Goal: Task Accomplishment & Management: Use online tool/utility

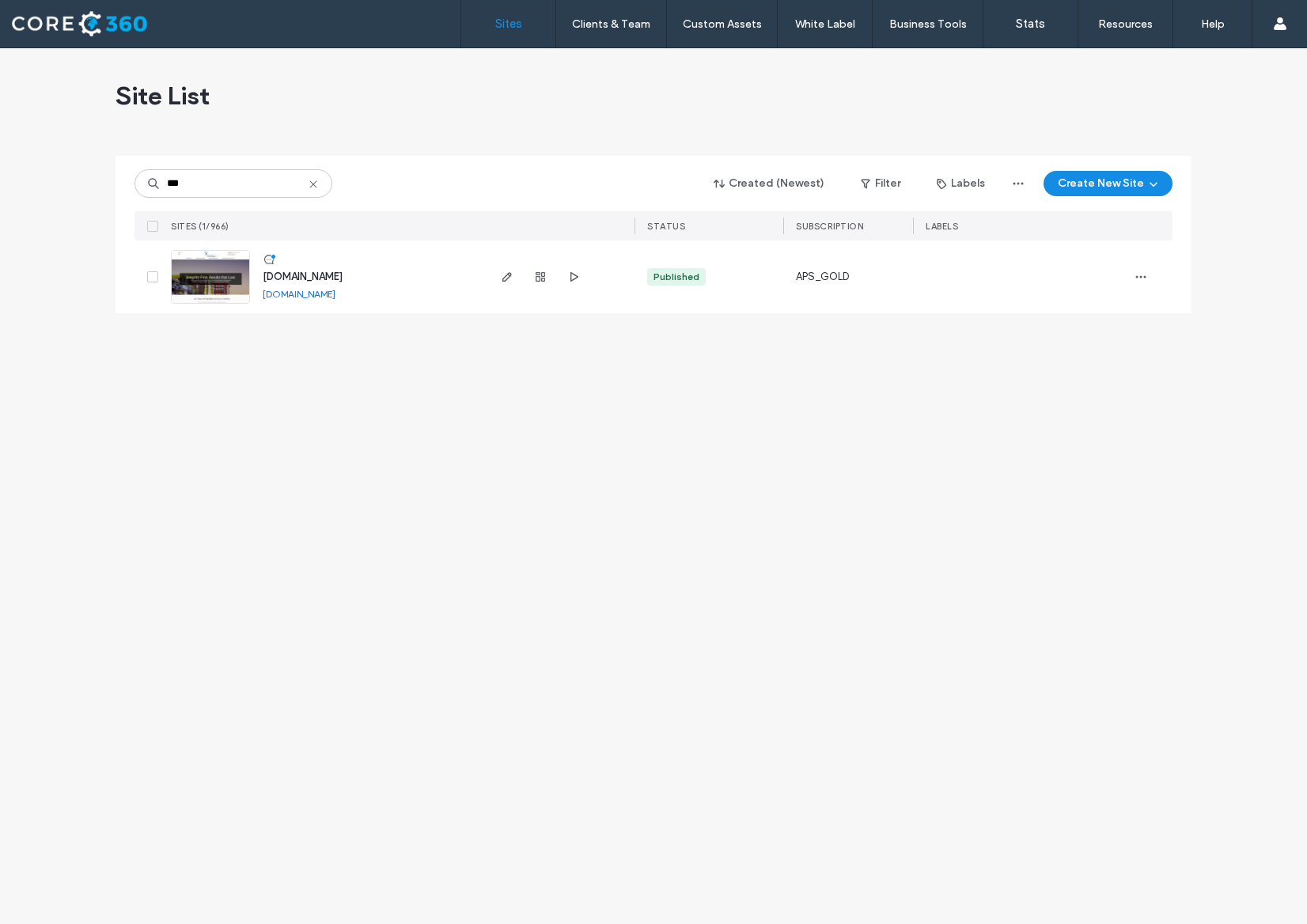
click at [201, 280] on img at bounding box center [210, 305] width 77 height 108
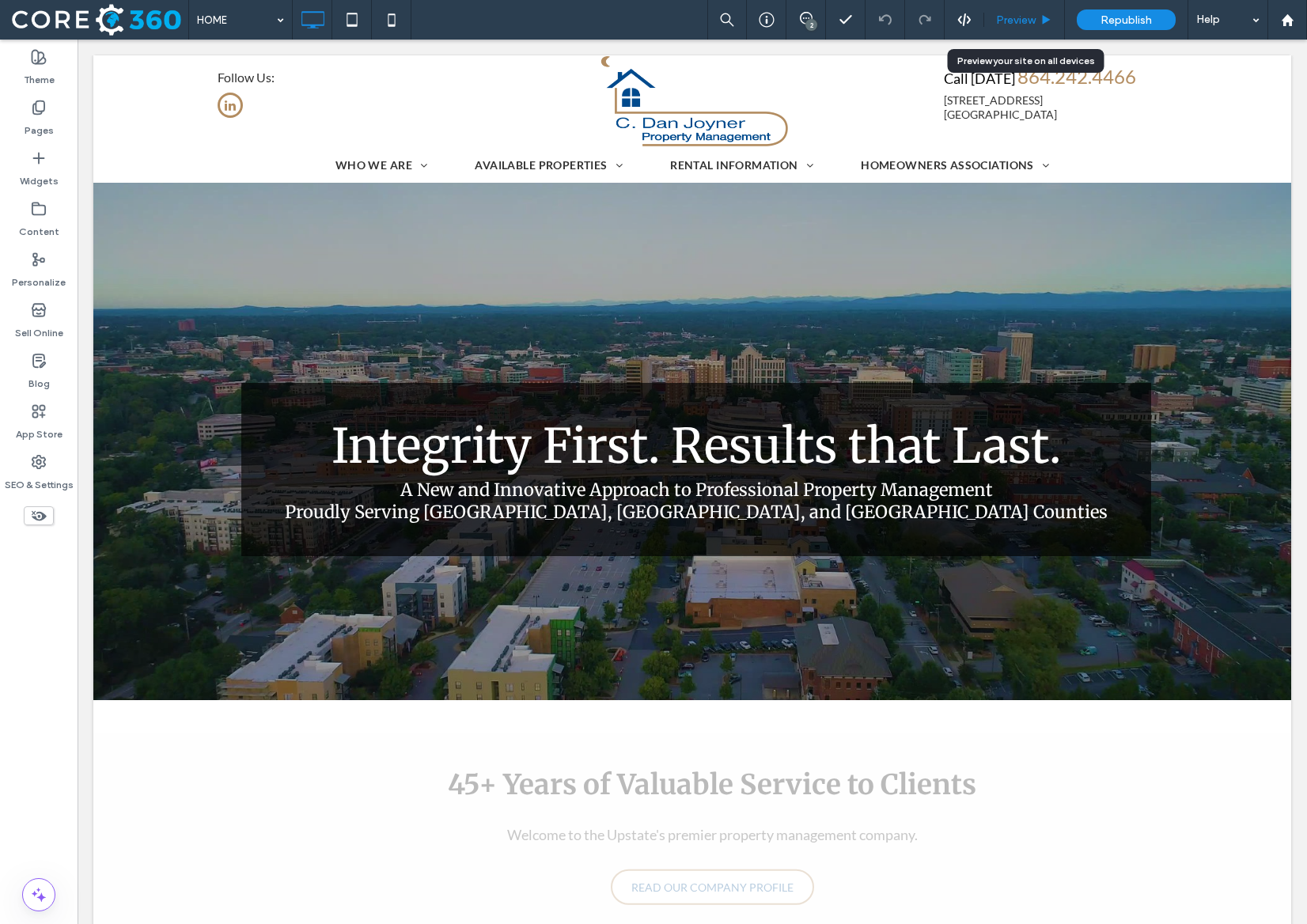
click at [1034, 11] on div "Preview" at bounding box center [1024, 19] width 81 height 39
click at [1027, 14] on span "Preview" at bounding box center [1015, 19] width 39 height 13
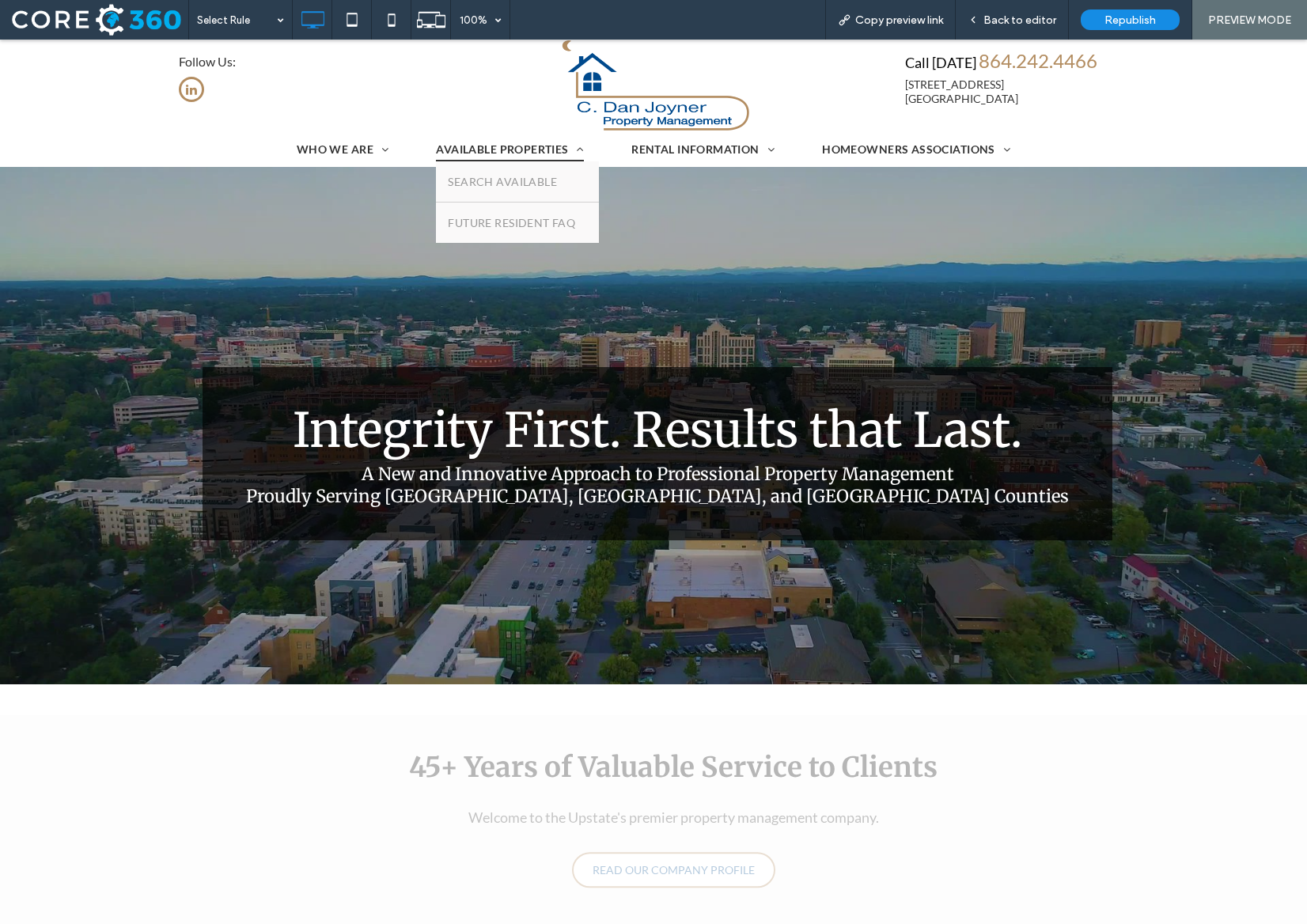
click at [492, 157] on span "AVAILABLE PROPERTIES" at bounding box center [510, 149] width 148 height 24
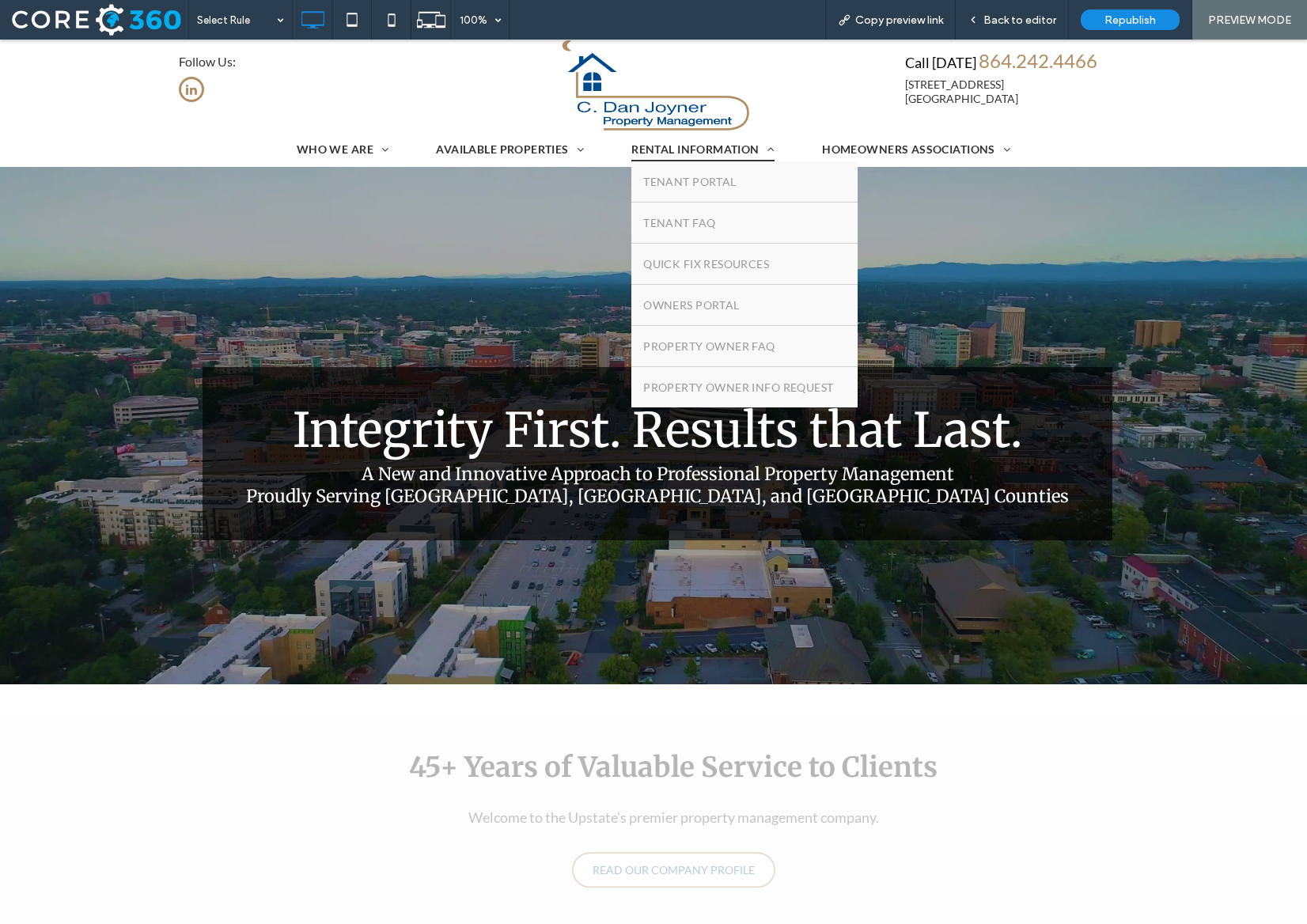
click at [710, 152] on span "RENTAL INFORMATION" at bounding box center [703, 149] width 143 height 24
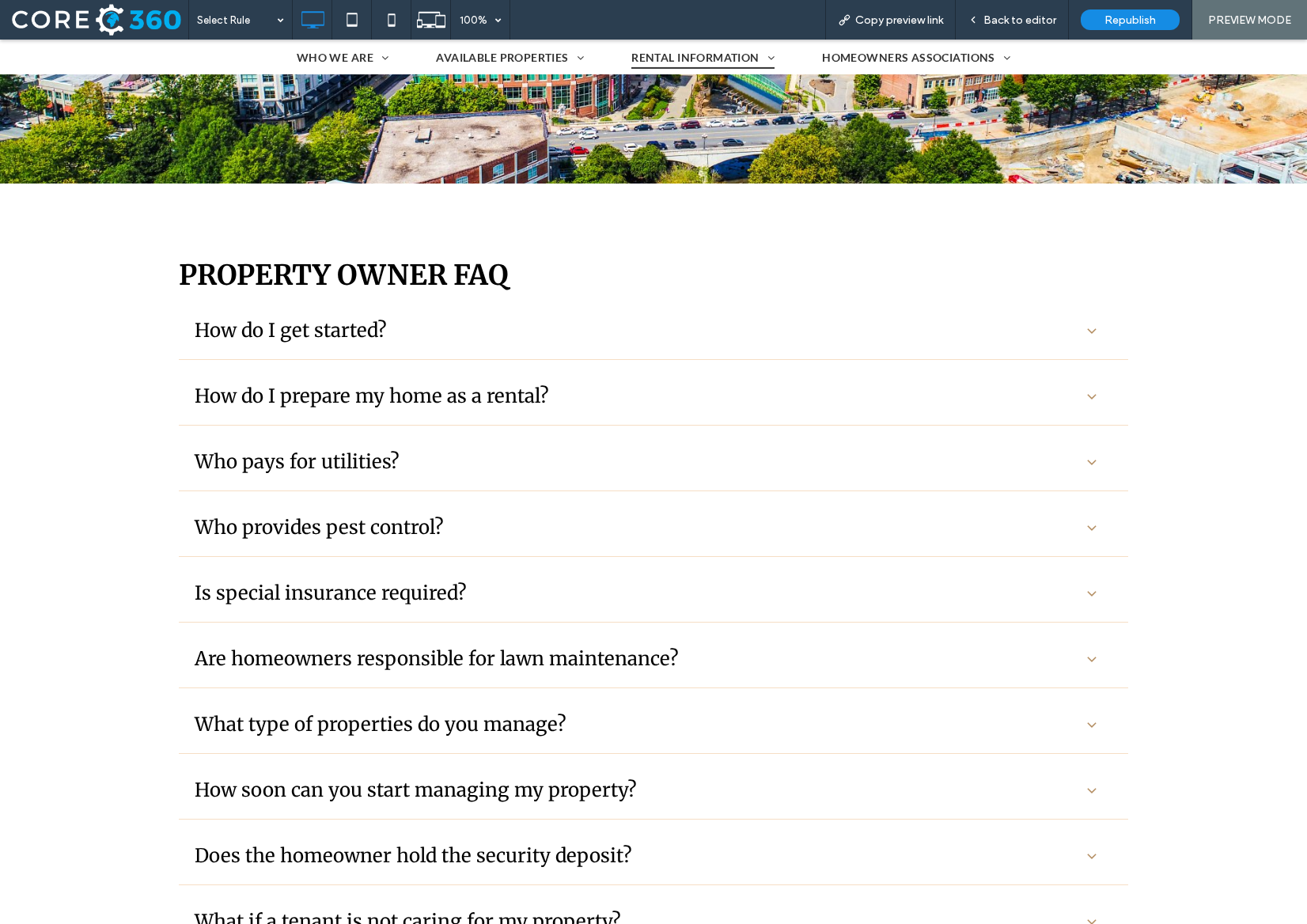
scroll to position [347, 0]
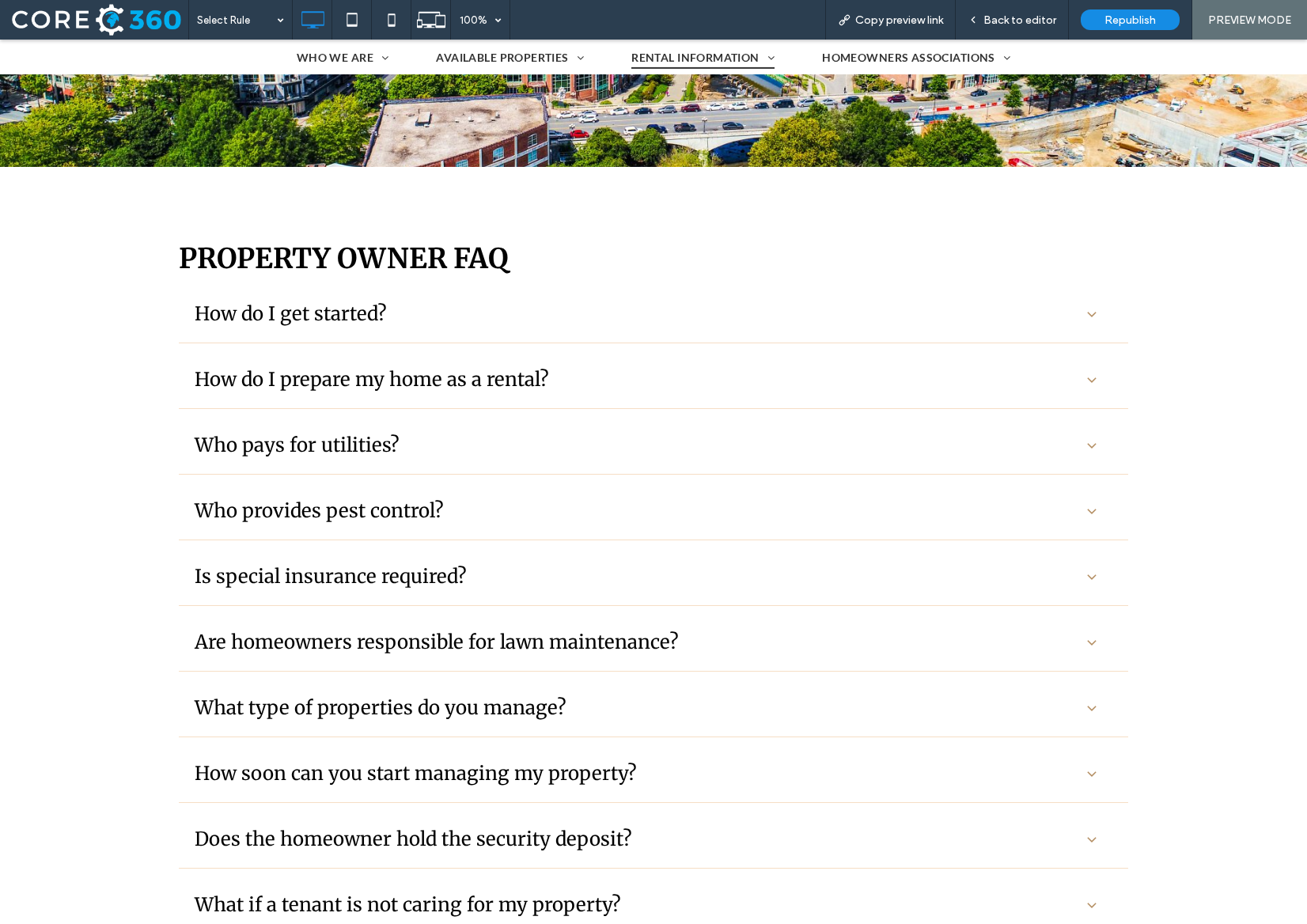
click at [685, 549] on div "Is special insurance required?" at bounding box center [653, 577] width 949 height 57
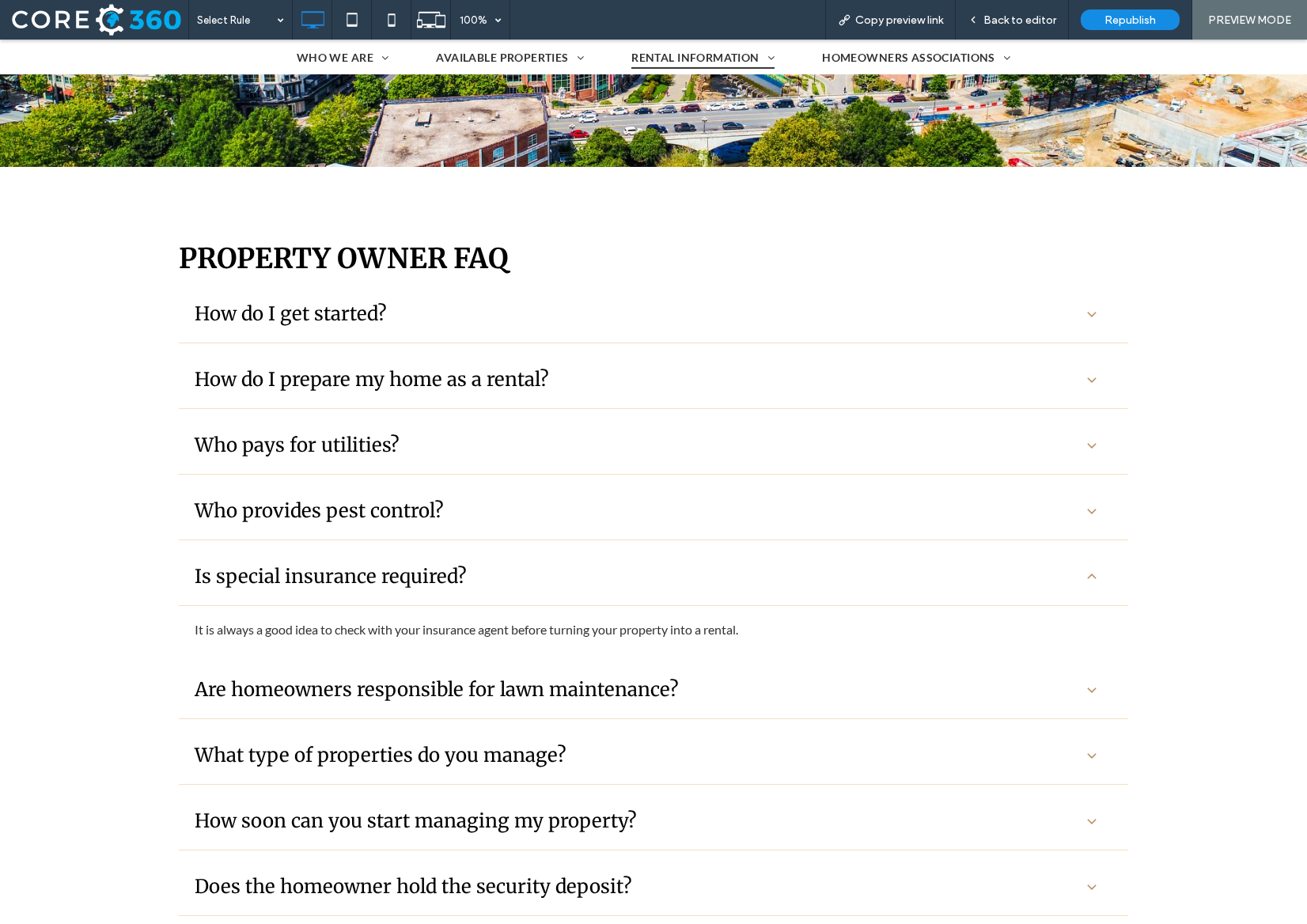
click at [687, 521] on div "Who provides pest control?" at bounding box center [636, 510] width 883 height 24
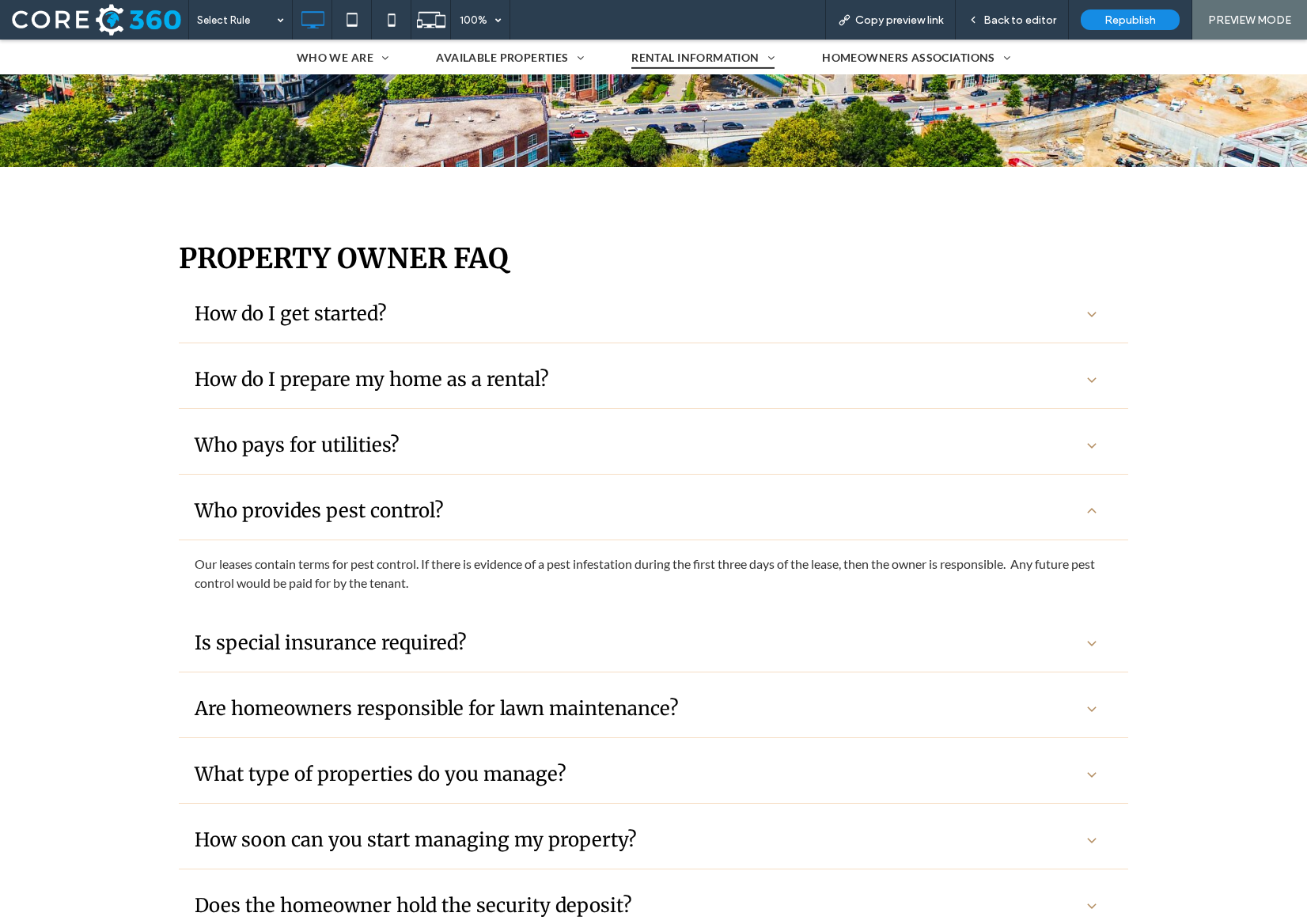
click at [678, 451] on div "Who pays for utilities?" at bounding box center [636, 445] width 883 height 24
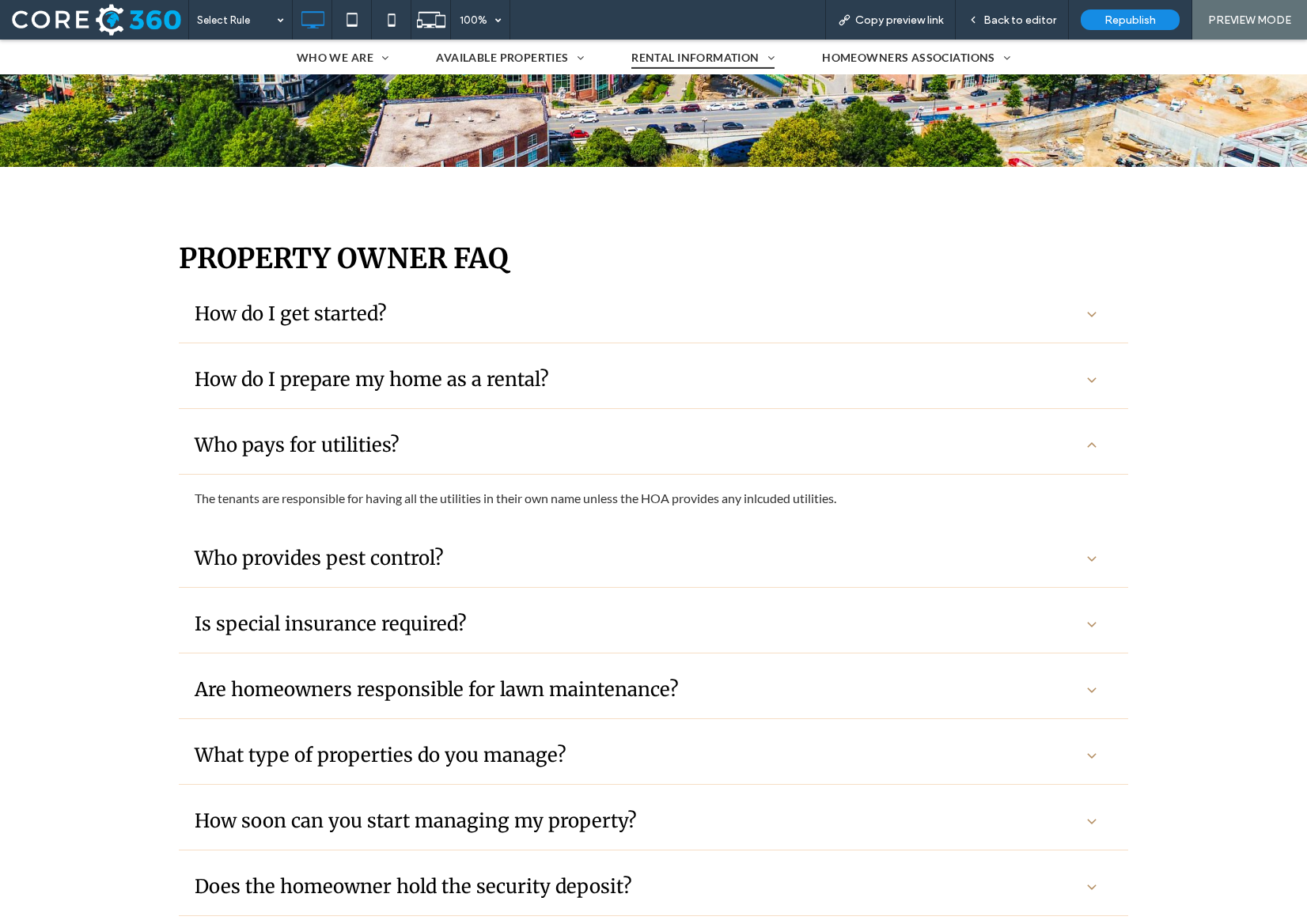
click at [672, 403] on div "How do I prepare my home as a rental?" at bounding box center [653, 380] width 949 height 57
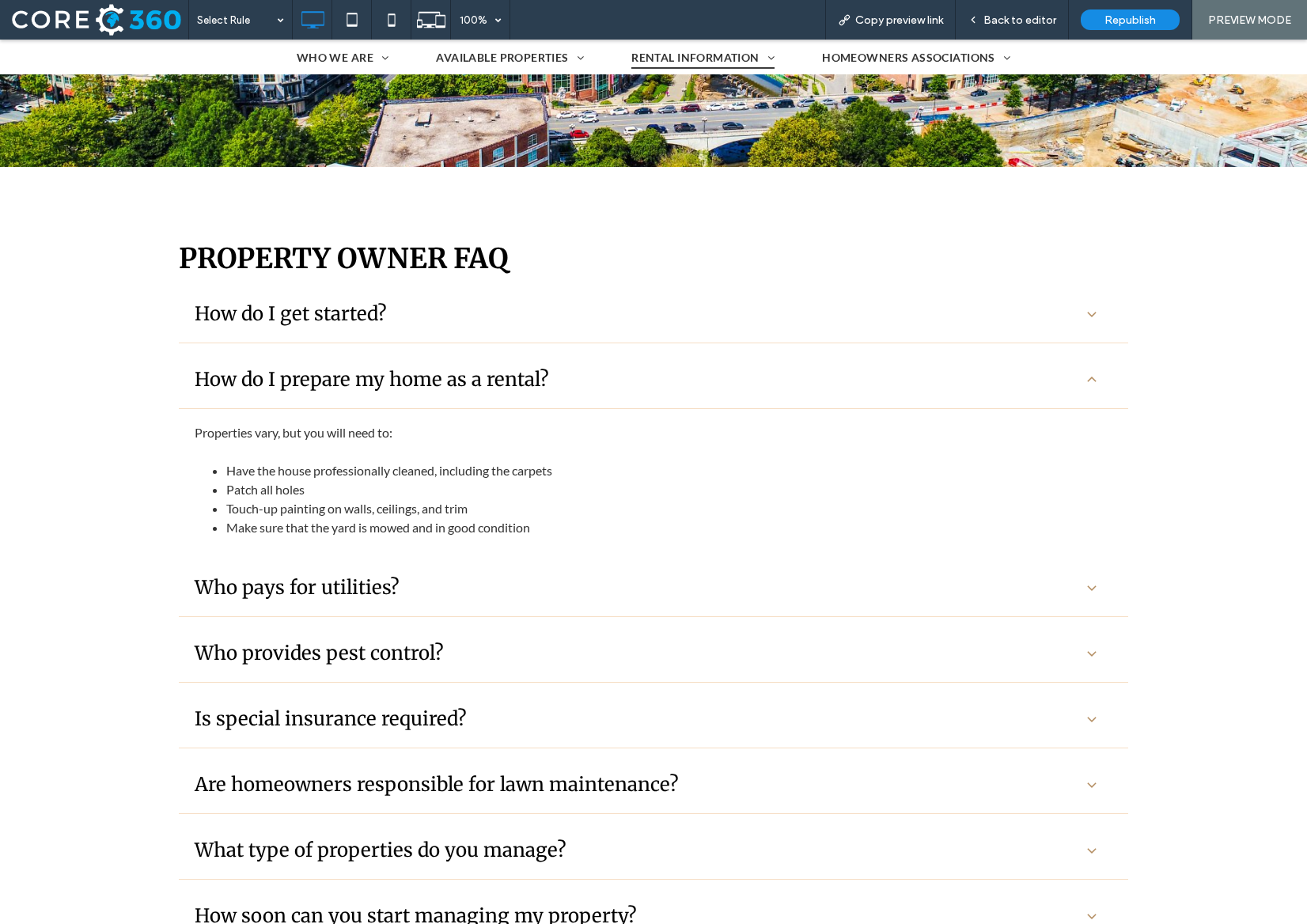
click at [669, 336] on div "How do I get started?" at bounding box center [653, 314] width 949 height 57
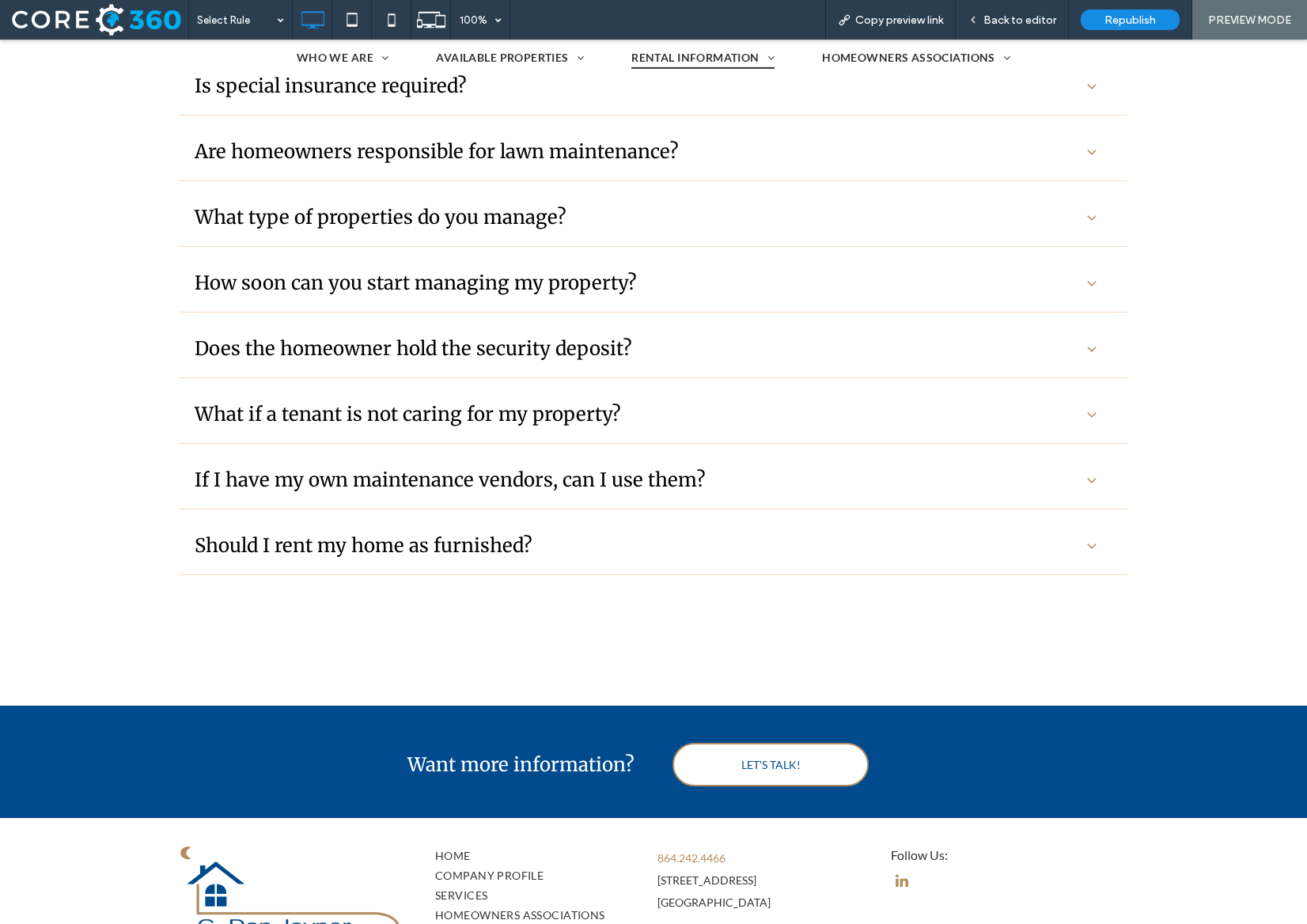
scroll to position [984, 0]
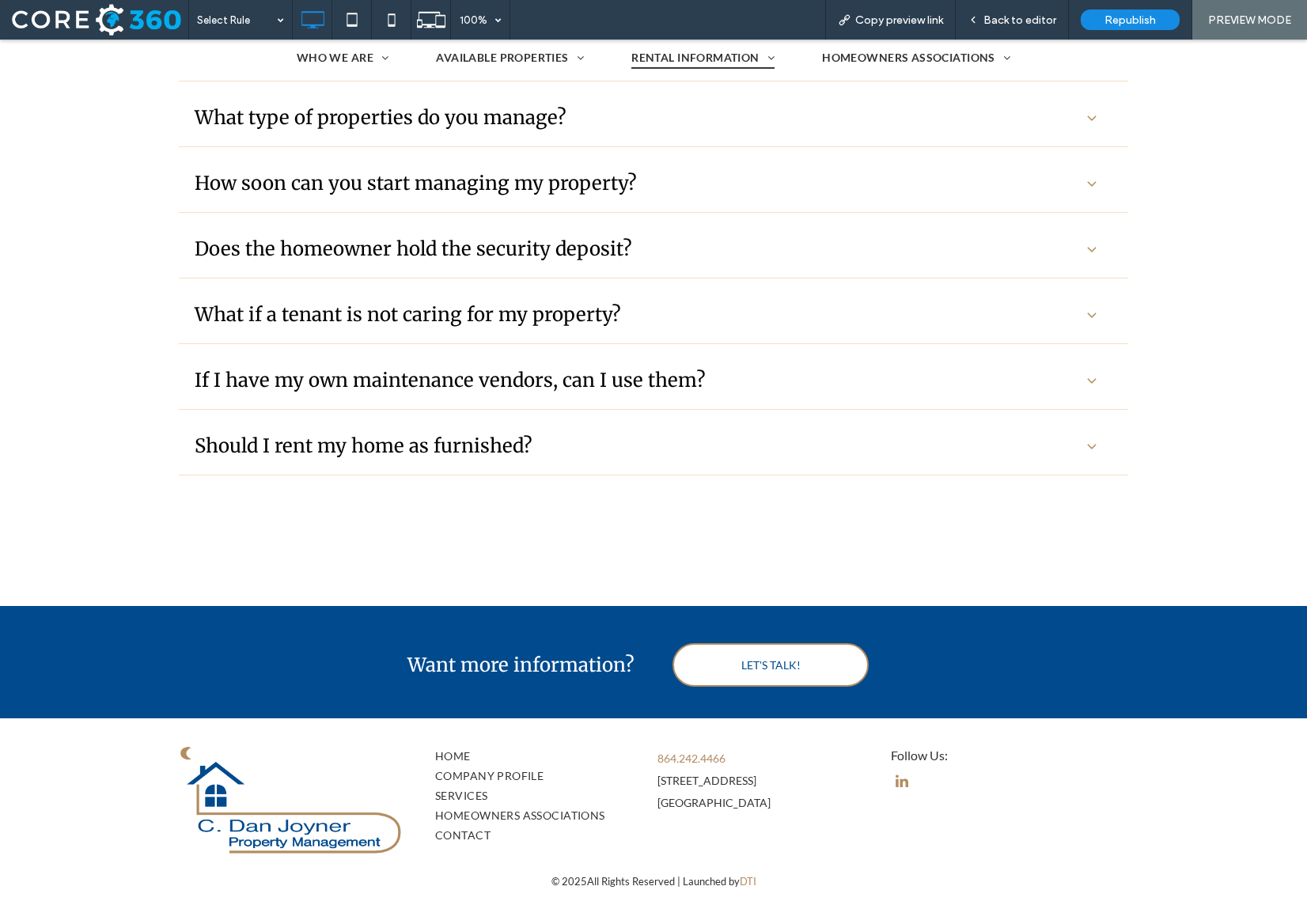
click at [644, 438] on div "Should I rent my home as furnished?" at bounding box center [636, 446] width 883 height 24
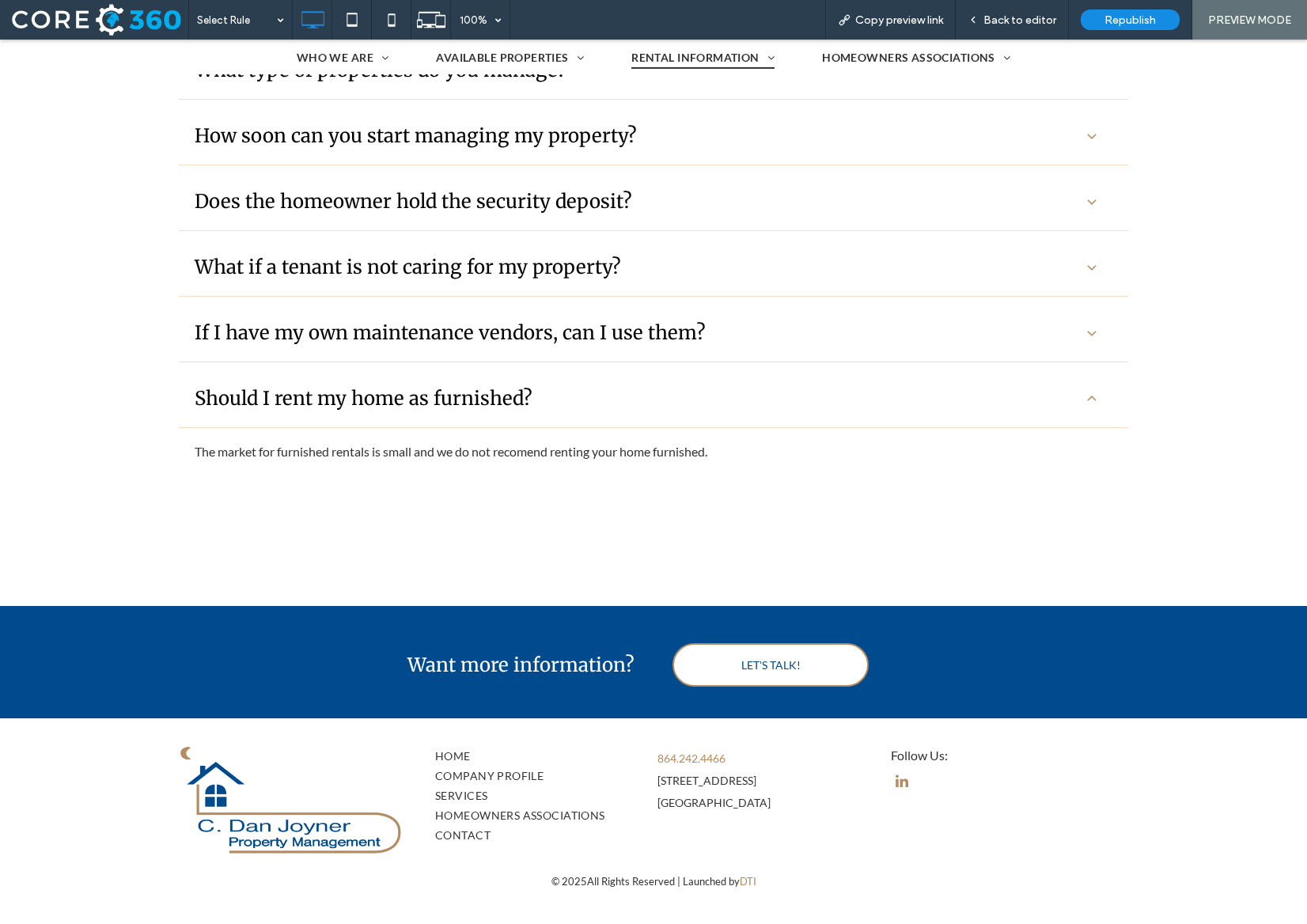
scroll to position [937, 0]
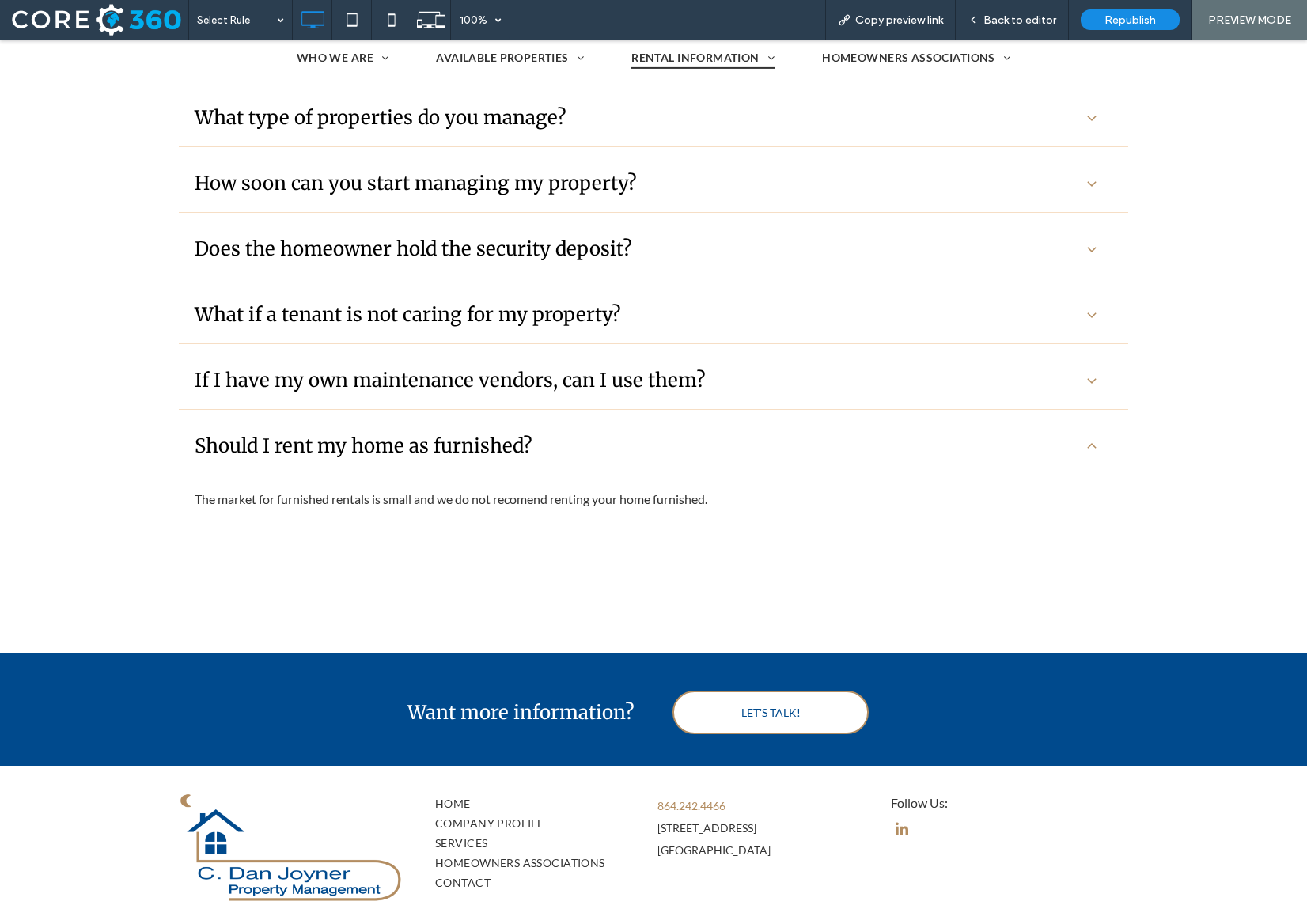
click at [649, 380] on h3 "If I have my own maintenance vendors, can I use them?" at bounding box center [449, 380] width 511 height 24
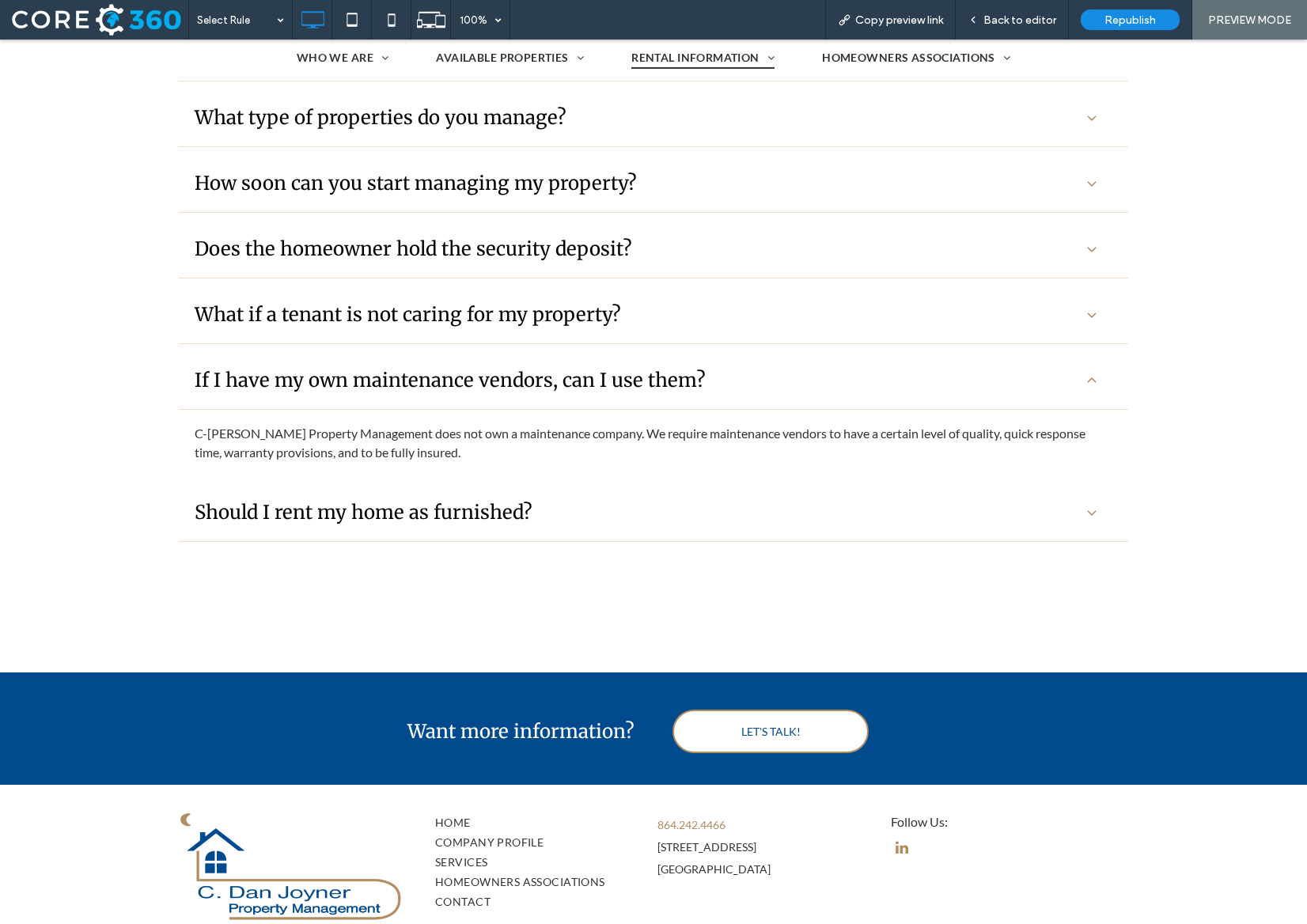
click at [644, 290] on div "What if a tenant is not caring for my property?" at bounding box center [653, 315] width 949 height 57
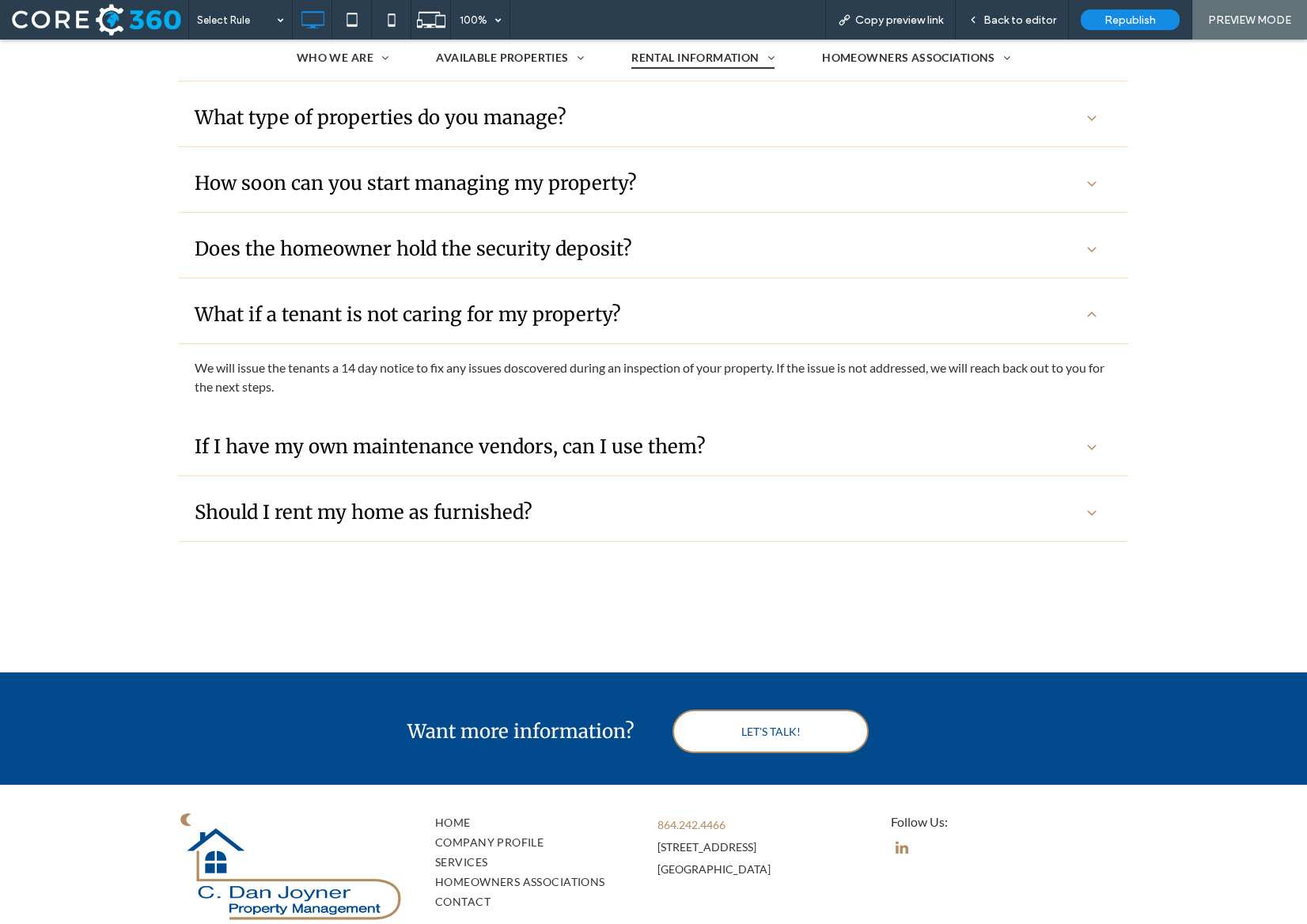
click at [643, 246] on div "Does the homeowner hold the security deposit?" at bounding box center [636, 249] width 883 height 24
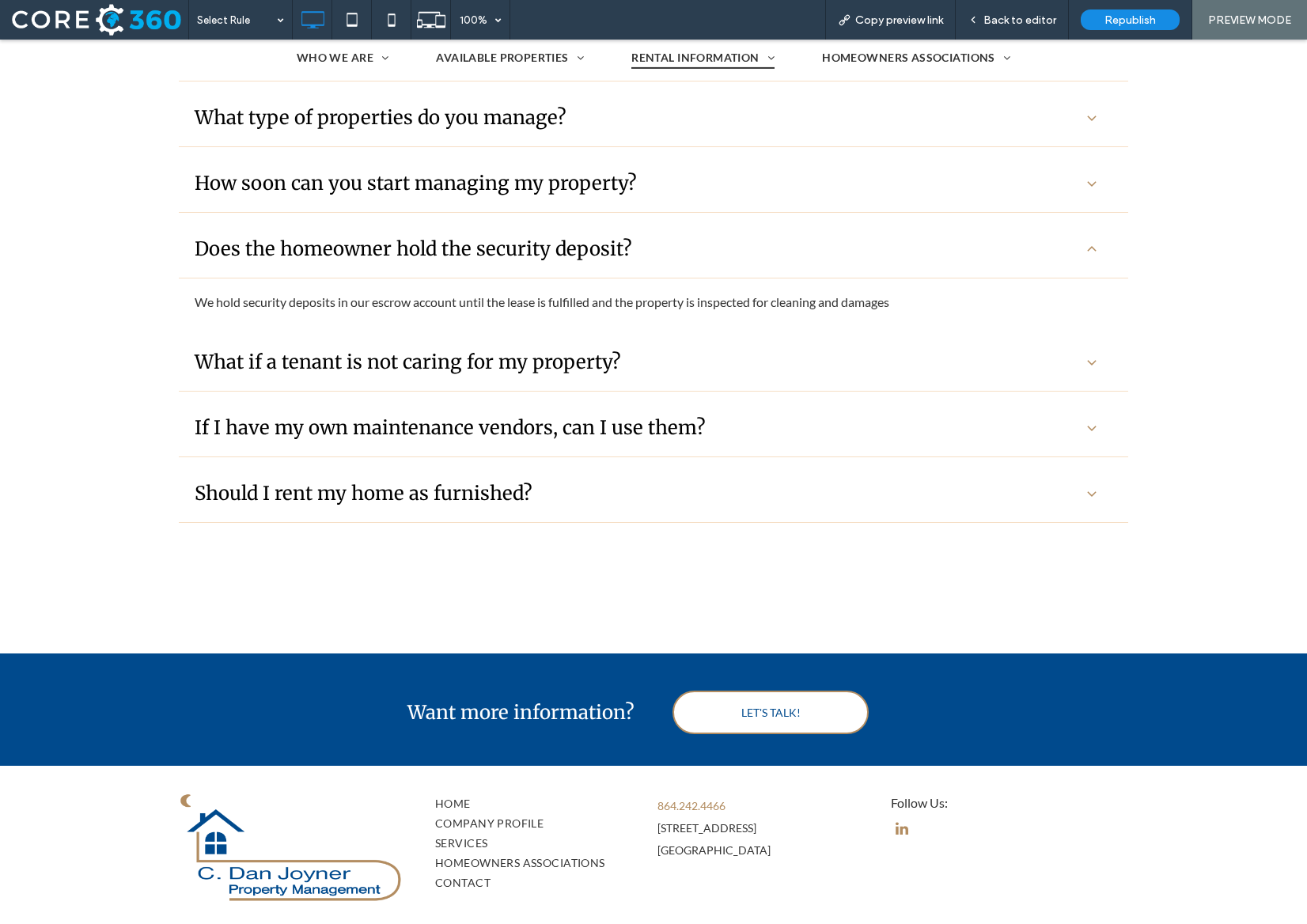
click at [621, 183] on h3 "How soon can you start managing my property?" at bounding box center [415, 183] width 442 height 24
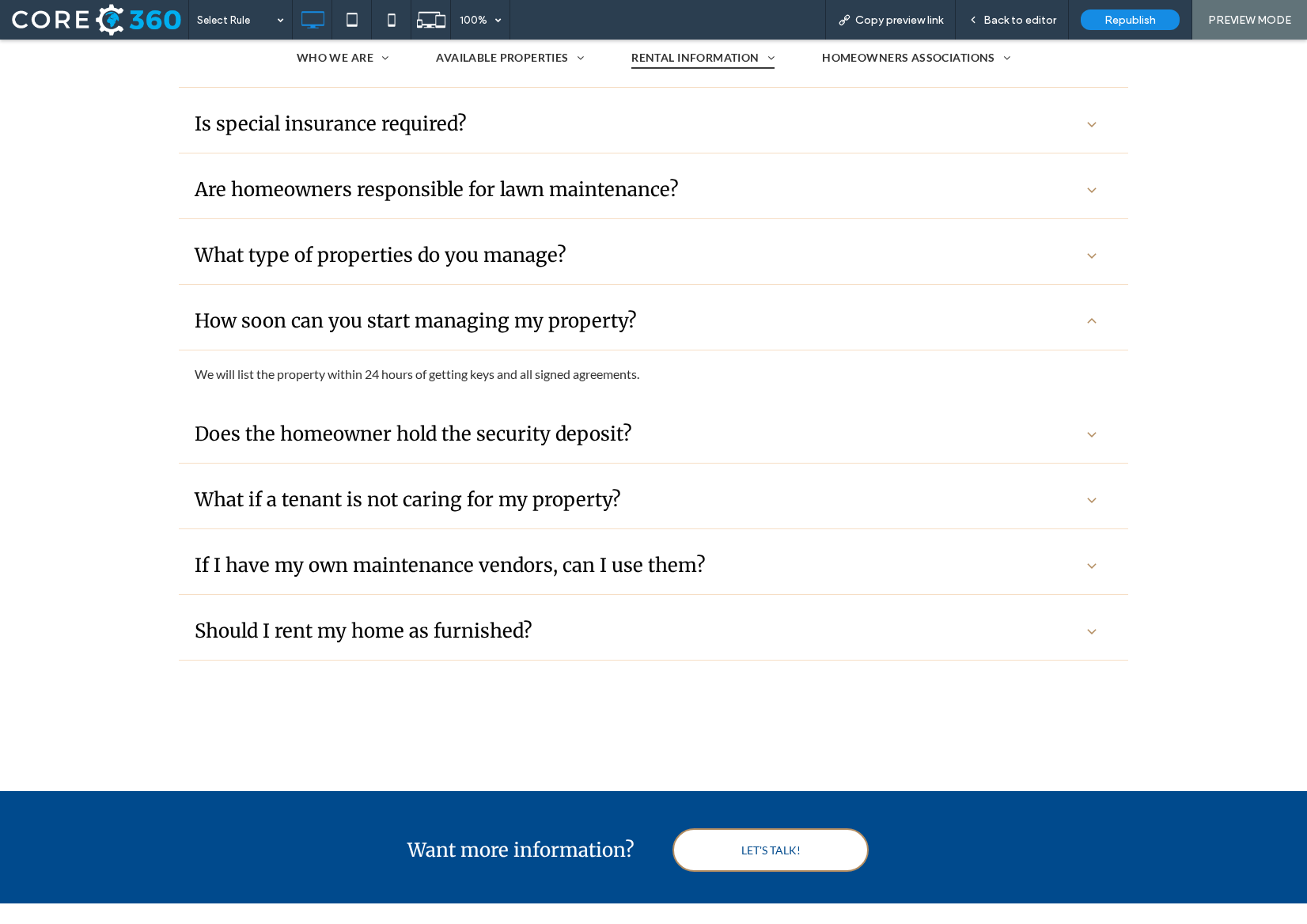
scroll to position [788, 0]
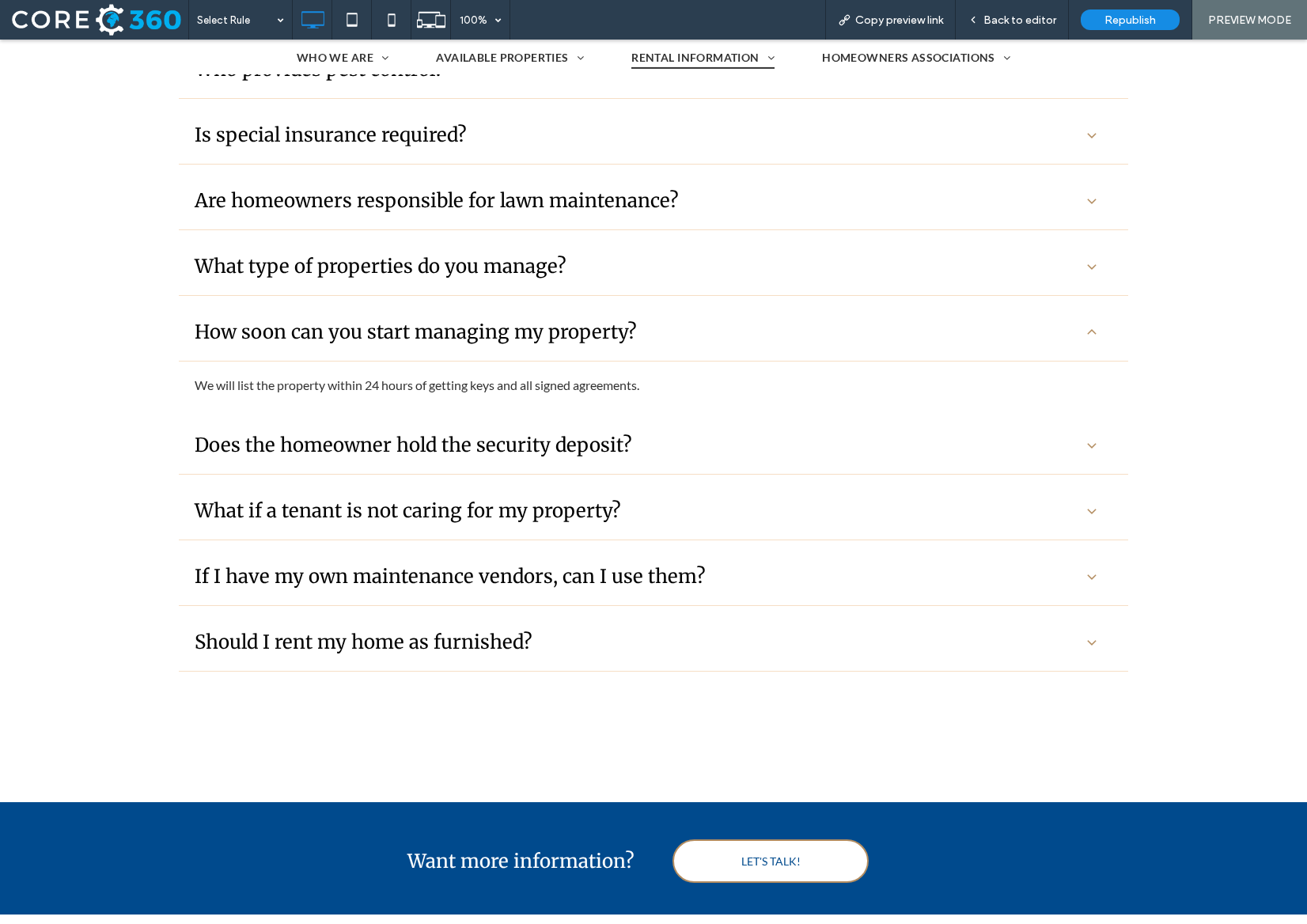
click at [601, 261] on div "What type of properties do you manage?" at bounding box center [636, 266] width 883 height 24
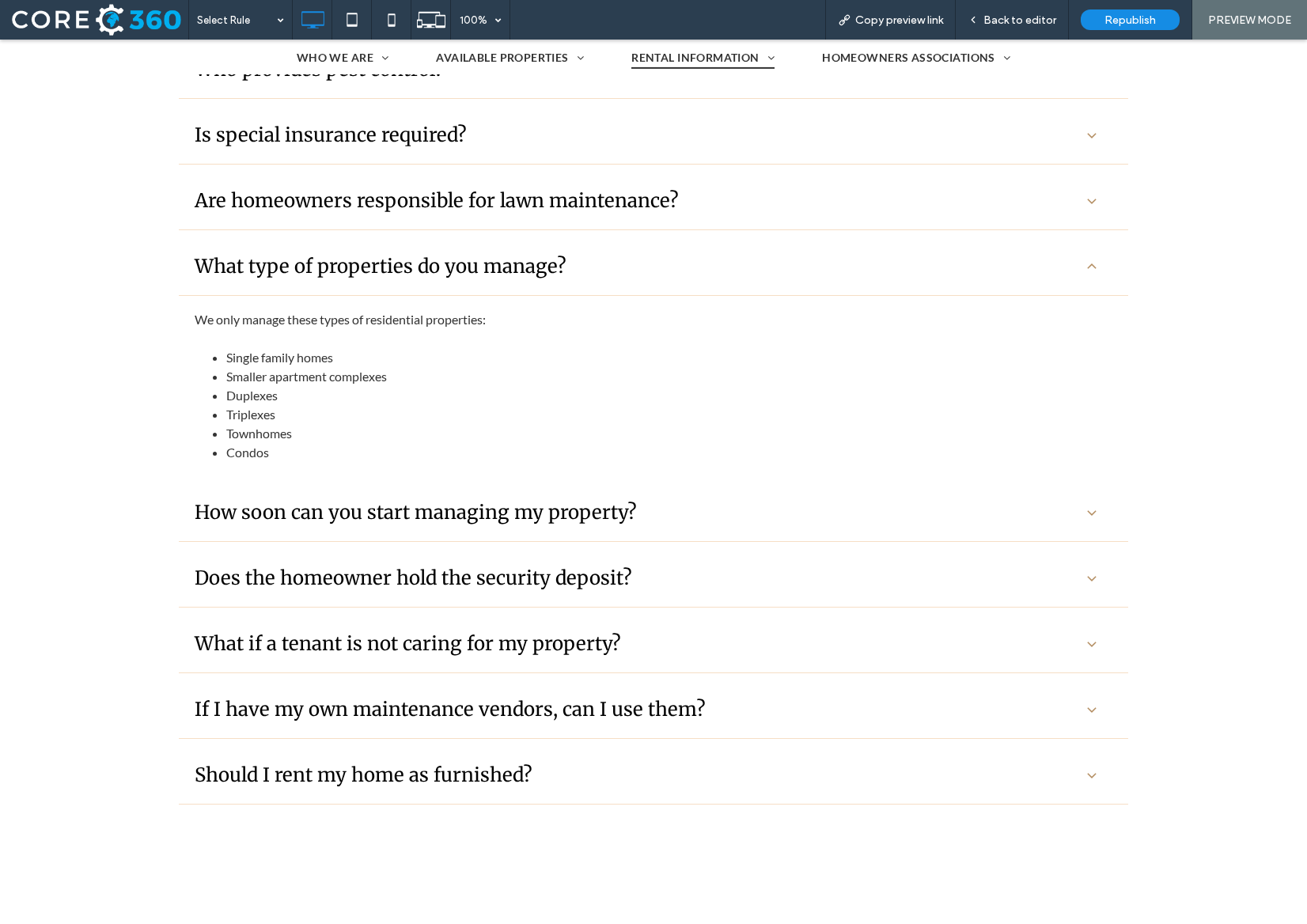
click at [599, 206] on h3 "Are homeowners responsible for lawn maintenance?" at bounding box center [436, 200] width 484 height 24
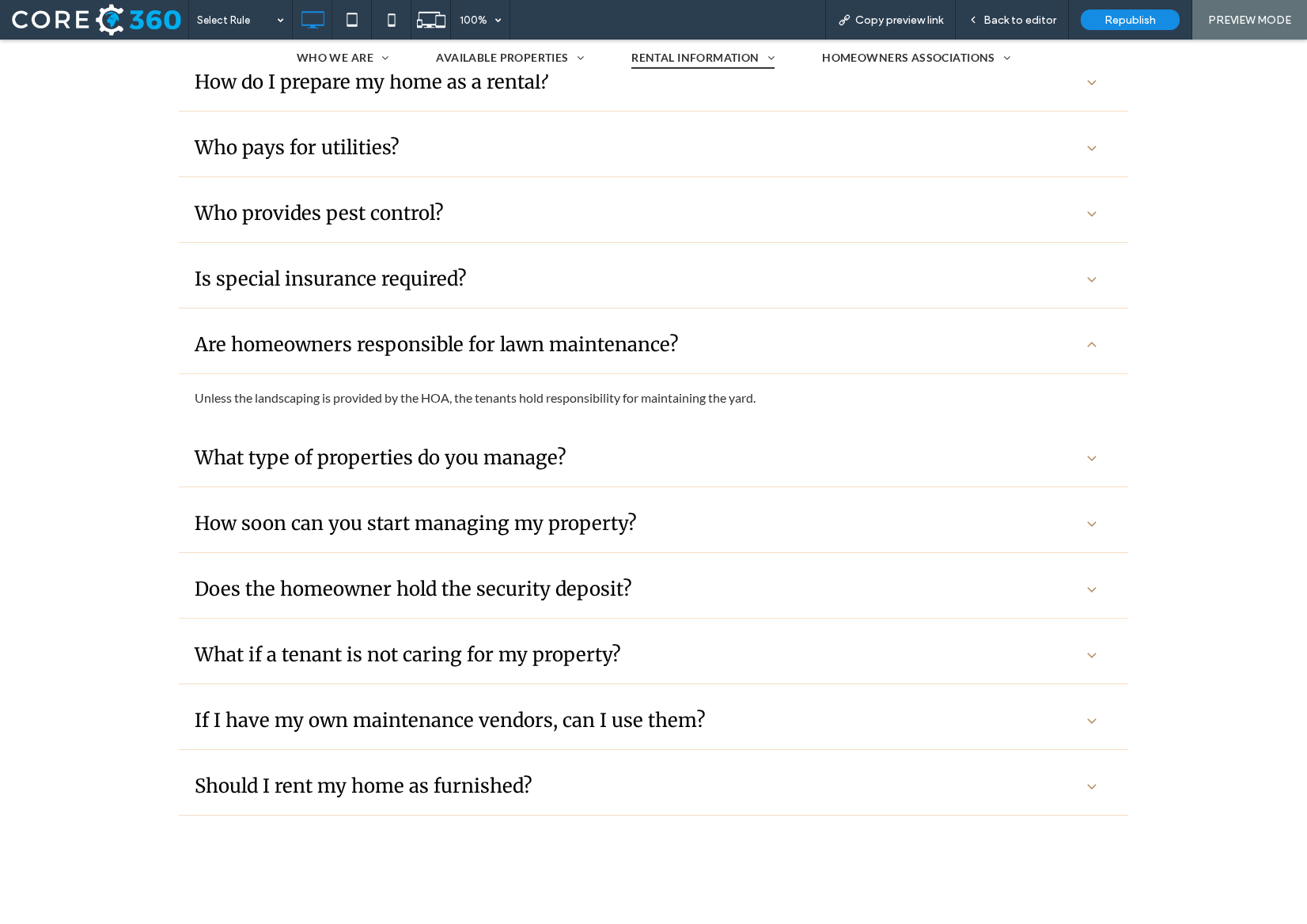
scroll to position [639, 0]
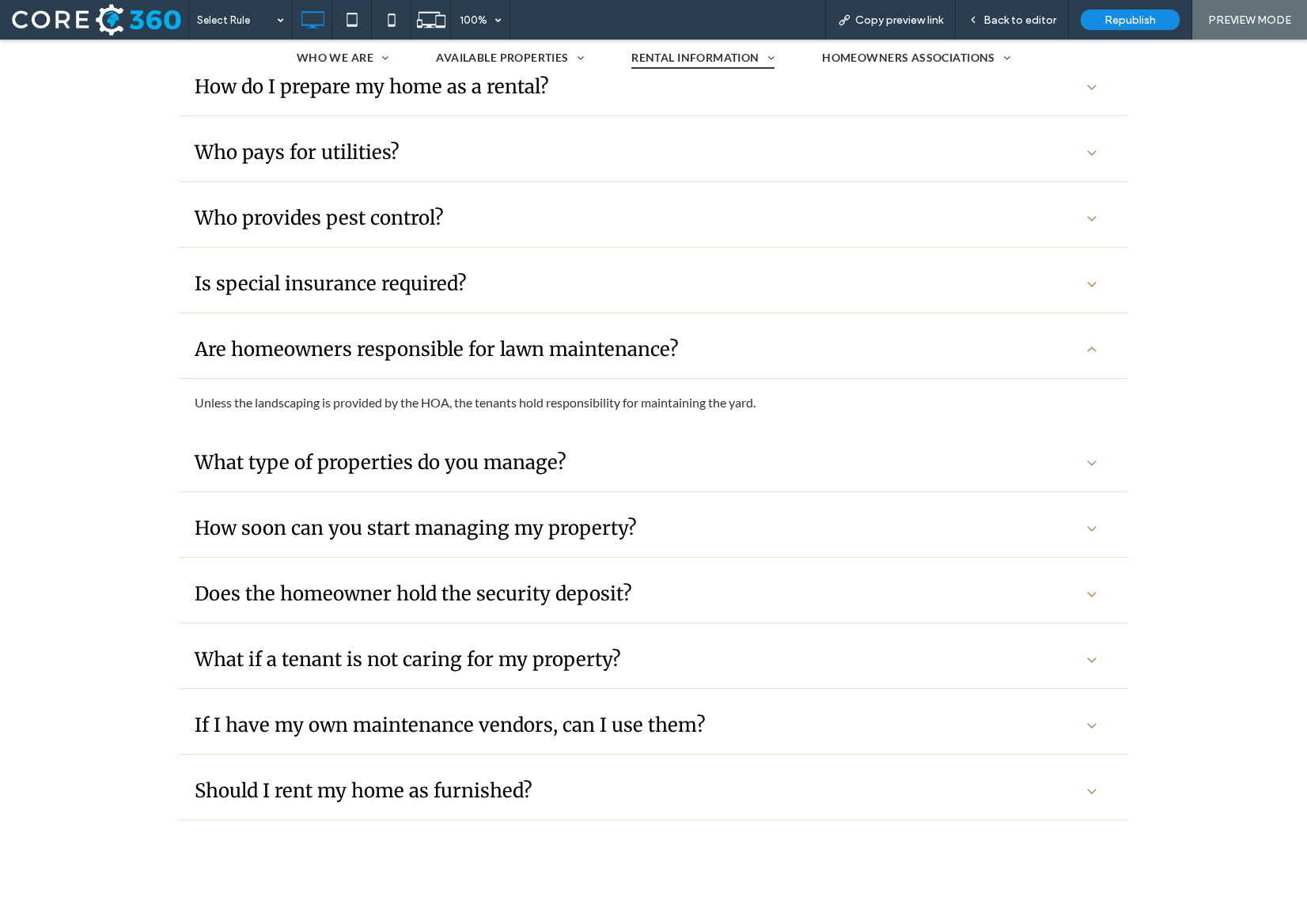
click at [571, 282] on div "Is special insurance required?" at bounding box center [636, 284] width 883 height 24
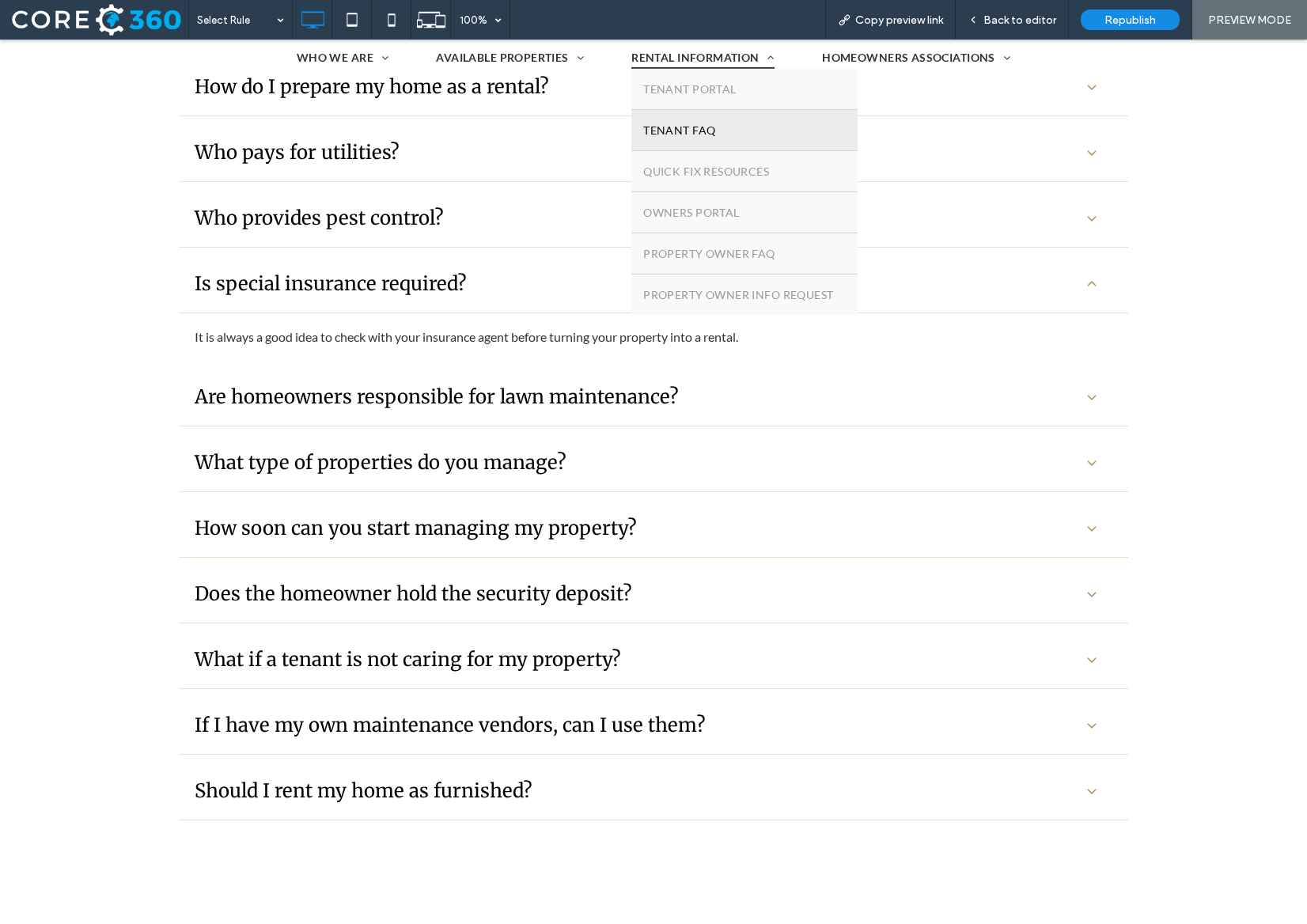
click at [748, 125] on link "TENANT FAQ" at bounding box center [744, 130] width 226 height 40
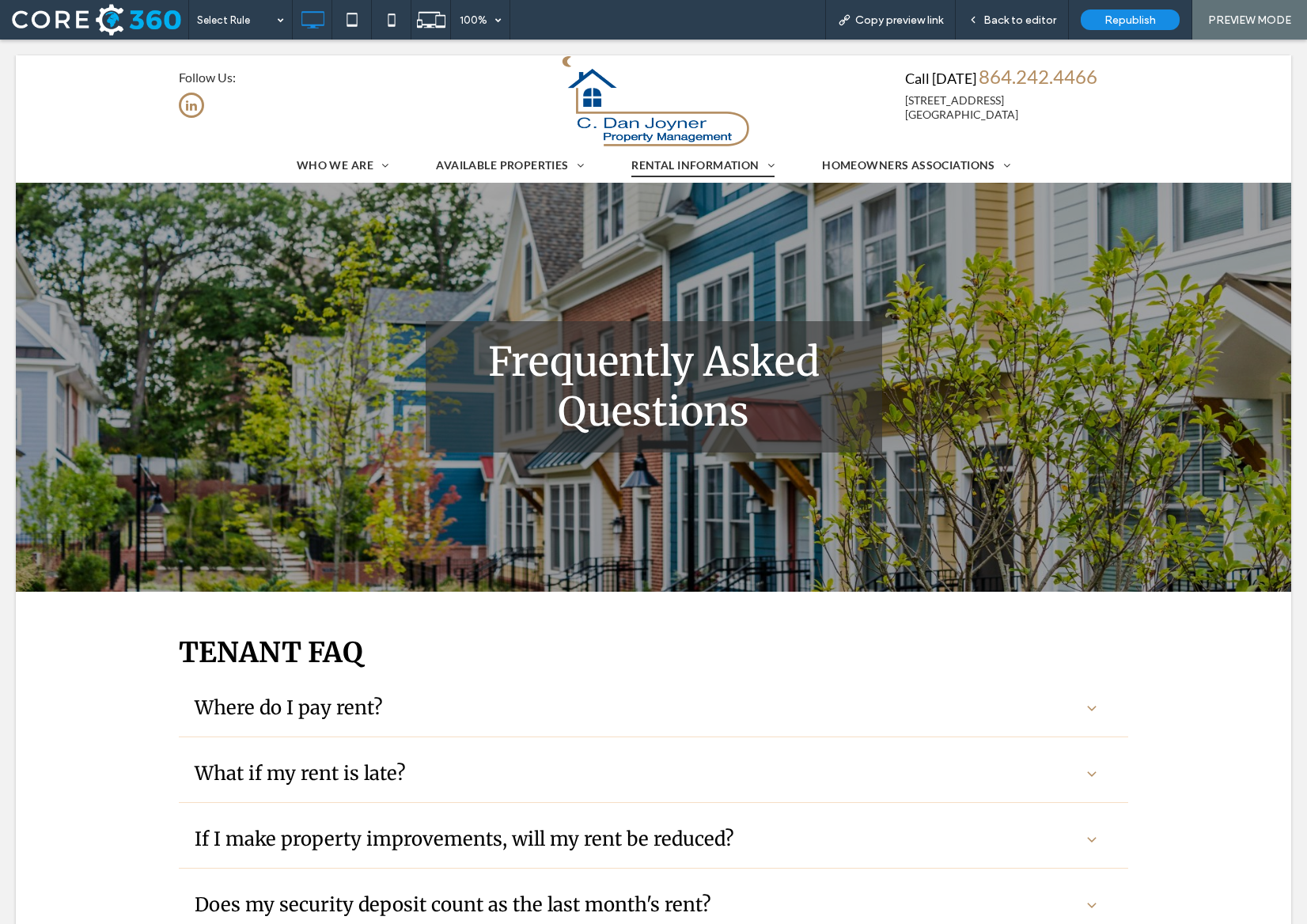
scroll to position [0, 0]
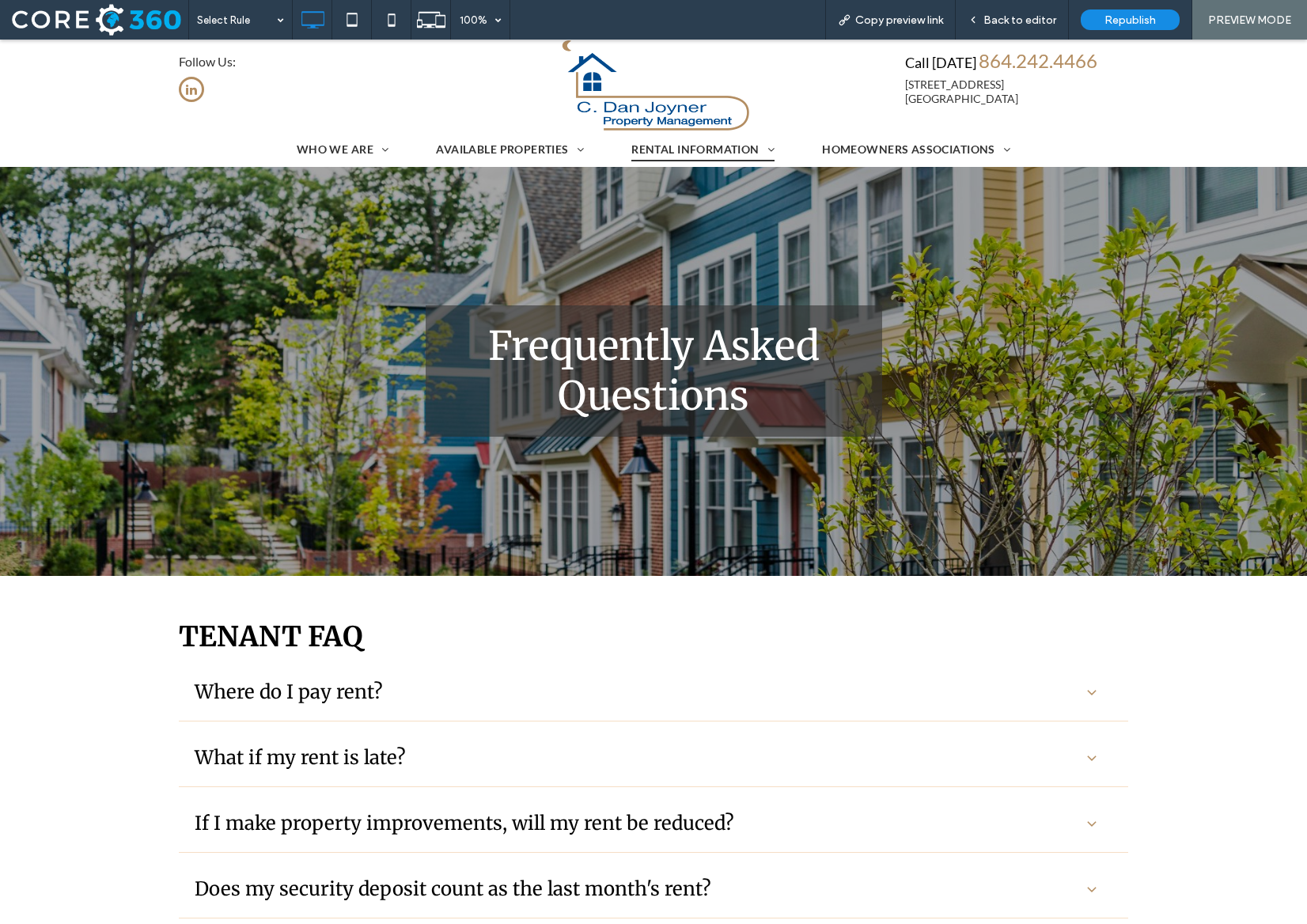
click at [529, 686] on div "Where do I pay rent?" at bounding box center [636, 691] width 883 height 24
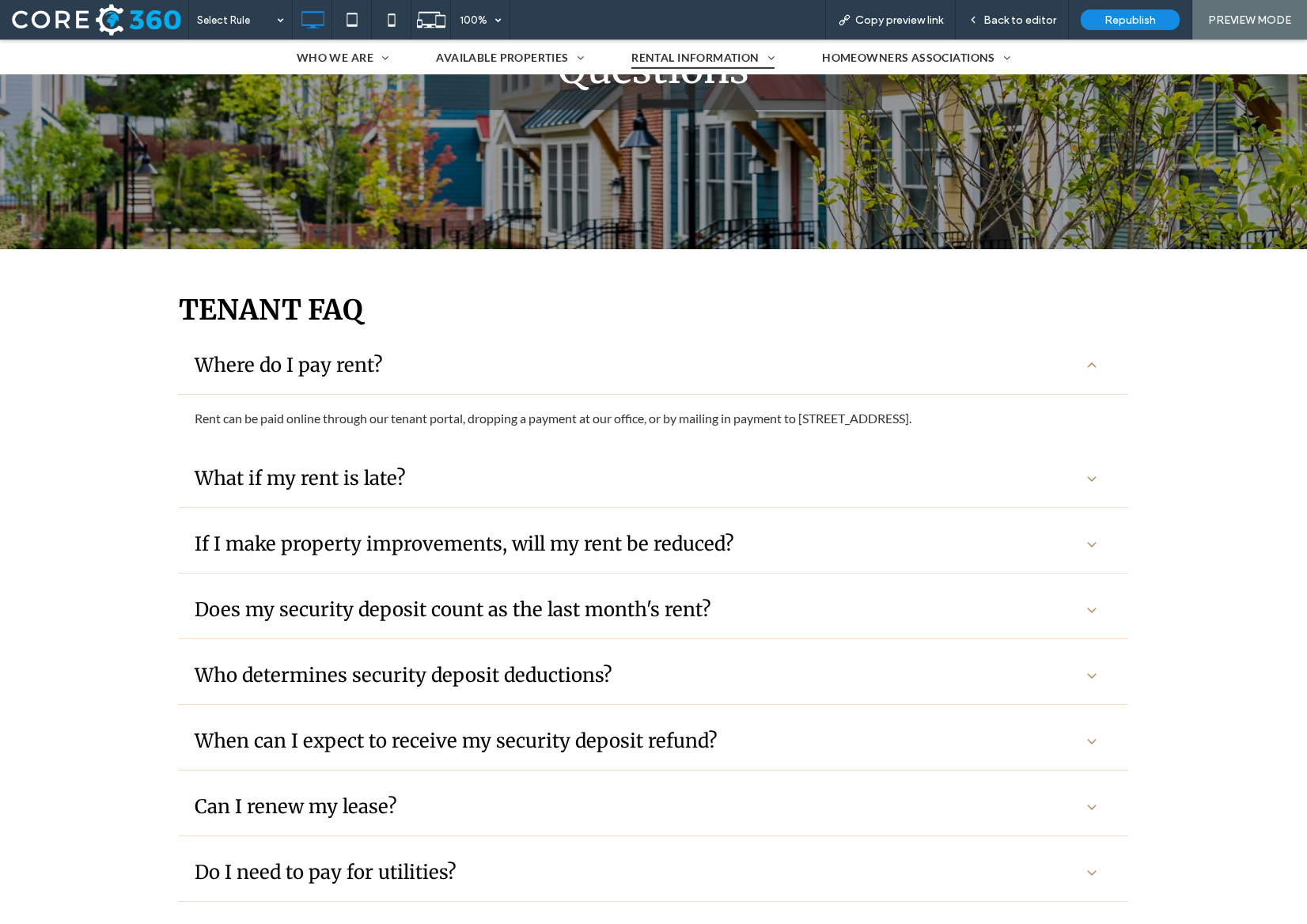
scroll to position [430, 0]
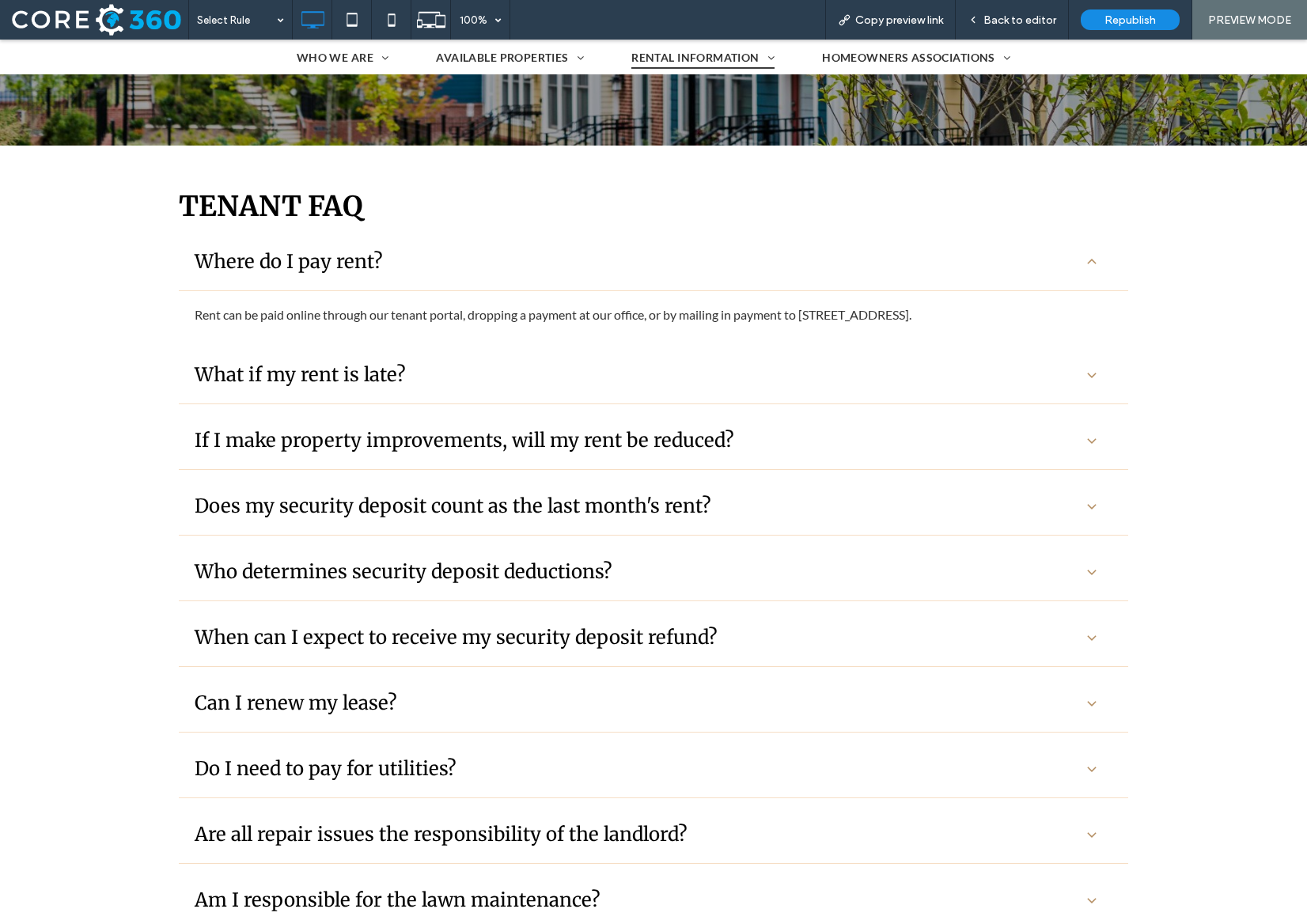
click at [517, 374] on div "What if my rent is late?" at bounding box center [636, 374] width 883 height 24
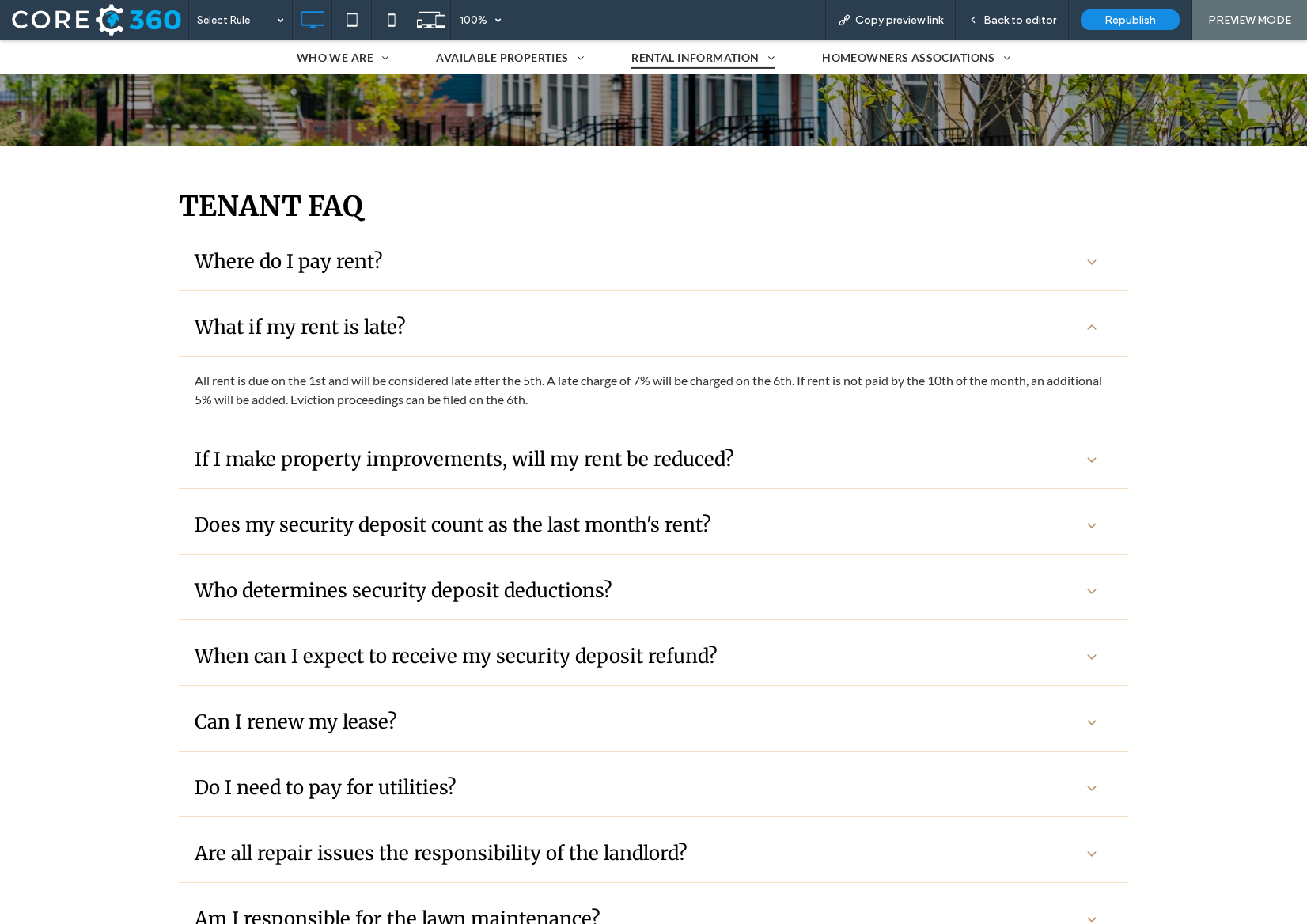
click at [525, 475] on div "If I make property improvements, will my rent be reduced?" at bounding box center [653, 460] width 949 height 57
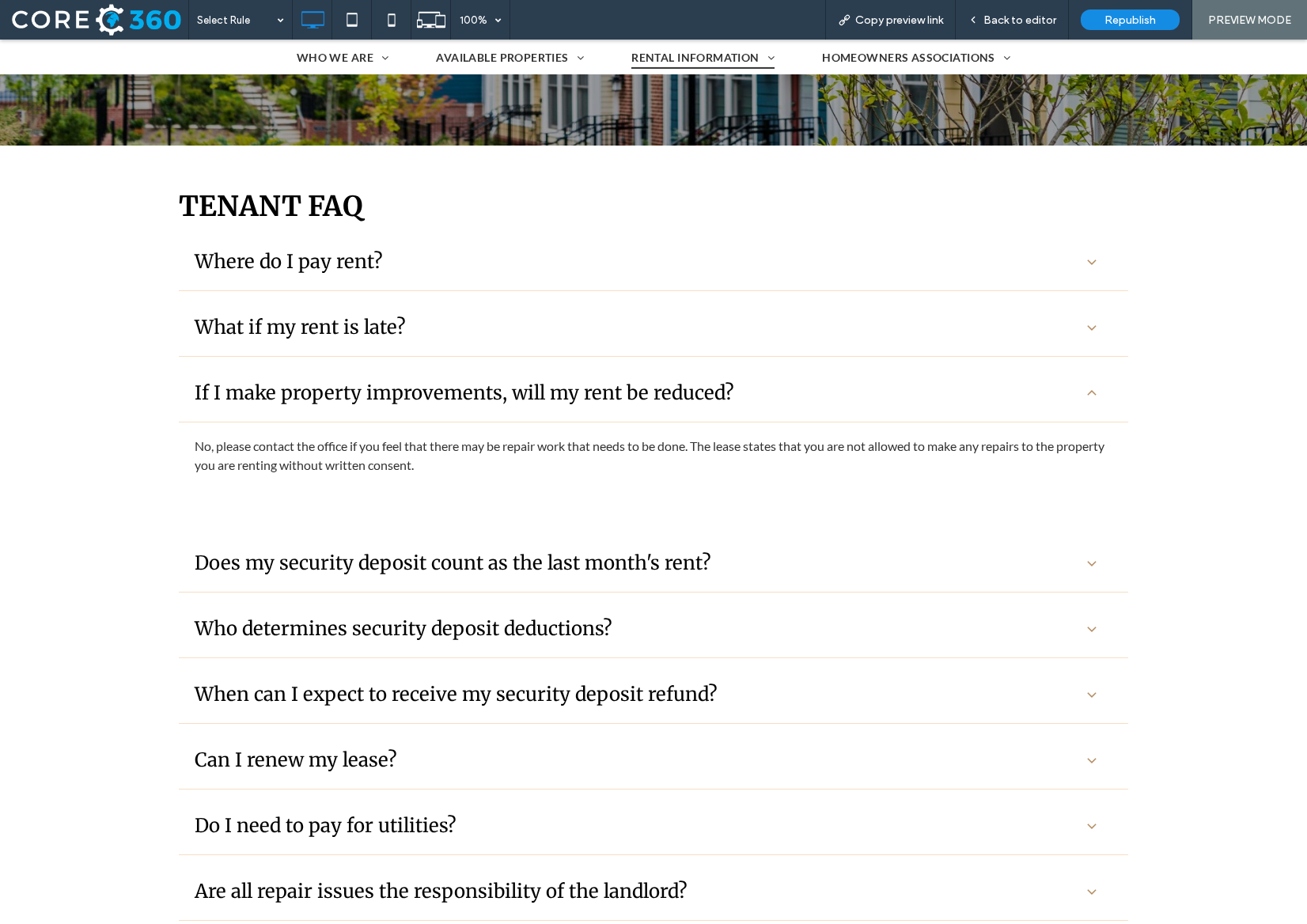
click at [536, 560] on h3 "Does my security deposit count as the last month's rent?" at bounding box center [452, 563] width 516 height 24
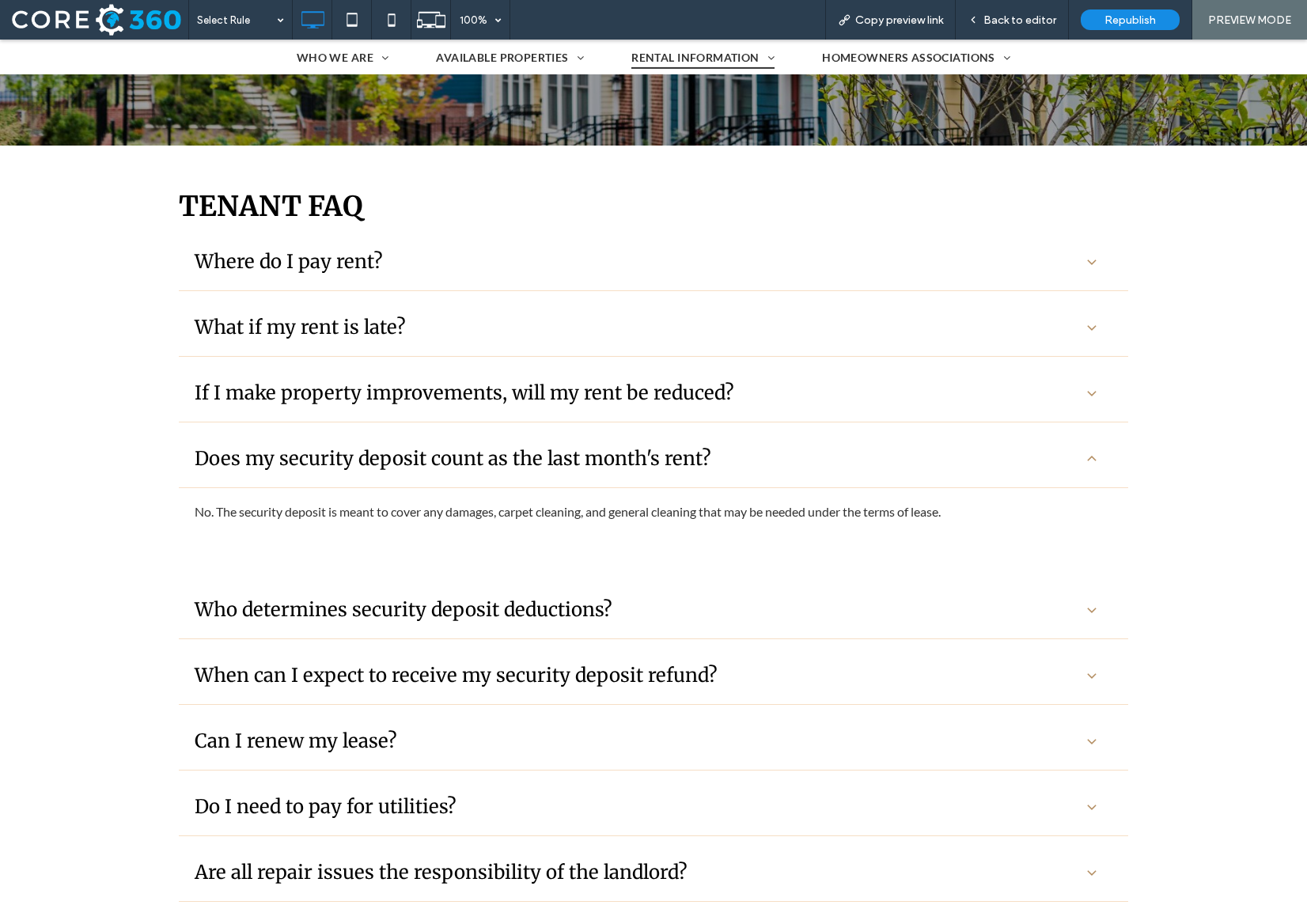
click at [532, 618] on h3 "Who determines security deposit deductions?" at bounding box center [403, 610] width 418 height 24
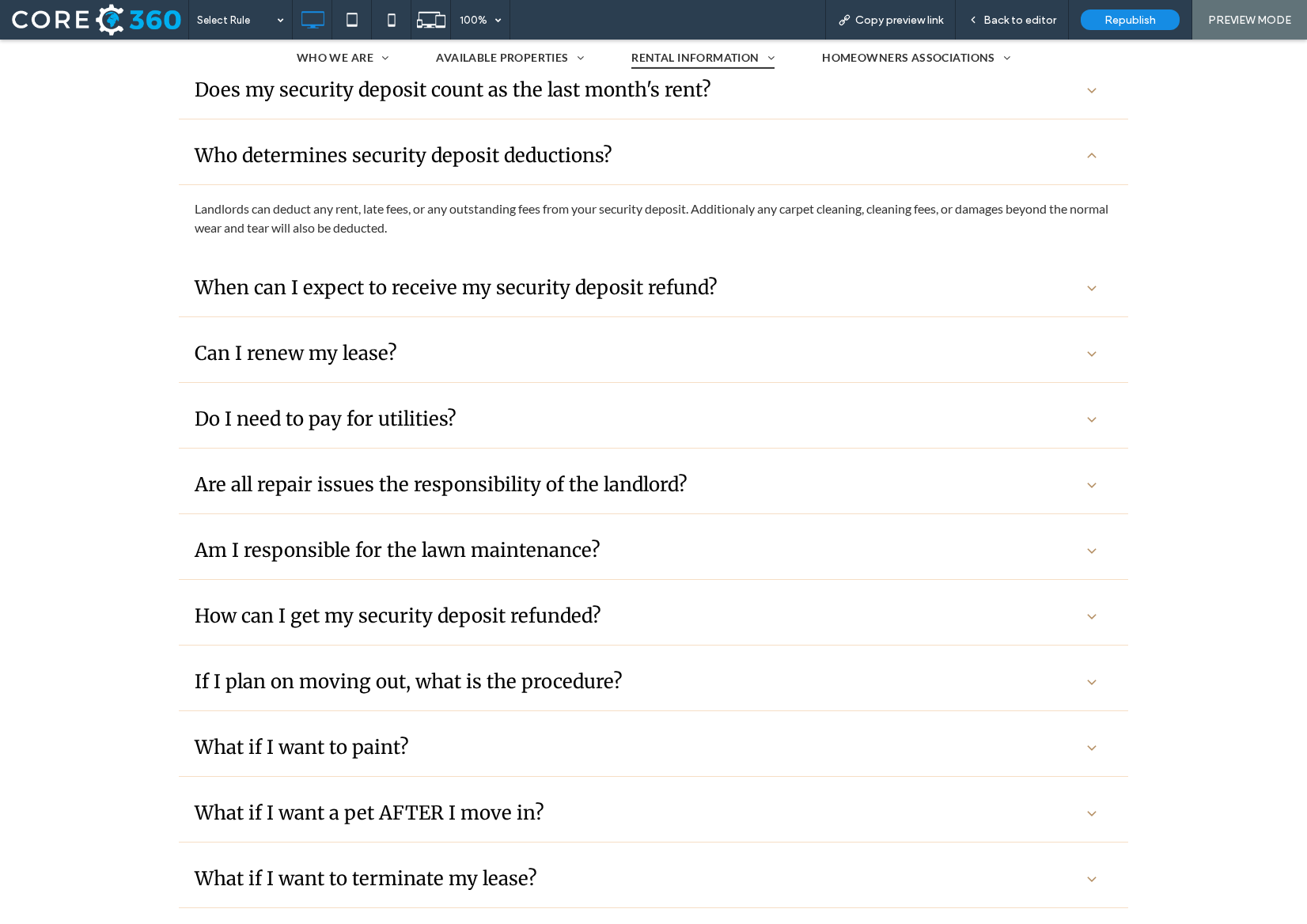
scroll to position [800, 0]
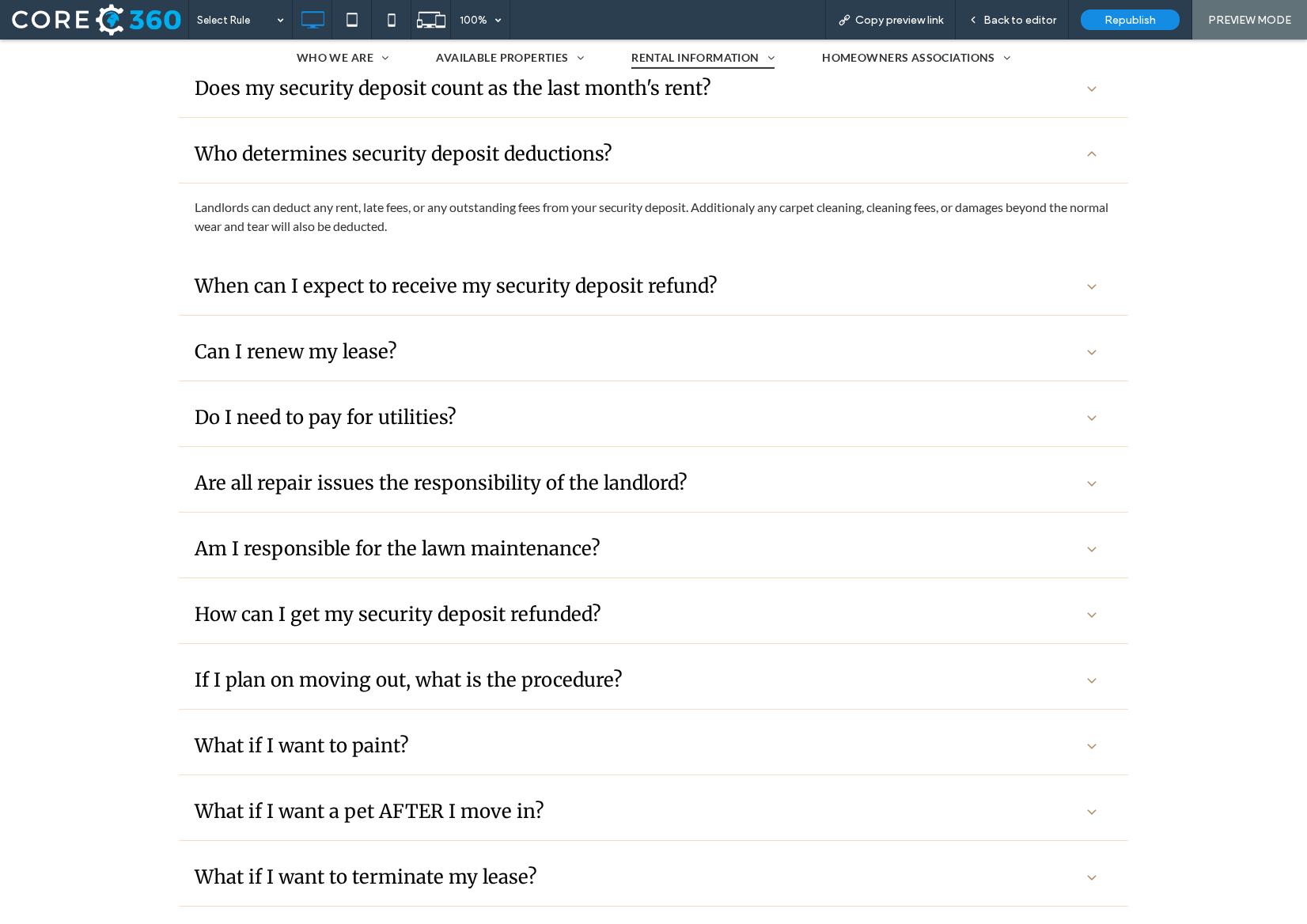
click at [569, 295] on h3 "When can I expect to receive my security deposit refund?" at bounding box center [455, 286] width 523 height 24
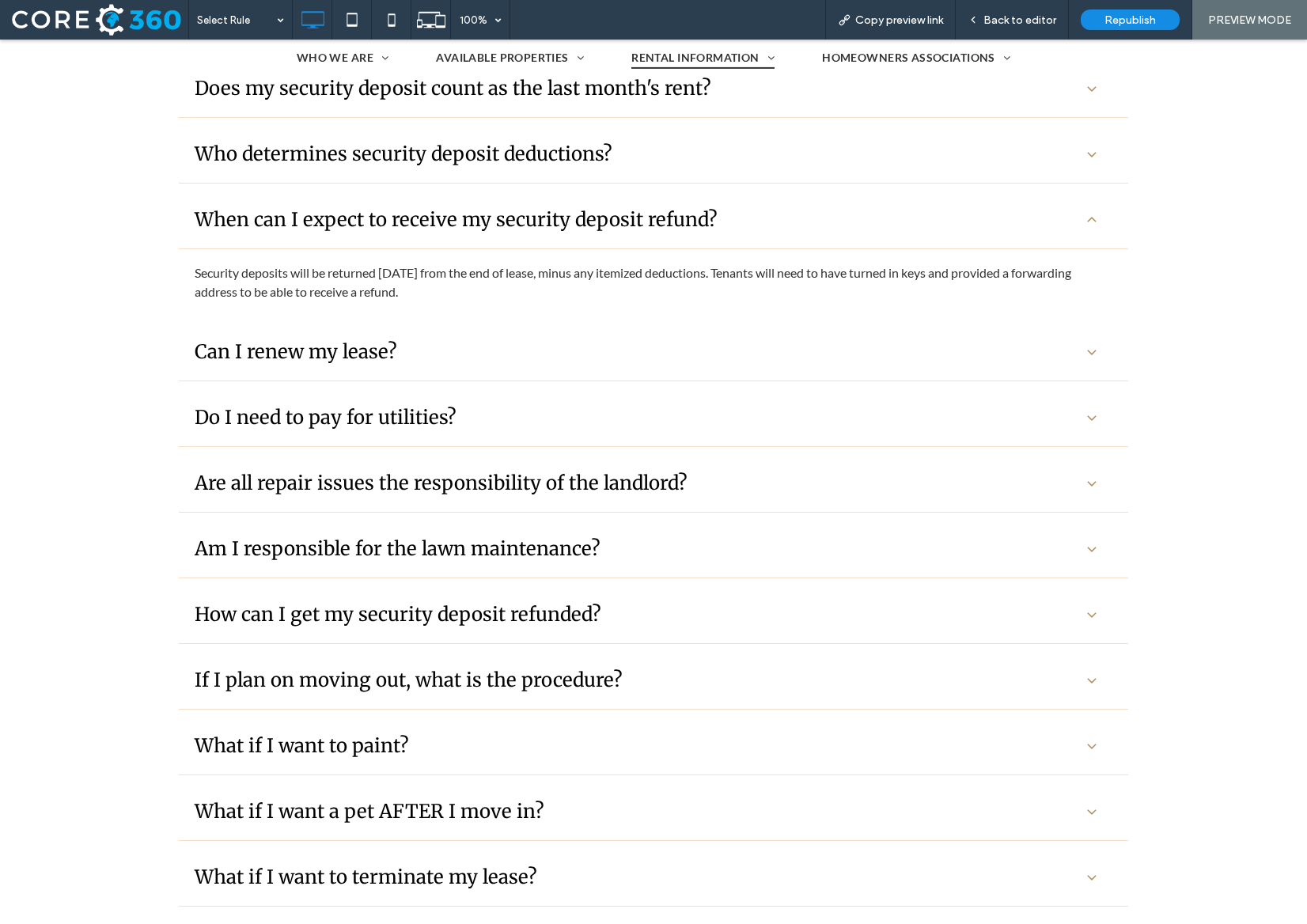
click at [529, 347] on div "Can I renew my lease?" at bounding box center [636, 352] width 883 height 24
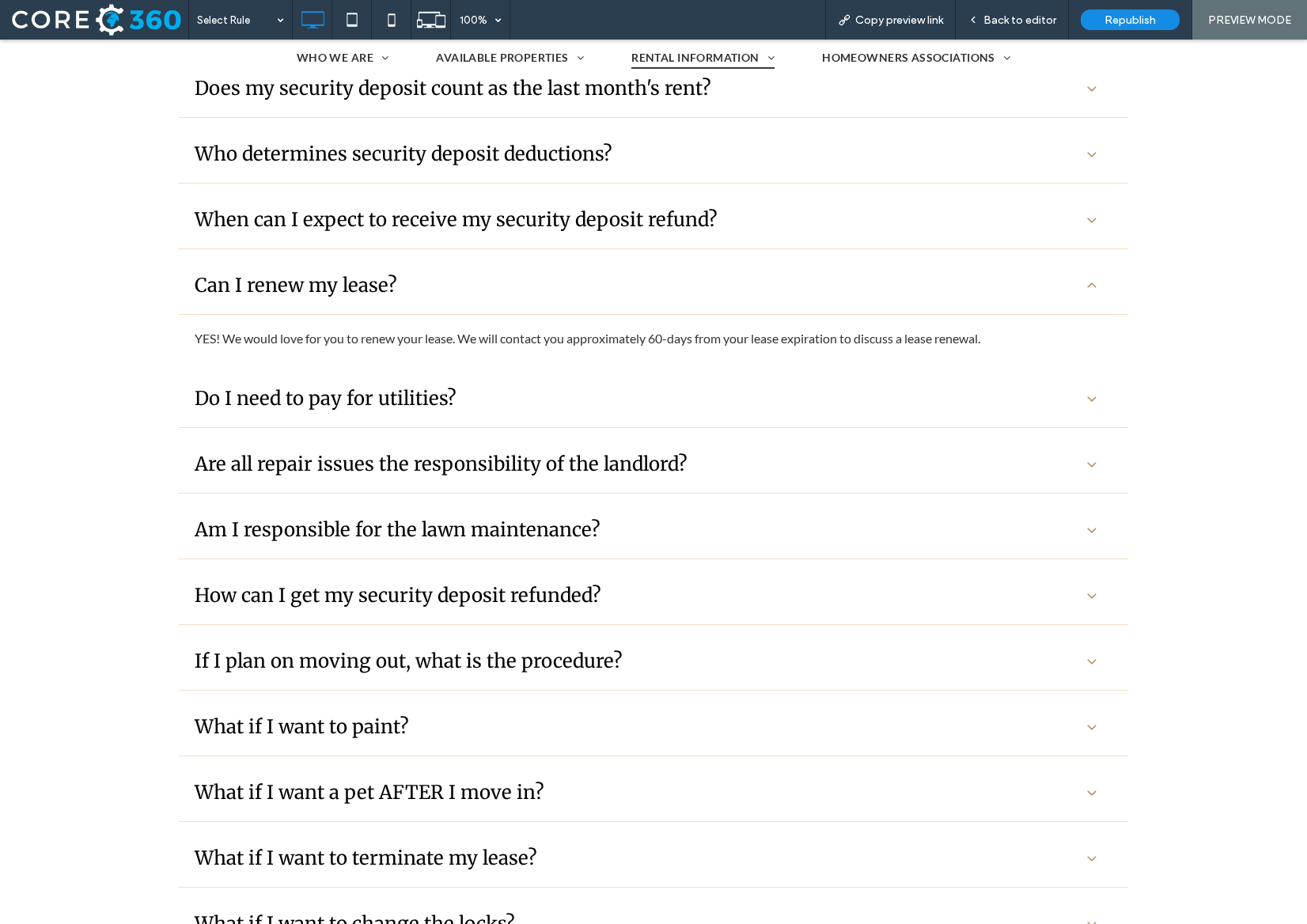
click at [528, 411] on div "Do I need to pay for utilities?" at bounding box center [653, 399] width 949 height 57
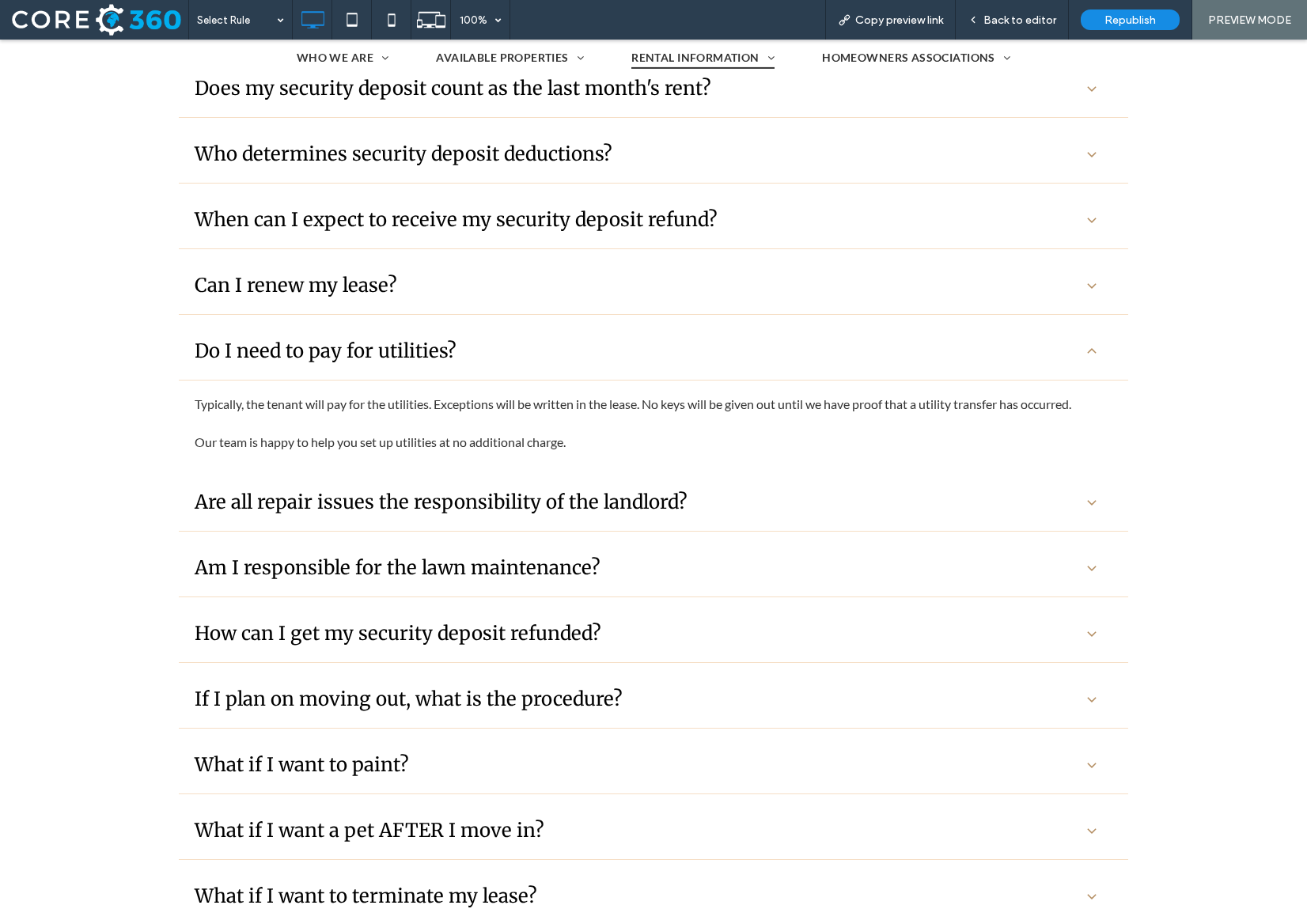
click at [528, 485] on div "Are all repair issues the responsibility of the landlord?" at bounding box center [653, 502] width 949 height 57
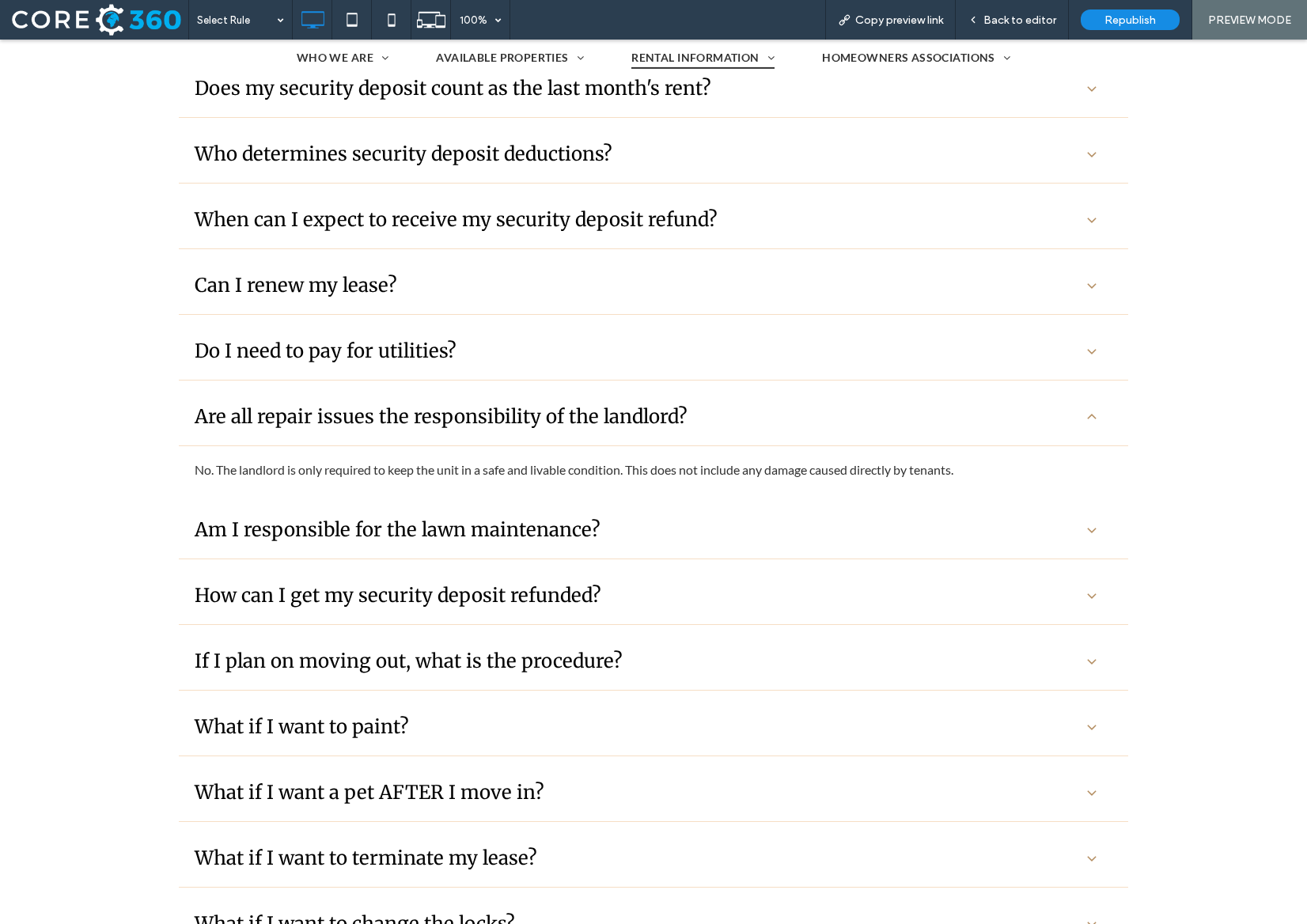
click at [538, 558] on ul "Where do I pay rent? Rent can be paid online through our tenant portal, droppin…" at bounding box center [653, 441] width 949 height 1156
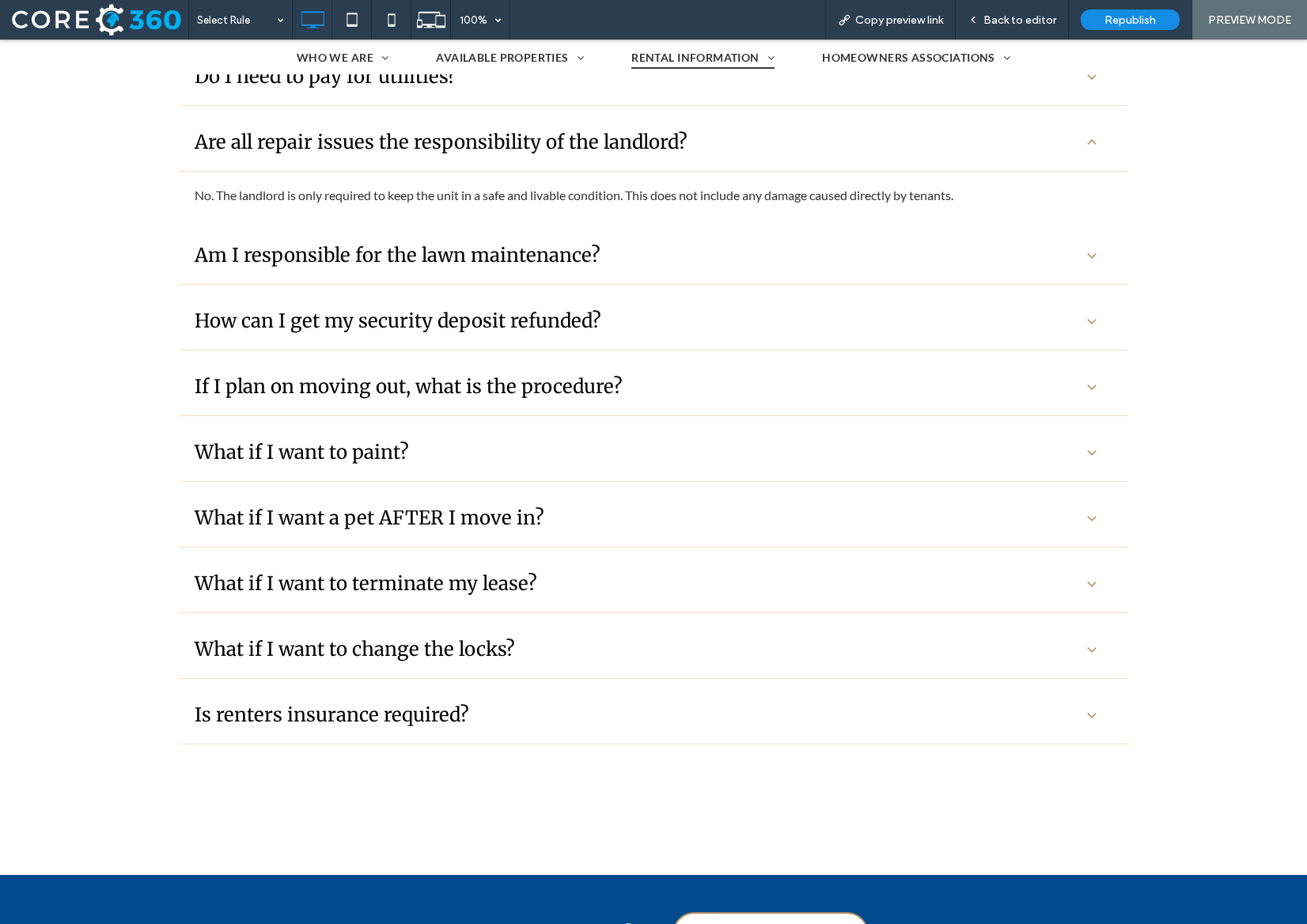
scroll to position [1096, 0]
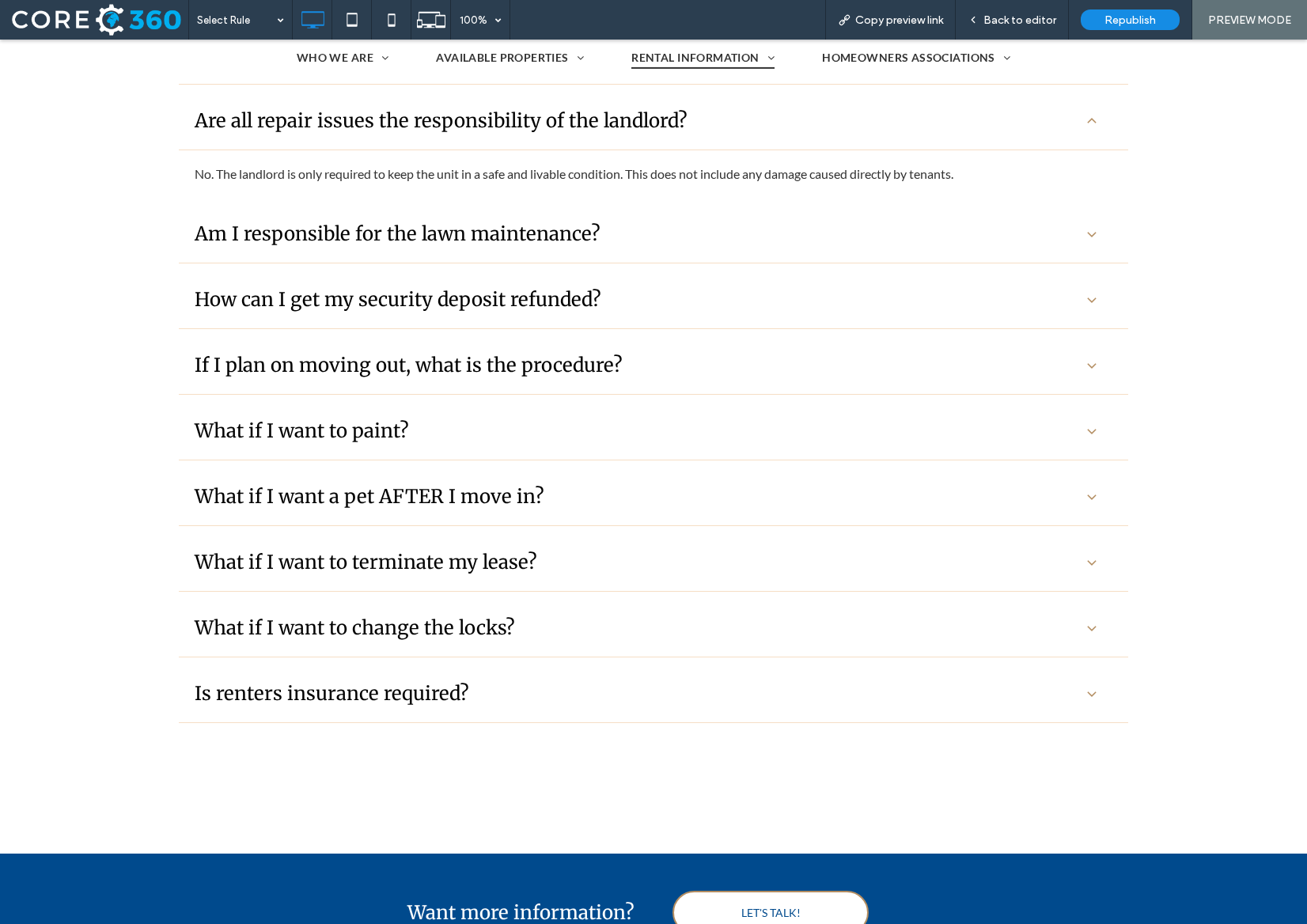
click at [513, 482] on div "What if I want a pet AFTER I move in?" at bounding box center [653, 497] width 949 height 57
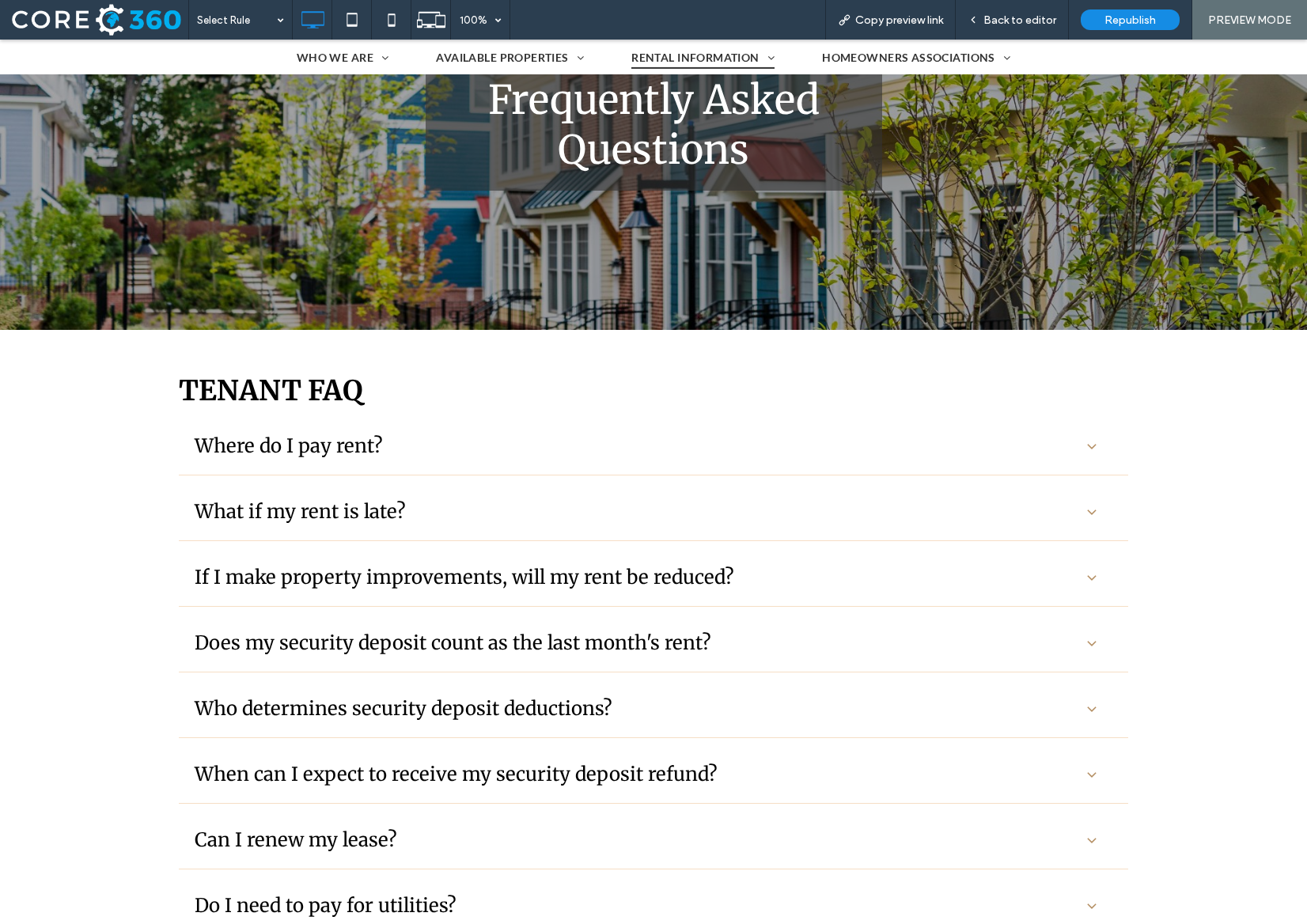
scroll to position [35, 0]
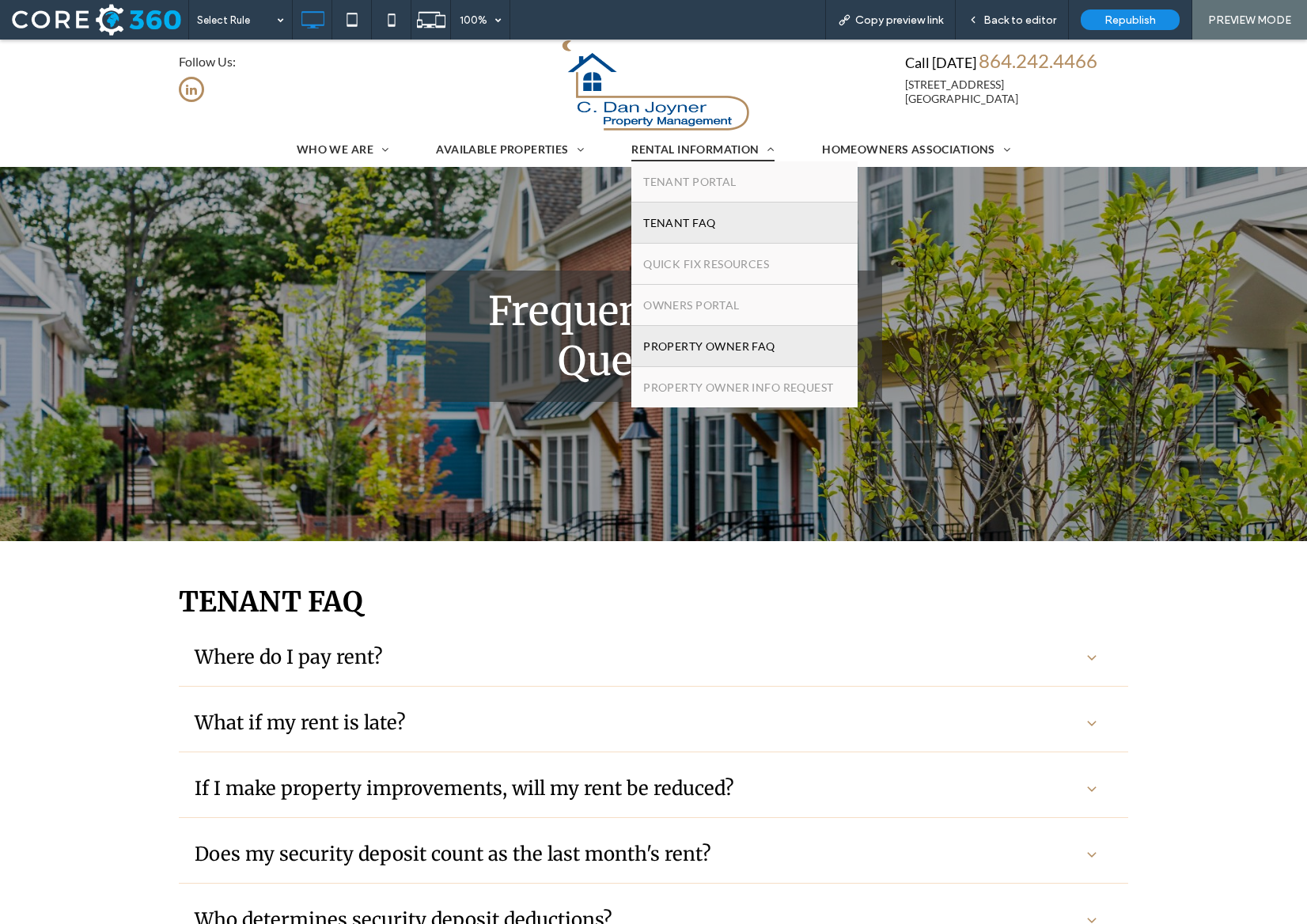
click at [726, 353] on span "PROPERTY OWNER FAQ" at bounding box center [710, 346] width 132 height 17
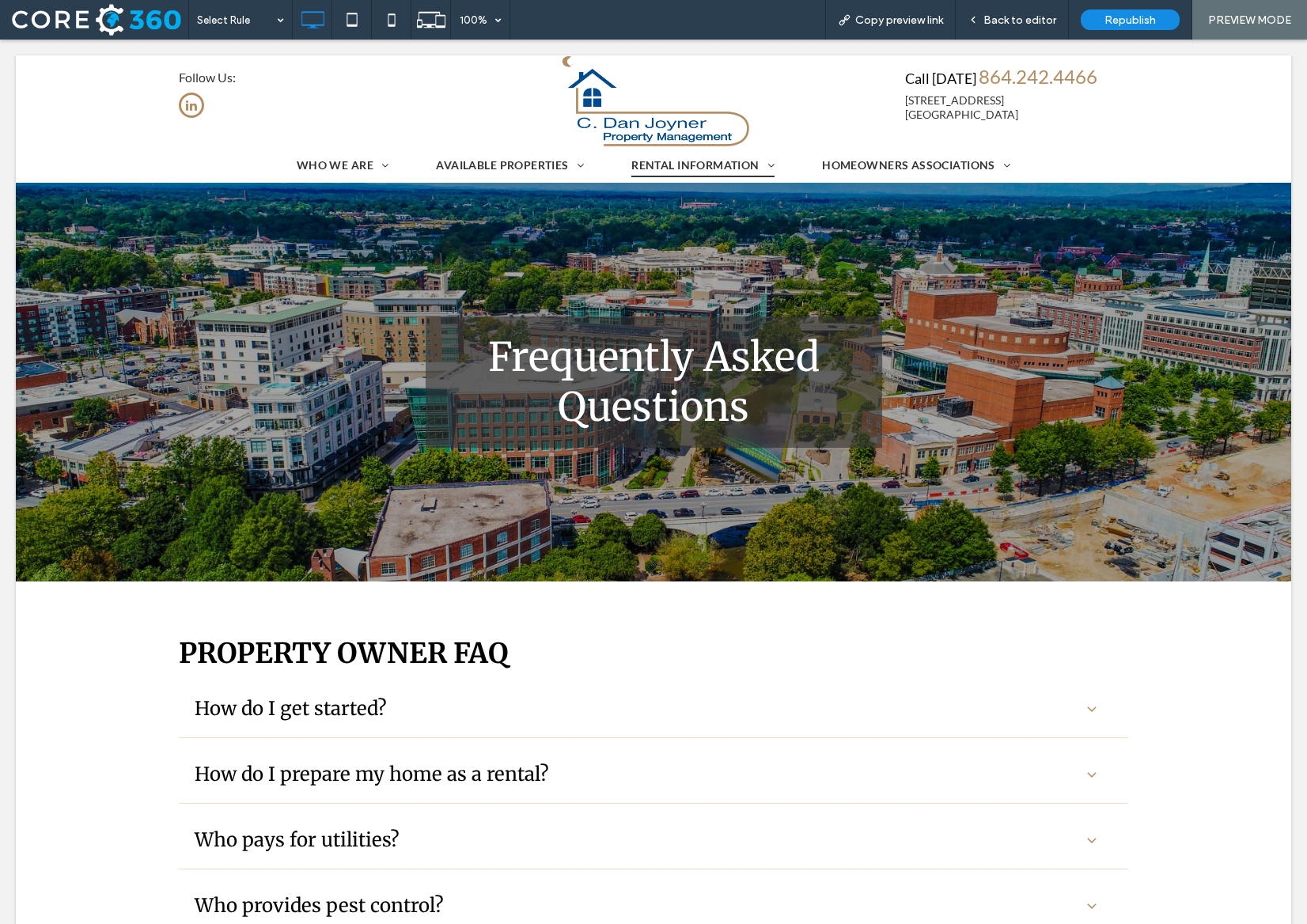
scroll to position [0, 0]
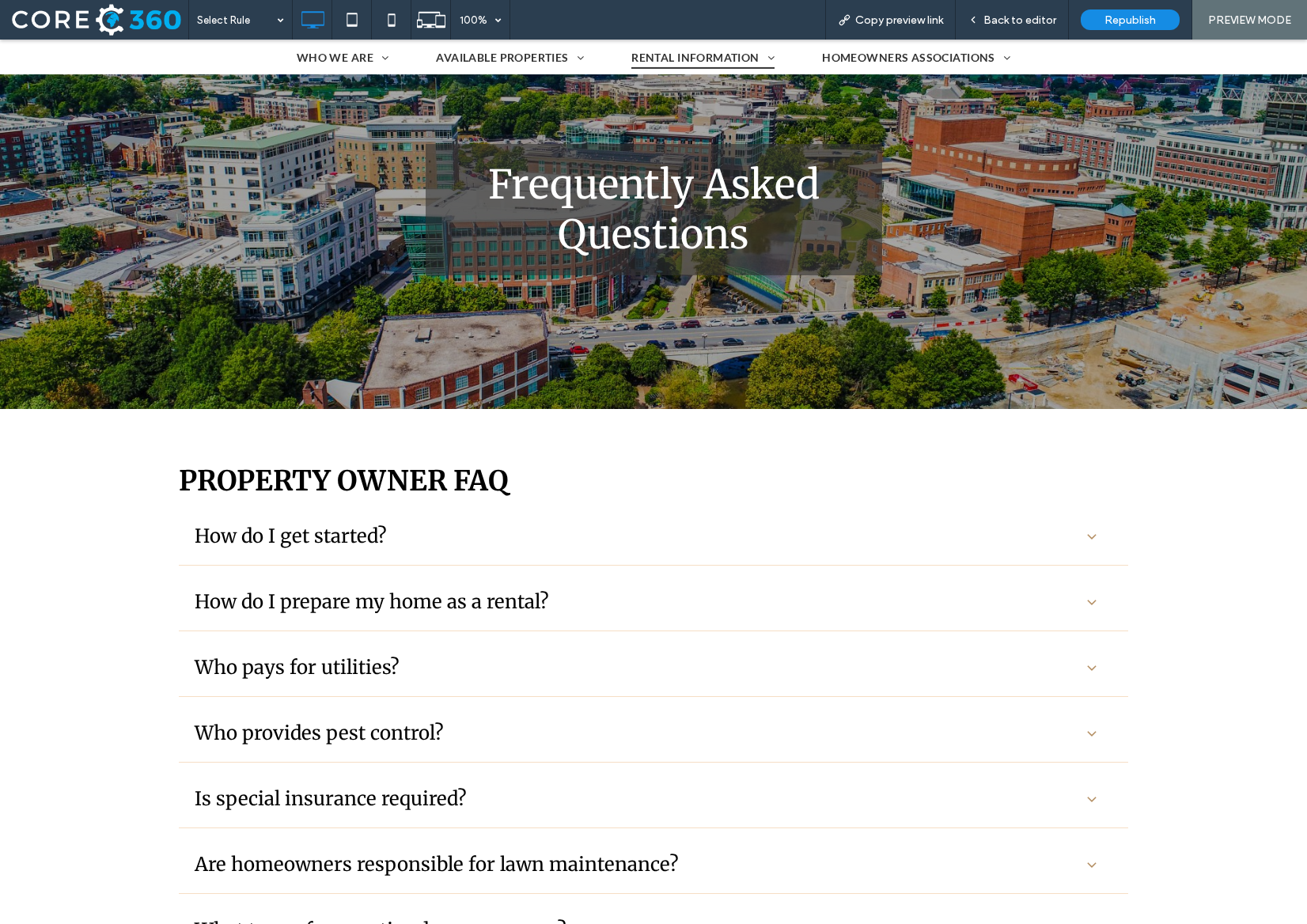
scroll to position [194, 0]
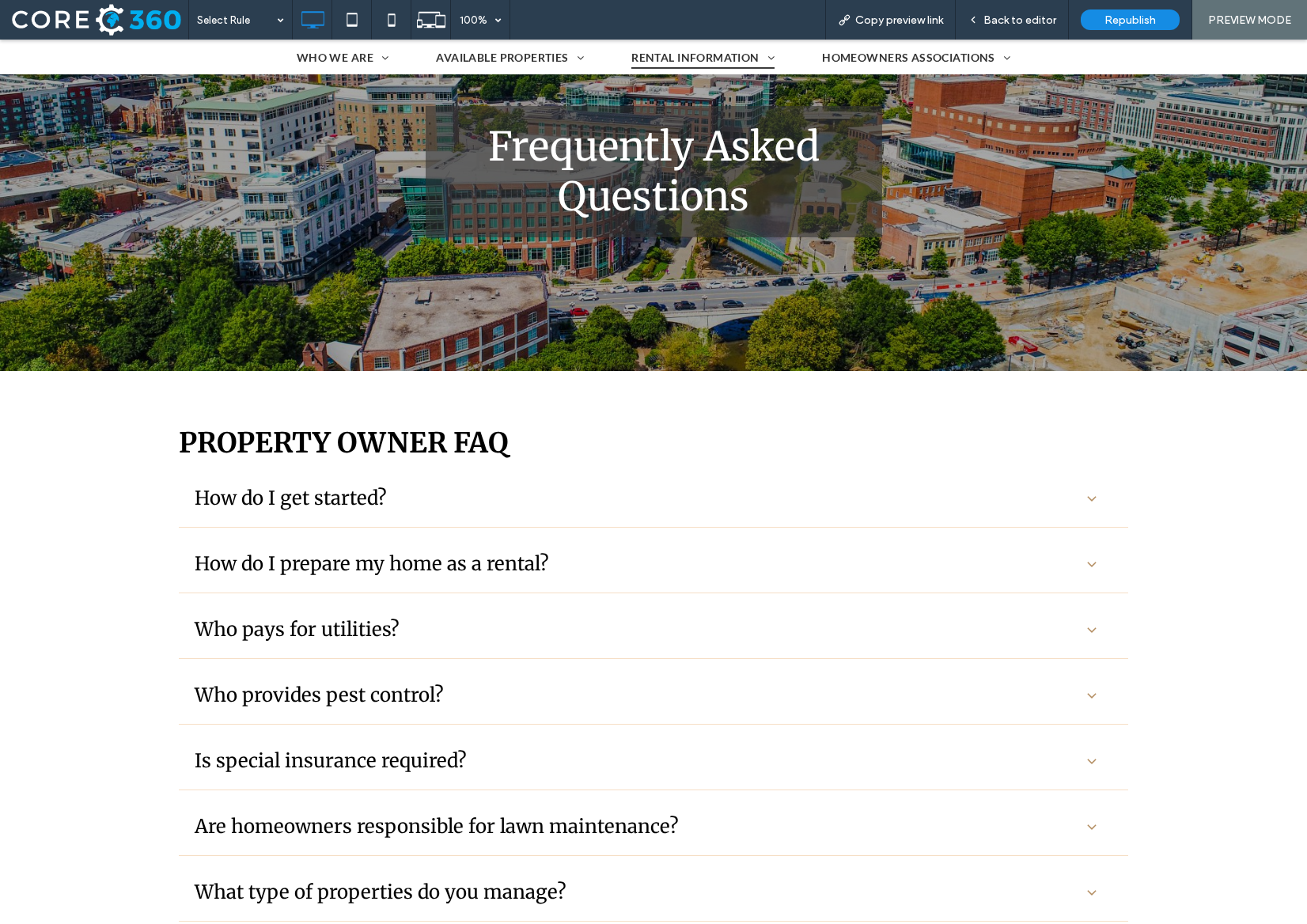
click at [504, 504] on div "How do I get started?" at bounding box center [636, 498] width 883 height 24
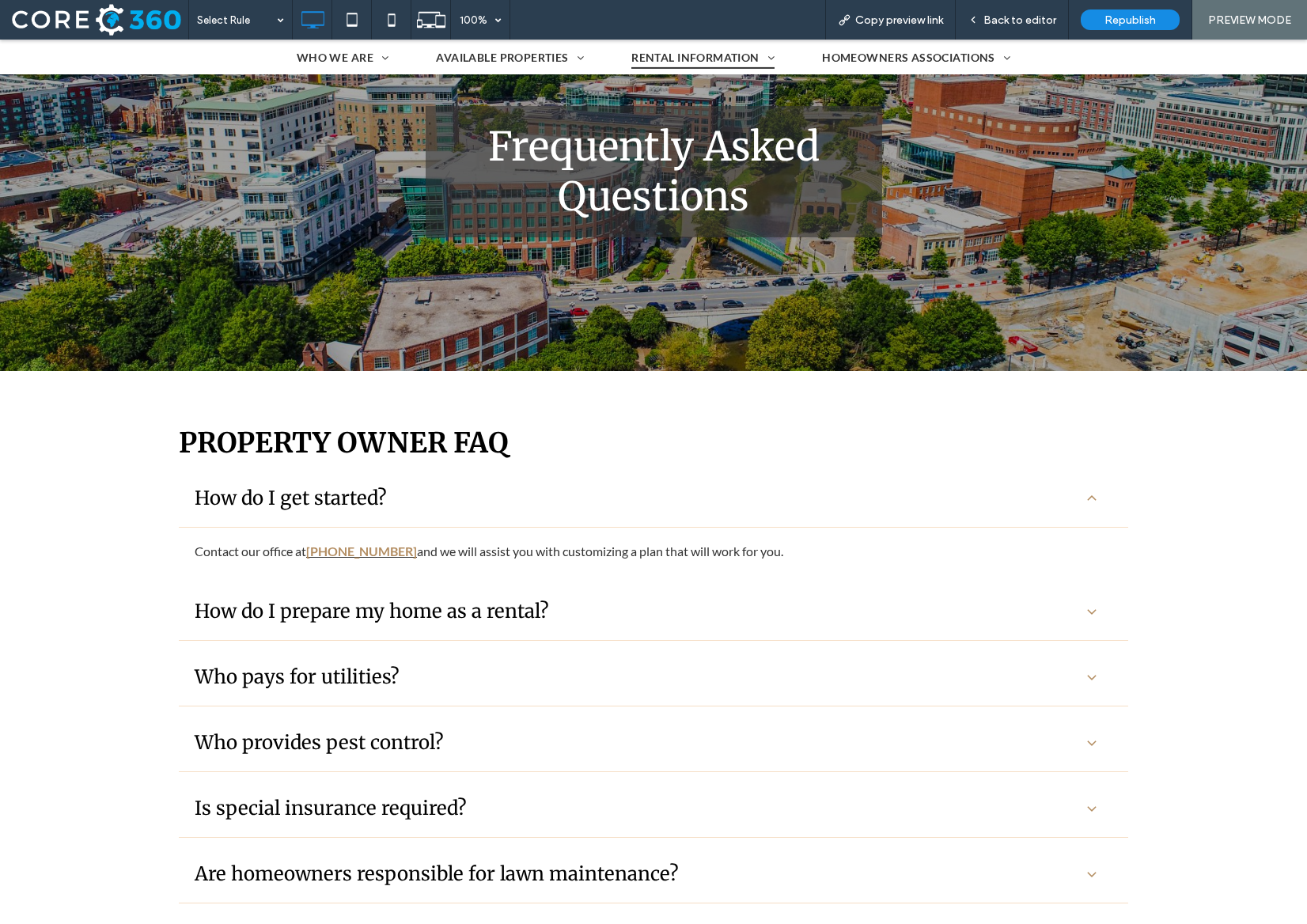
click at [548, 592] on div "How do I prepare my home as a rental?" at bounding box center [653, 612] width 949 height 57
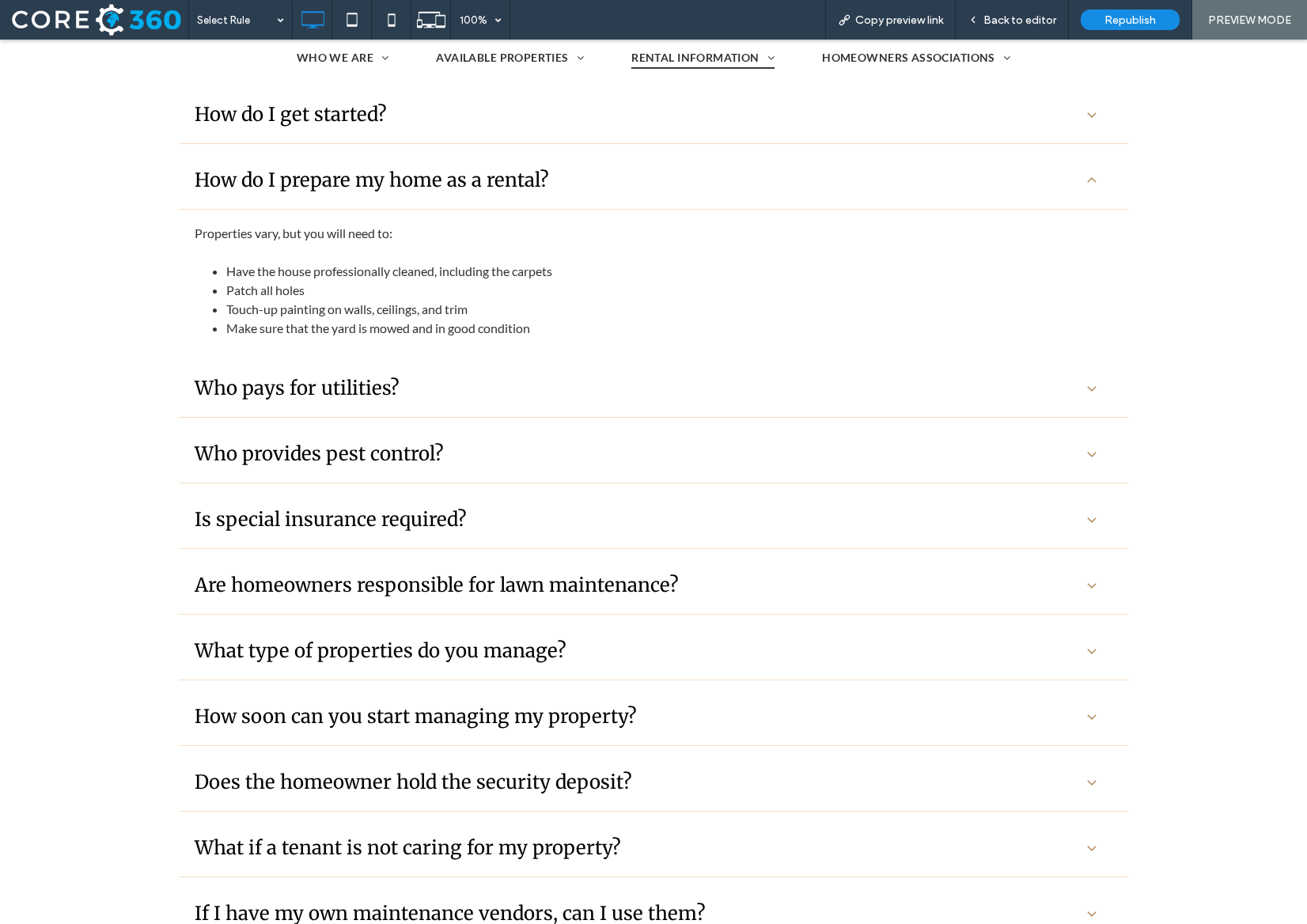
scroll to position [661, 0]
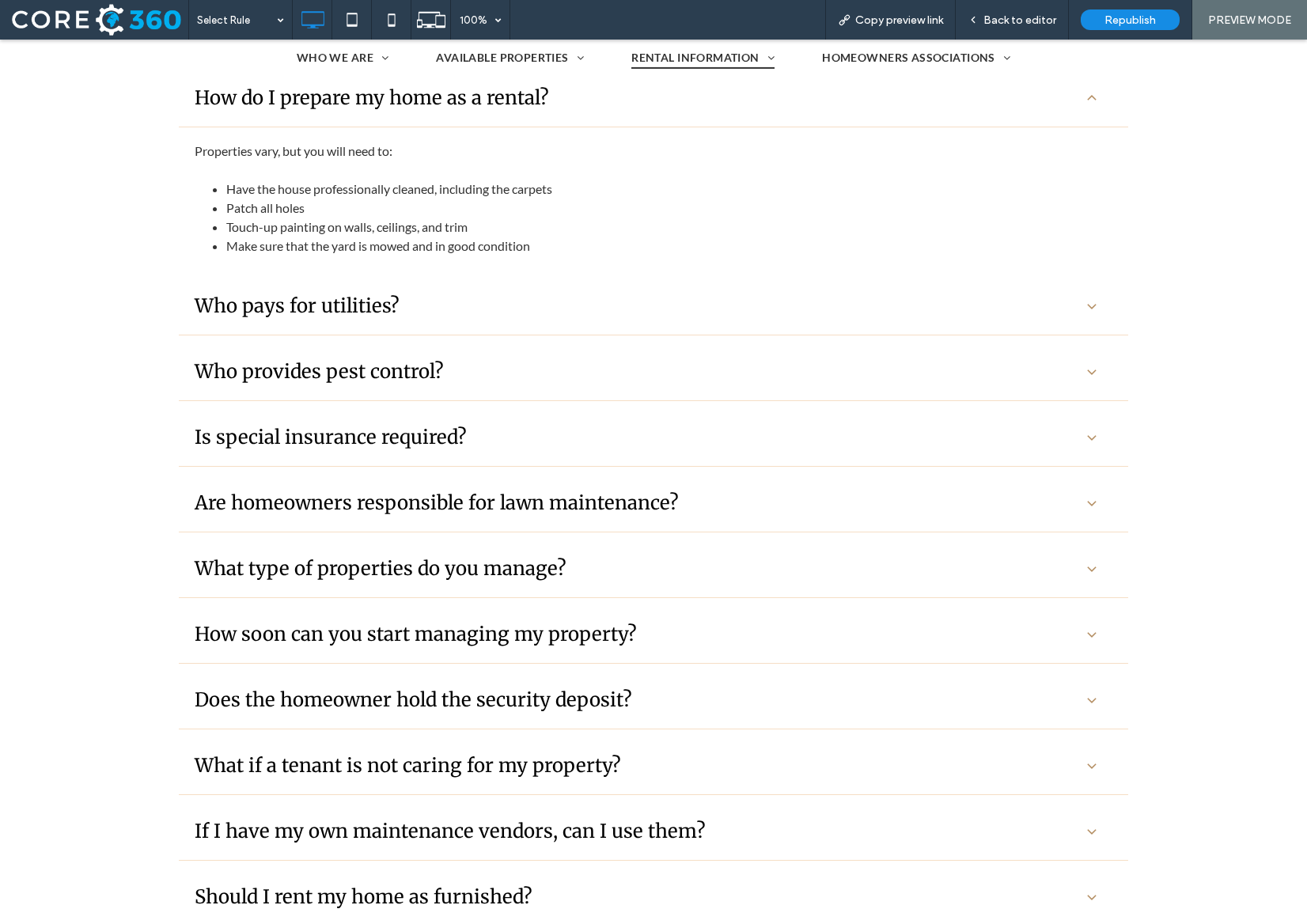
click at [514, 308] on div "Who pays for utilities?" at bounding box center [636, 306] width 883 height 24
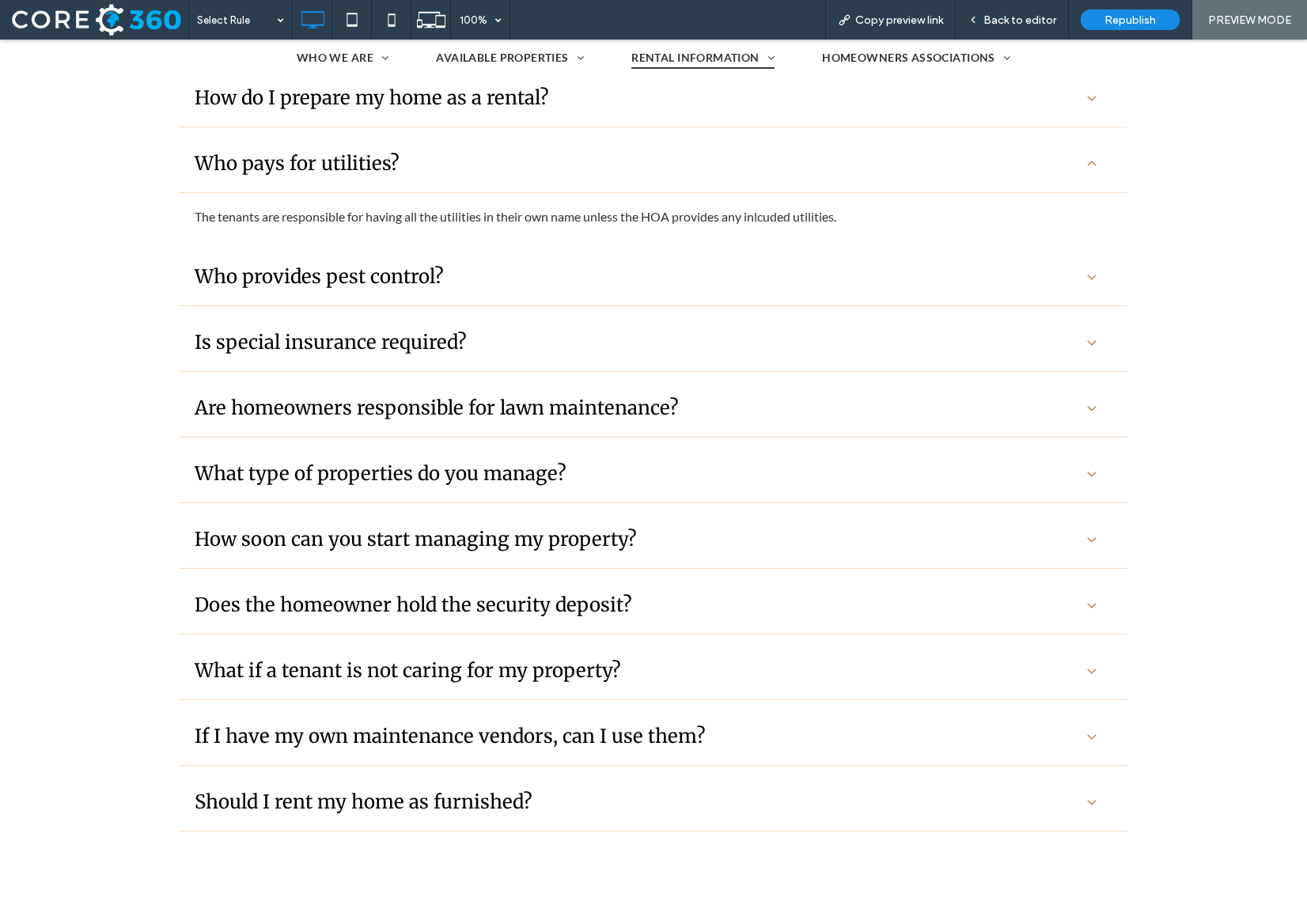
click at [511, 446] on div "What type of properties do you manage?" at bounding box center [653, 474] width 949 height 57
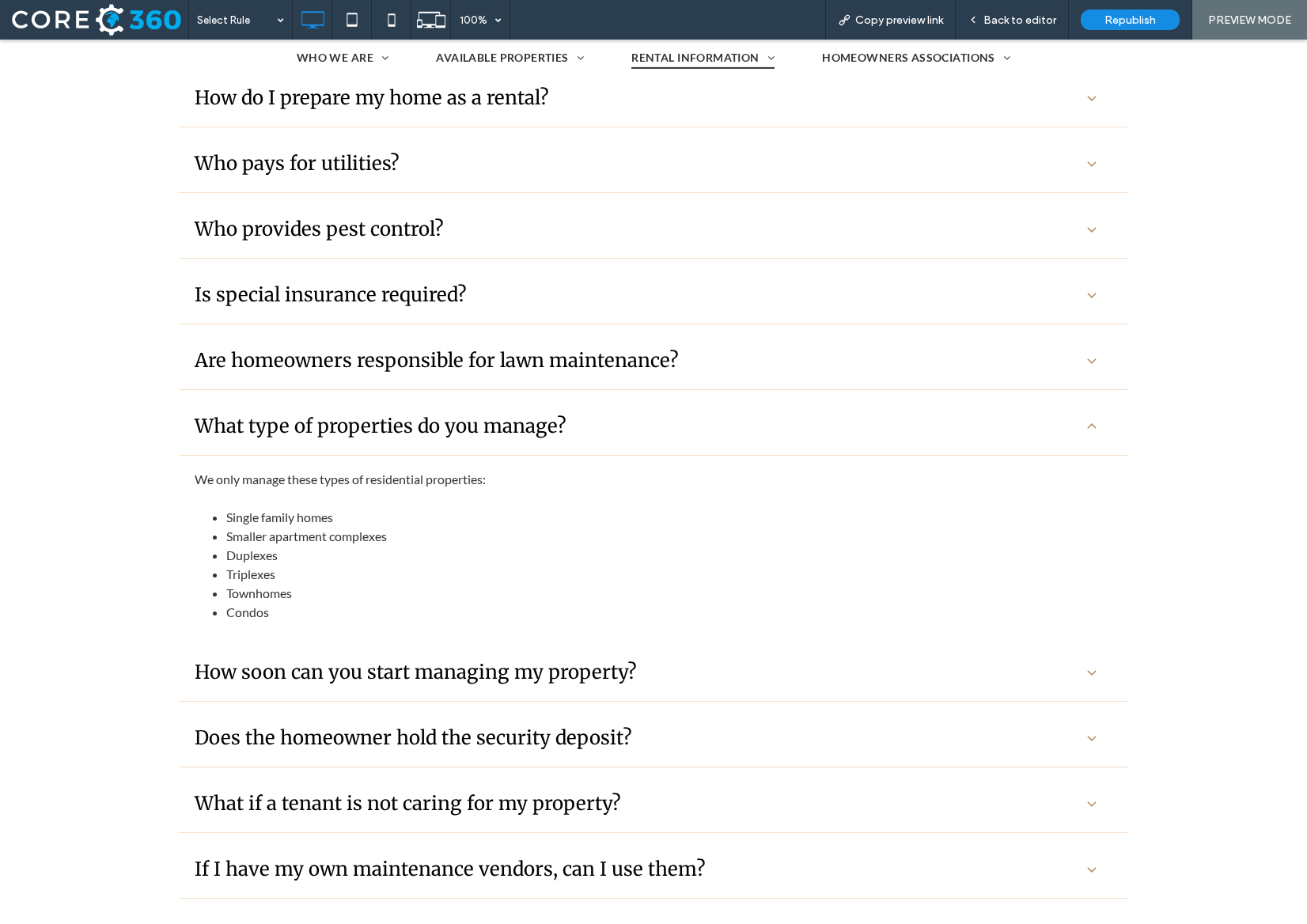
click at [504, 376] on div "Are homeowners responsible for lawn maintenance?" at bounding box center [653, 361] width 949 height 57
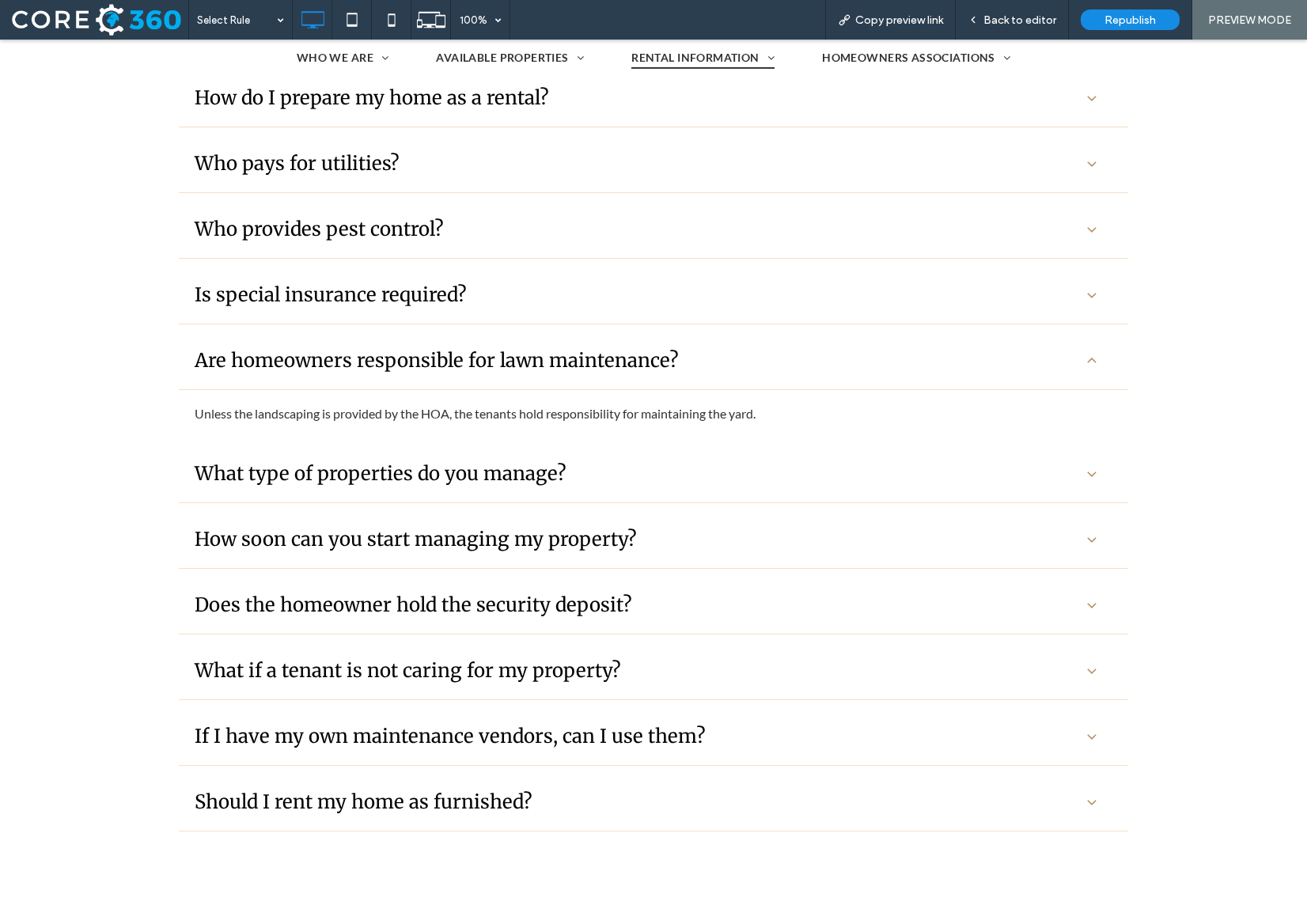
click at [490, 307] on div "Is special insurance required?" at bounding box center [653, 295] width 949 height 57
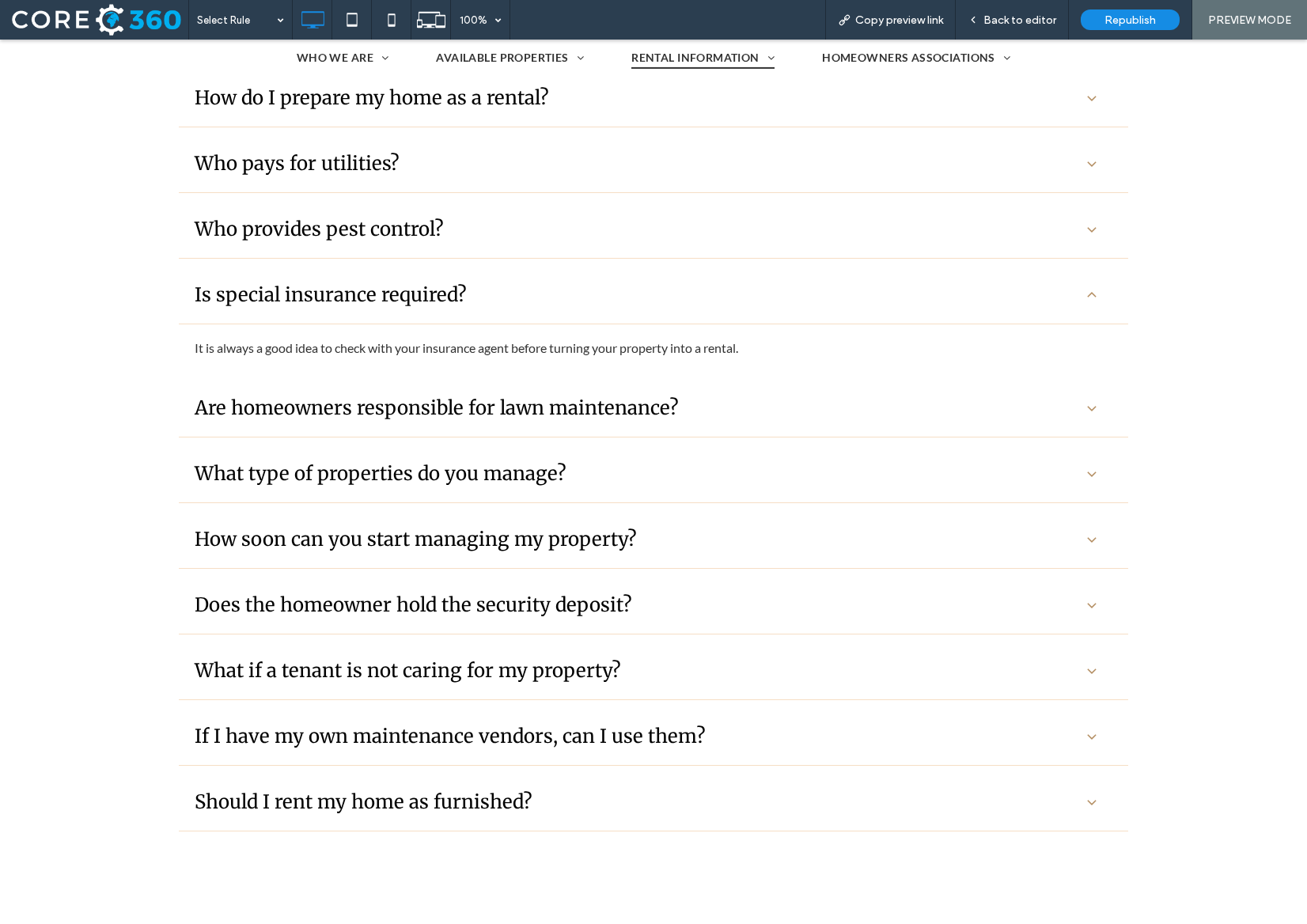
click at [485, 239] on div "Who provides pest control?" at bounding box center [636, 229] width 883 height 24
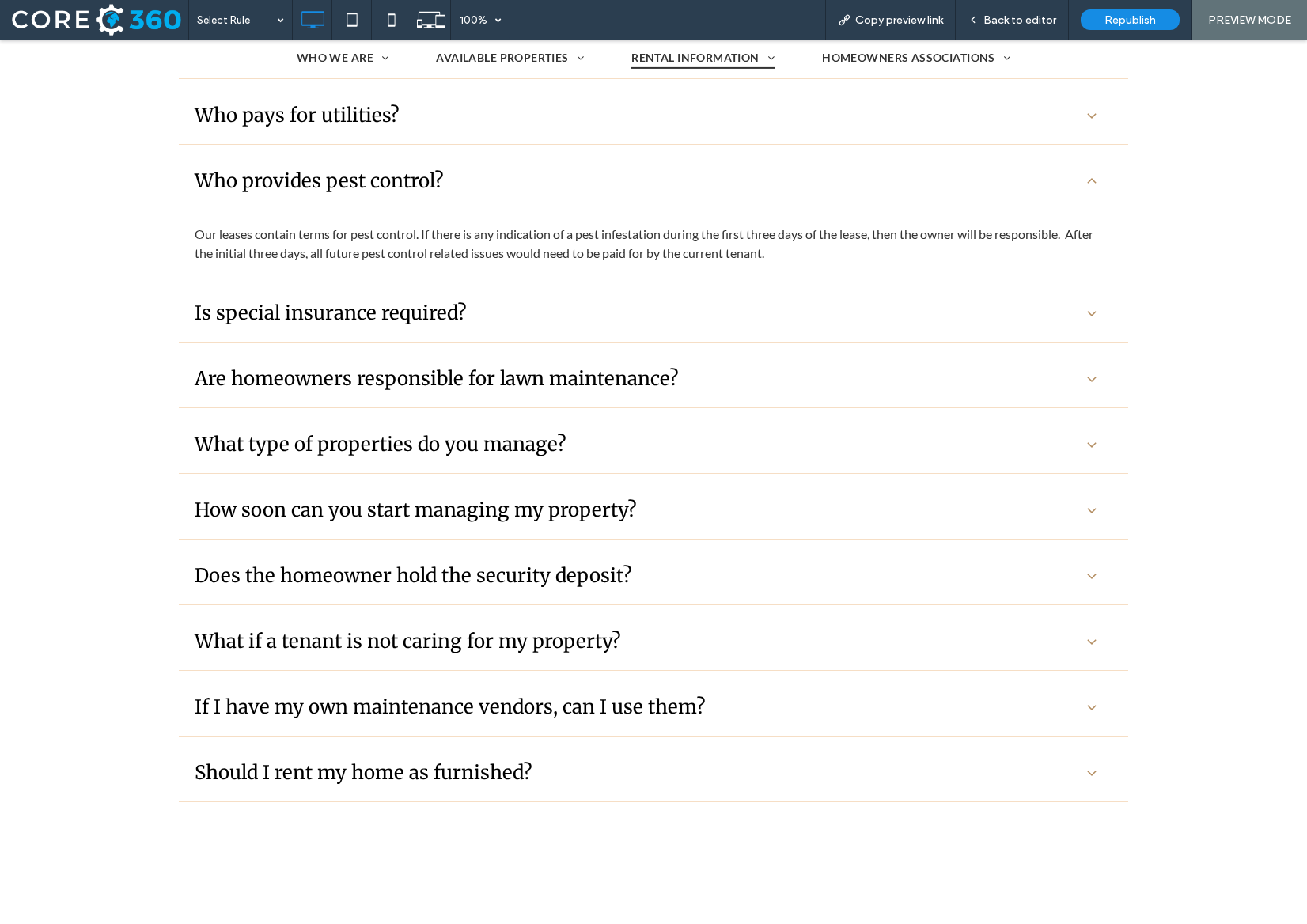
scroll to position [0, 0]
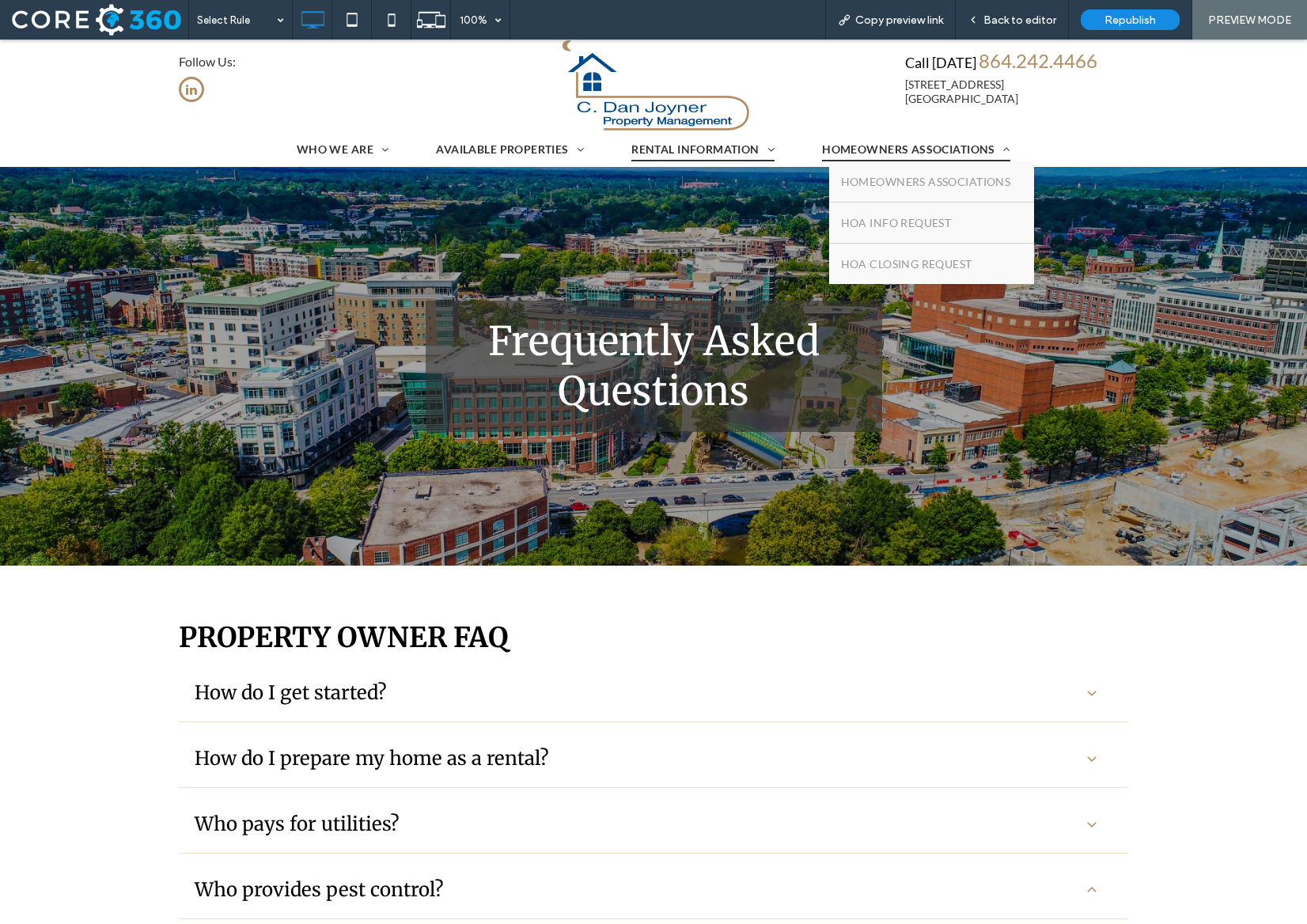
click at [892, 143] on span "HOMEOWNERS ASSOCIATIONS" at bounding box center [916, 149] width 188 height 24
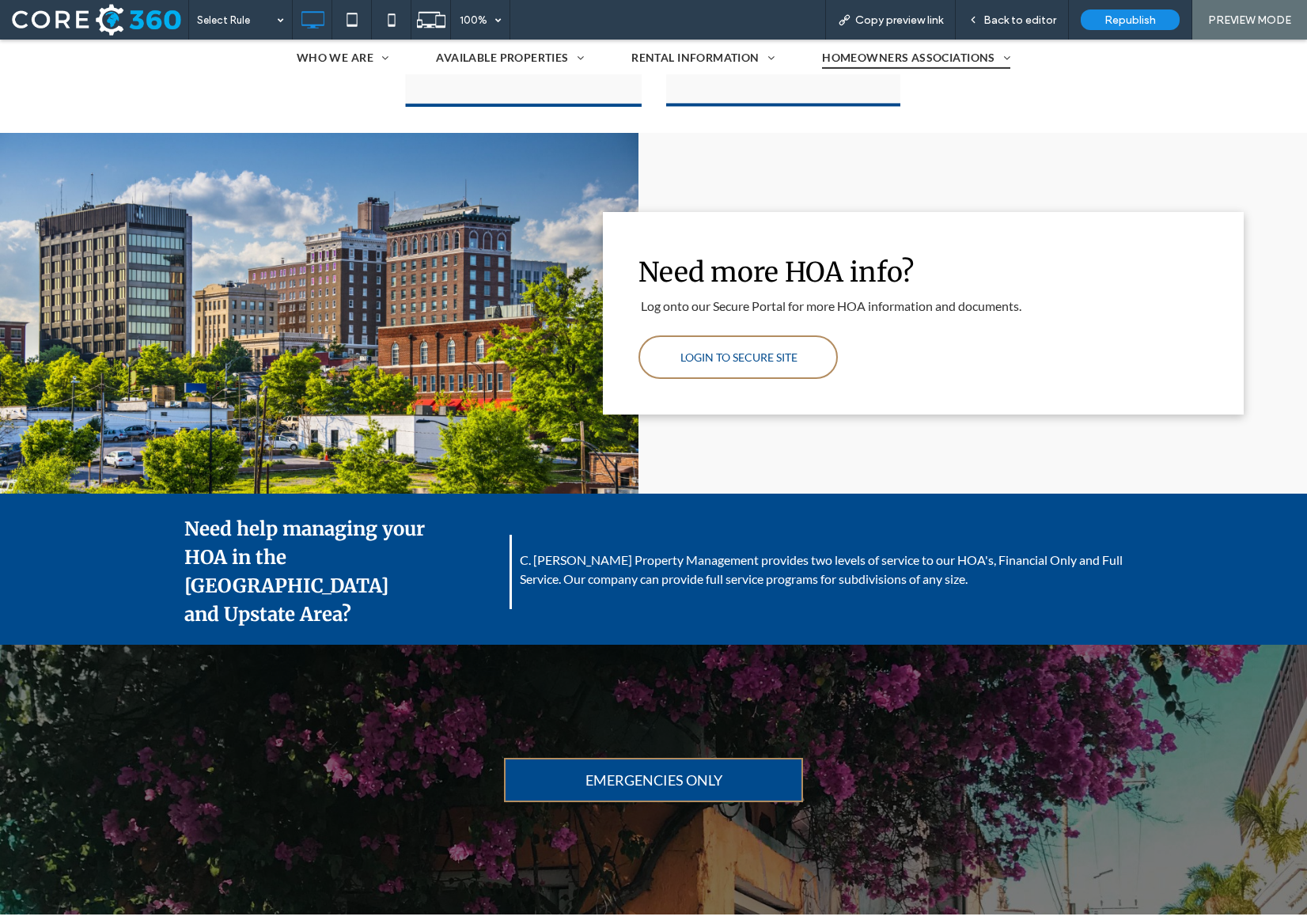
scroll to position [919, 0]
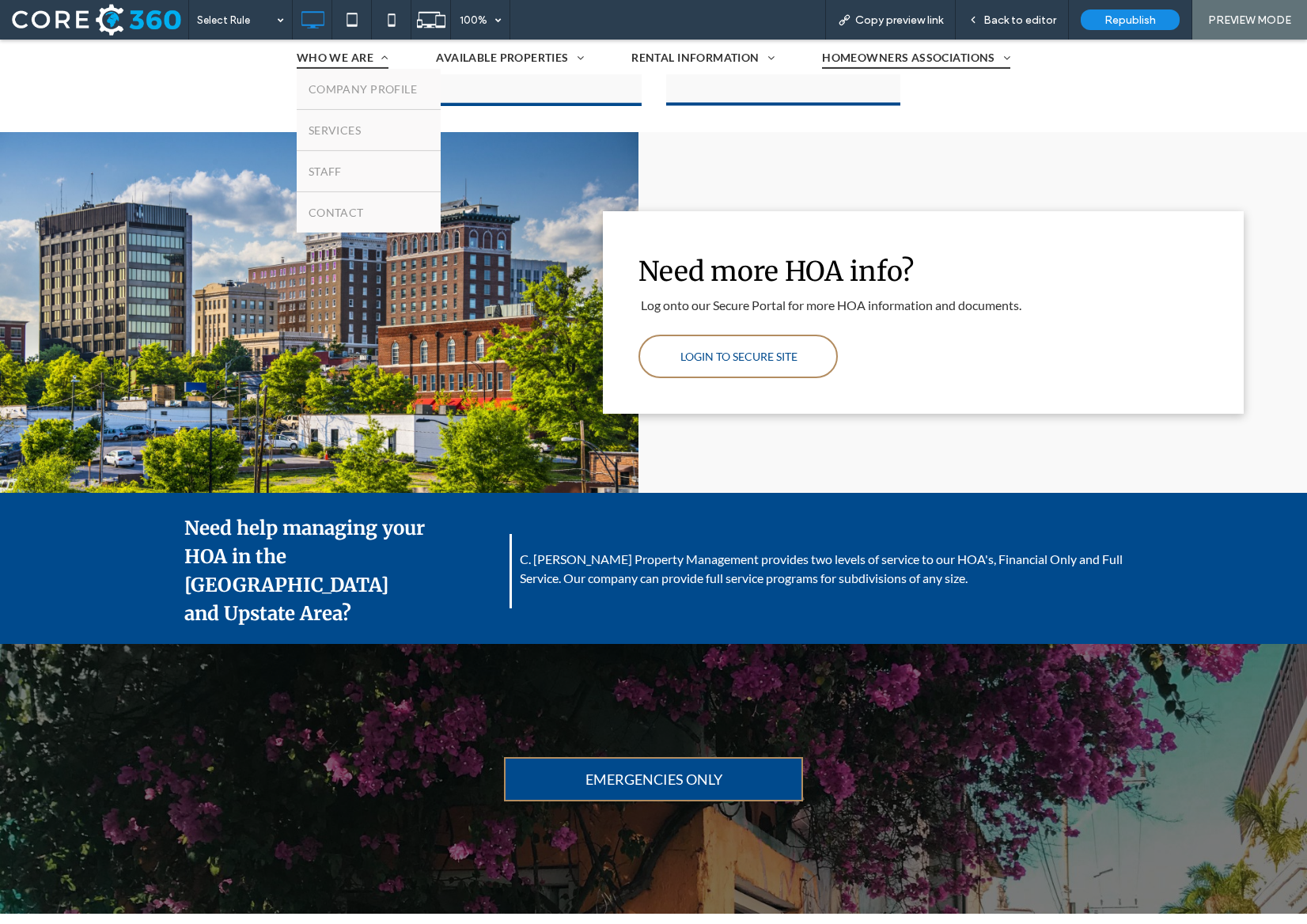
click at [340, 51] on span "WHO WE ARE" at bounding box center [343, 57] width 92 height 24
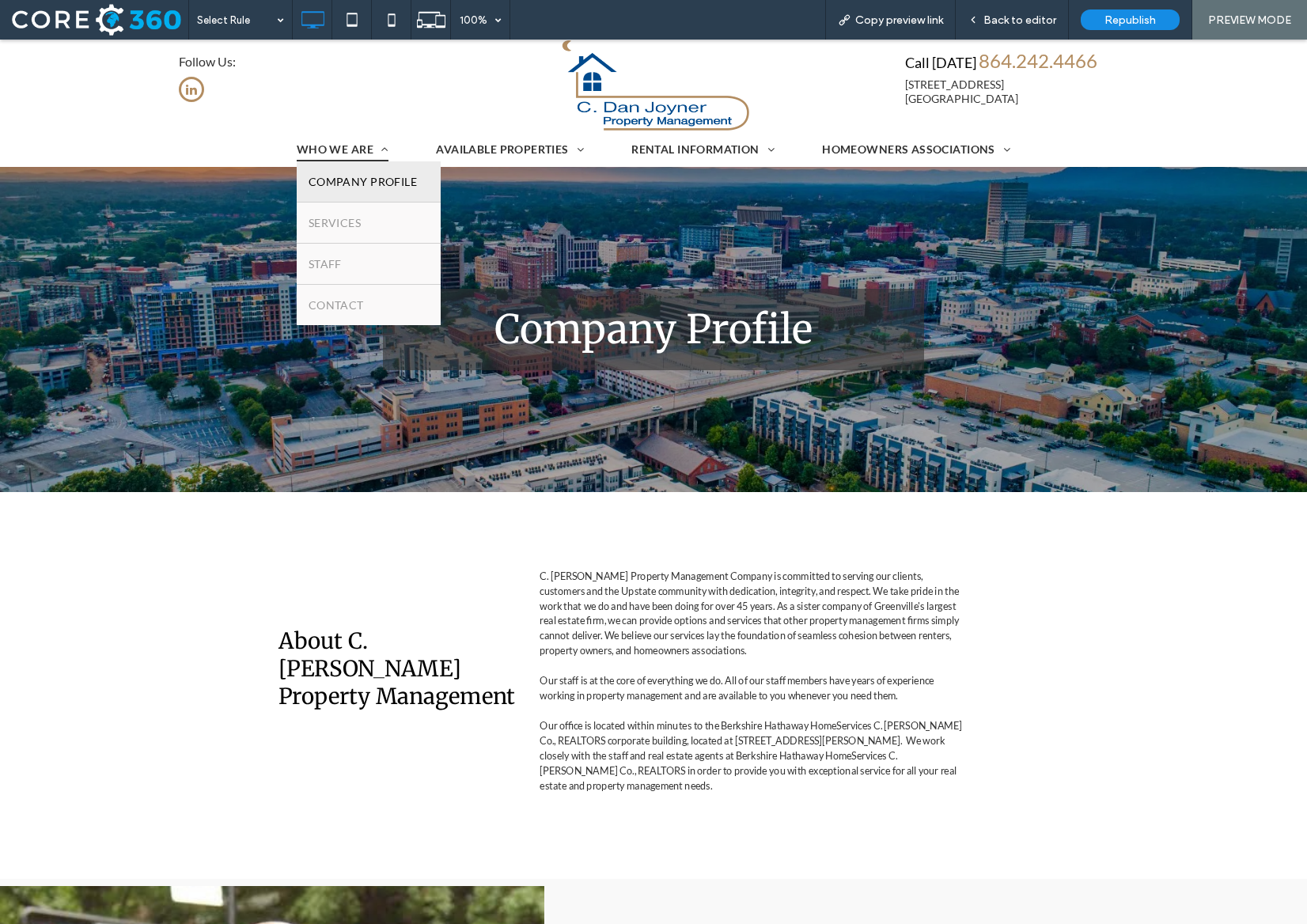
click at [354, 189] on span "COMPANY PROFILE" at bounding box center [362, 181] width 108 height 17
click at [353, 214] on span "SERVICES" at bounding box center [334, 222] width 52 height 17
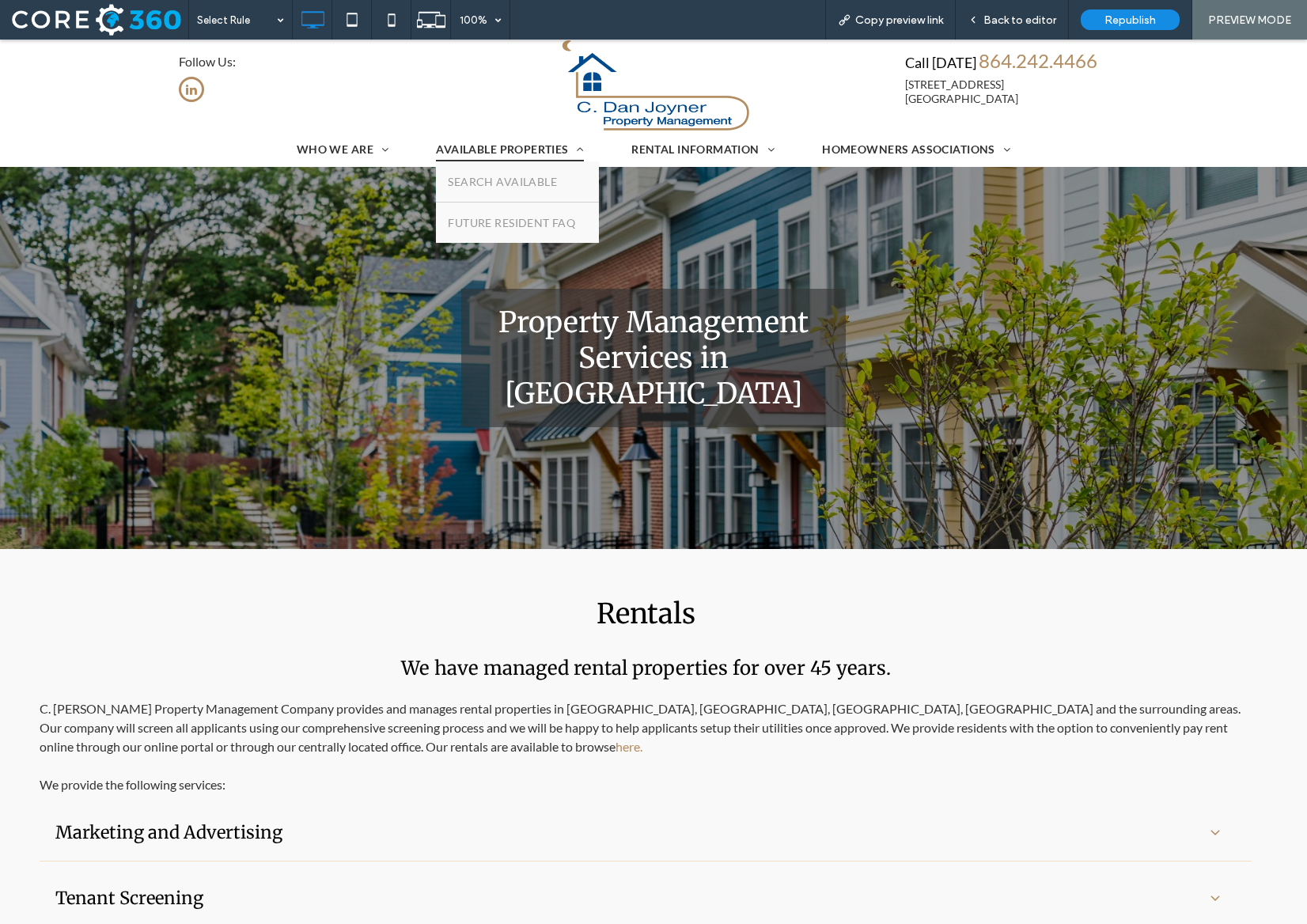
click at [487, 150] on span "AVAILABLE PROPERTIES" at bounding box center [510, 149] width 148 height 24
click at [494, 223] on span "FUTURE RESIDENT FAQ" at bounding box center [511, 222] width 127 height 17
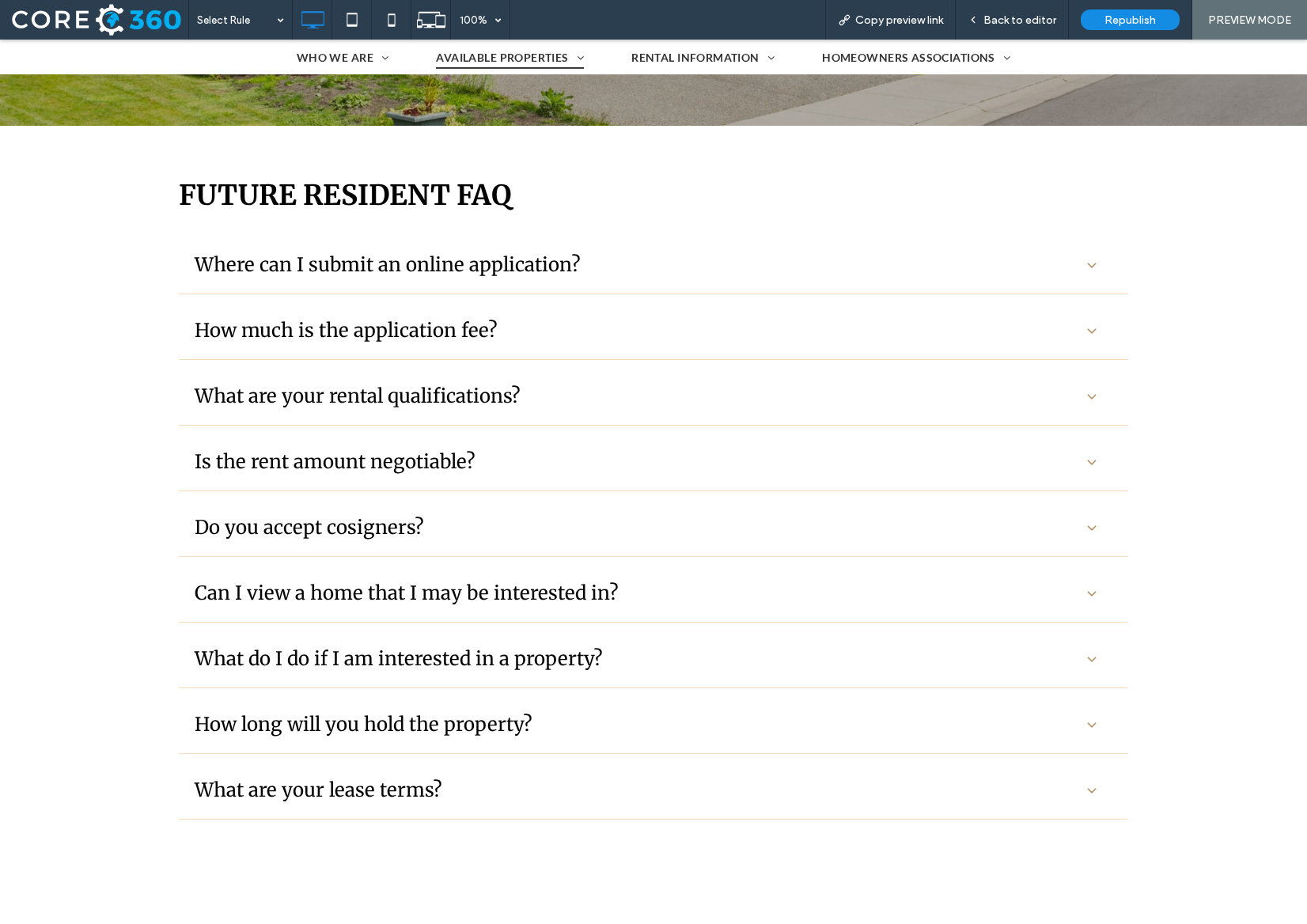
scroll to position [415, 0]
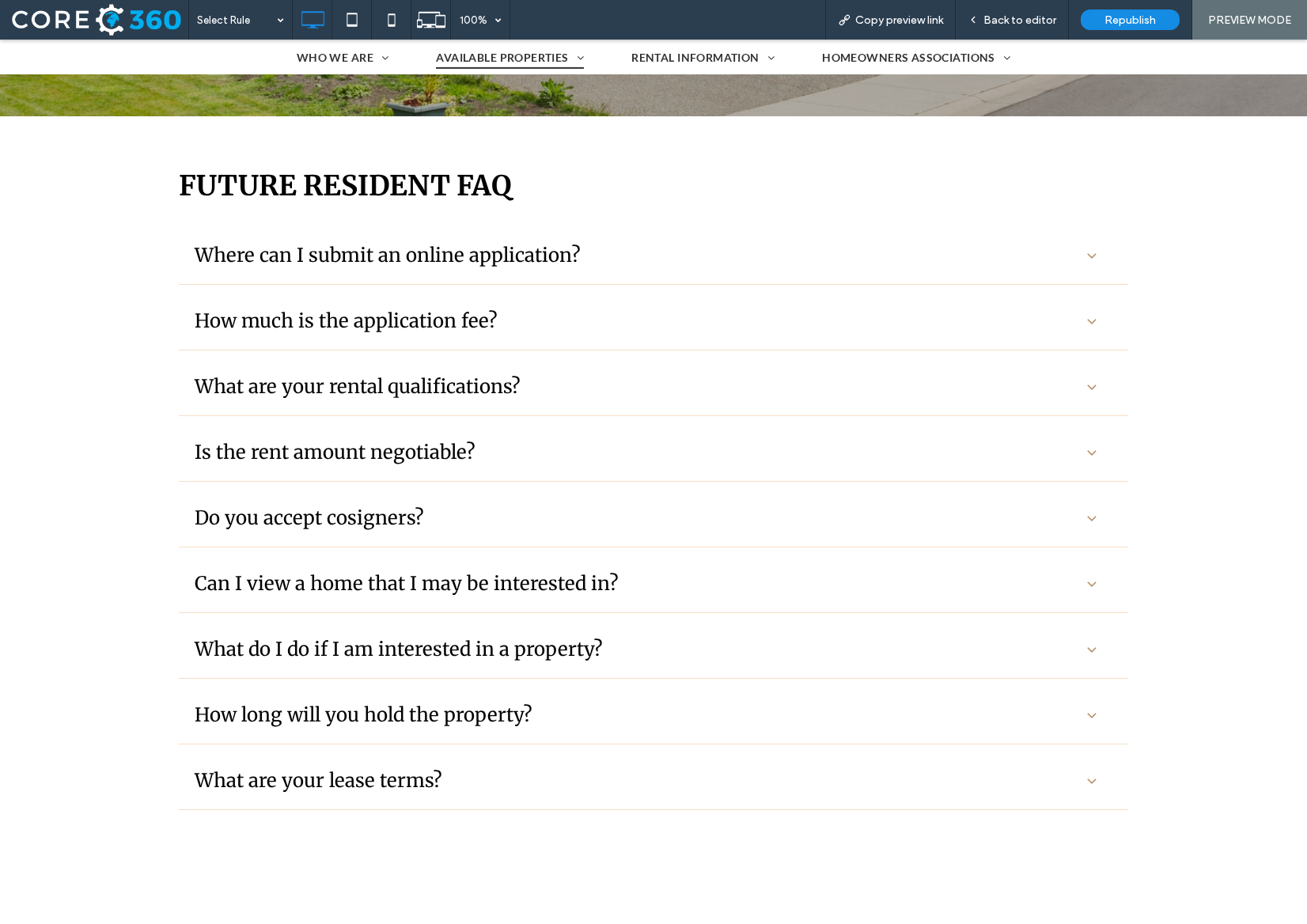
click at [644, 571] on div "Can I view a home that I may be interested in?" at bounding box center [636, 583] width 883 height 24
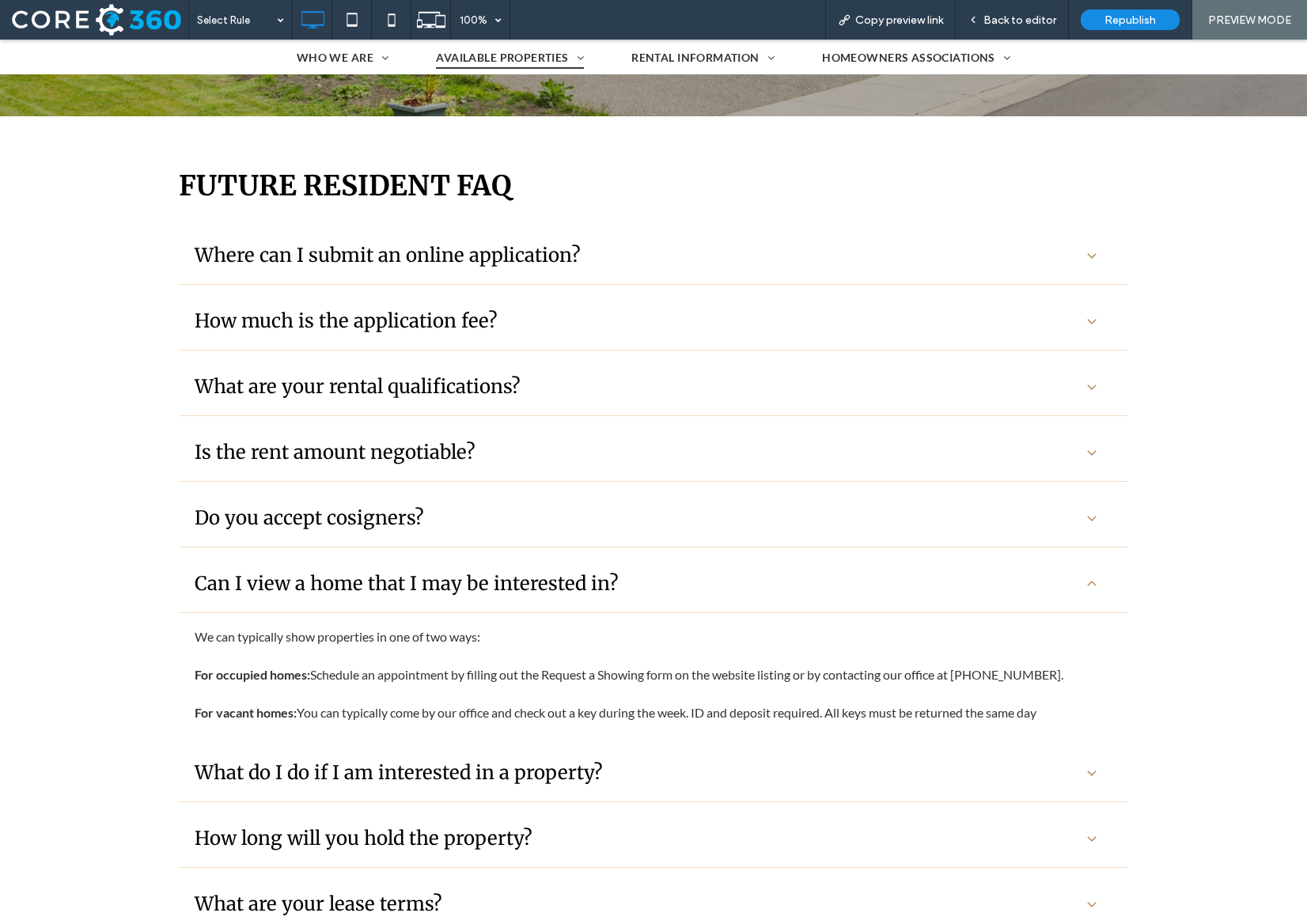
click at [618, 753] on div "What do I do if I am interested in a property?" at bounding box center [653, 773] width 949 height 57
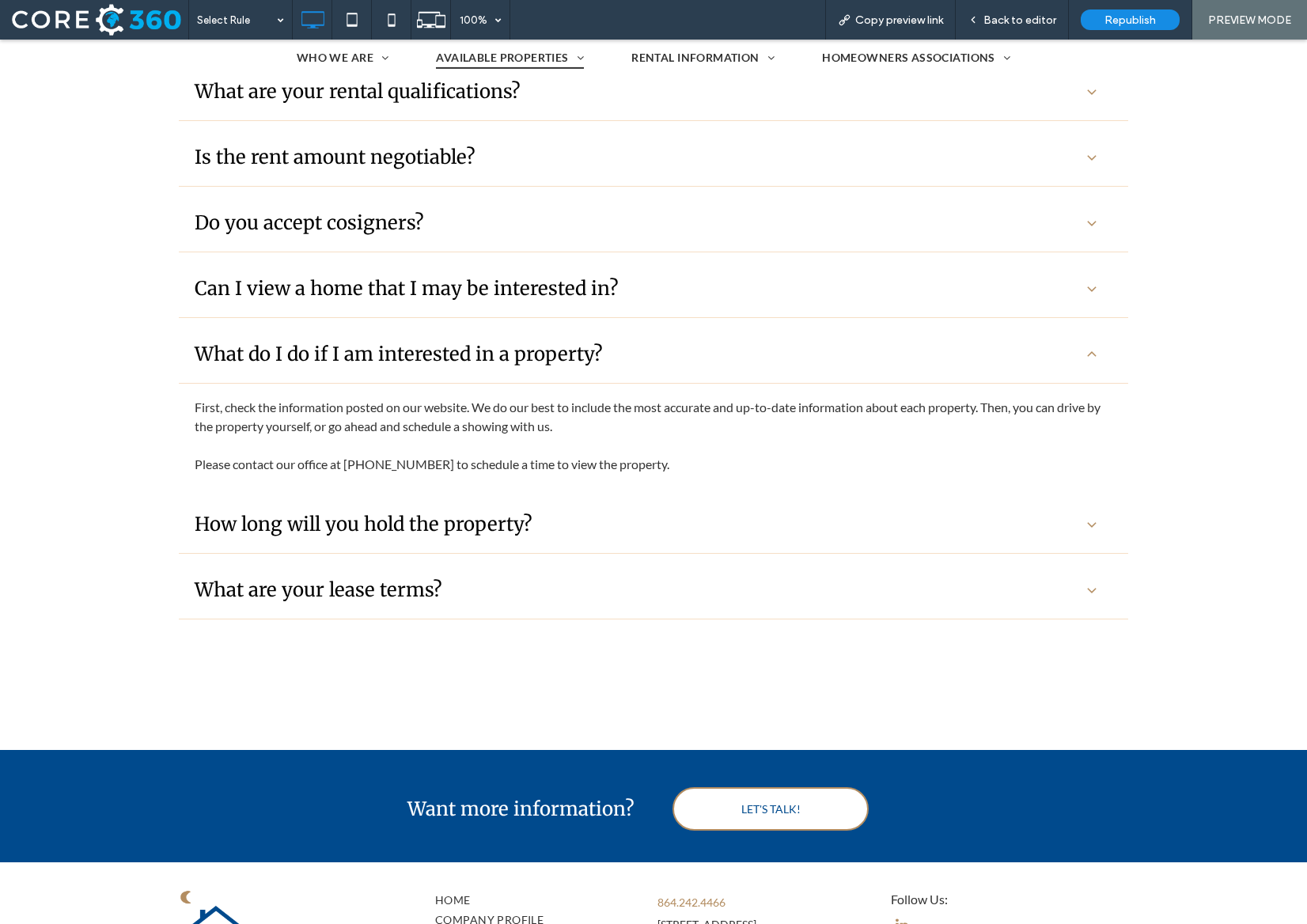
scroll to position [712, 0]
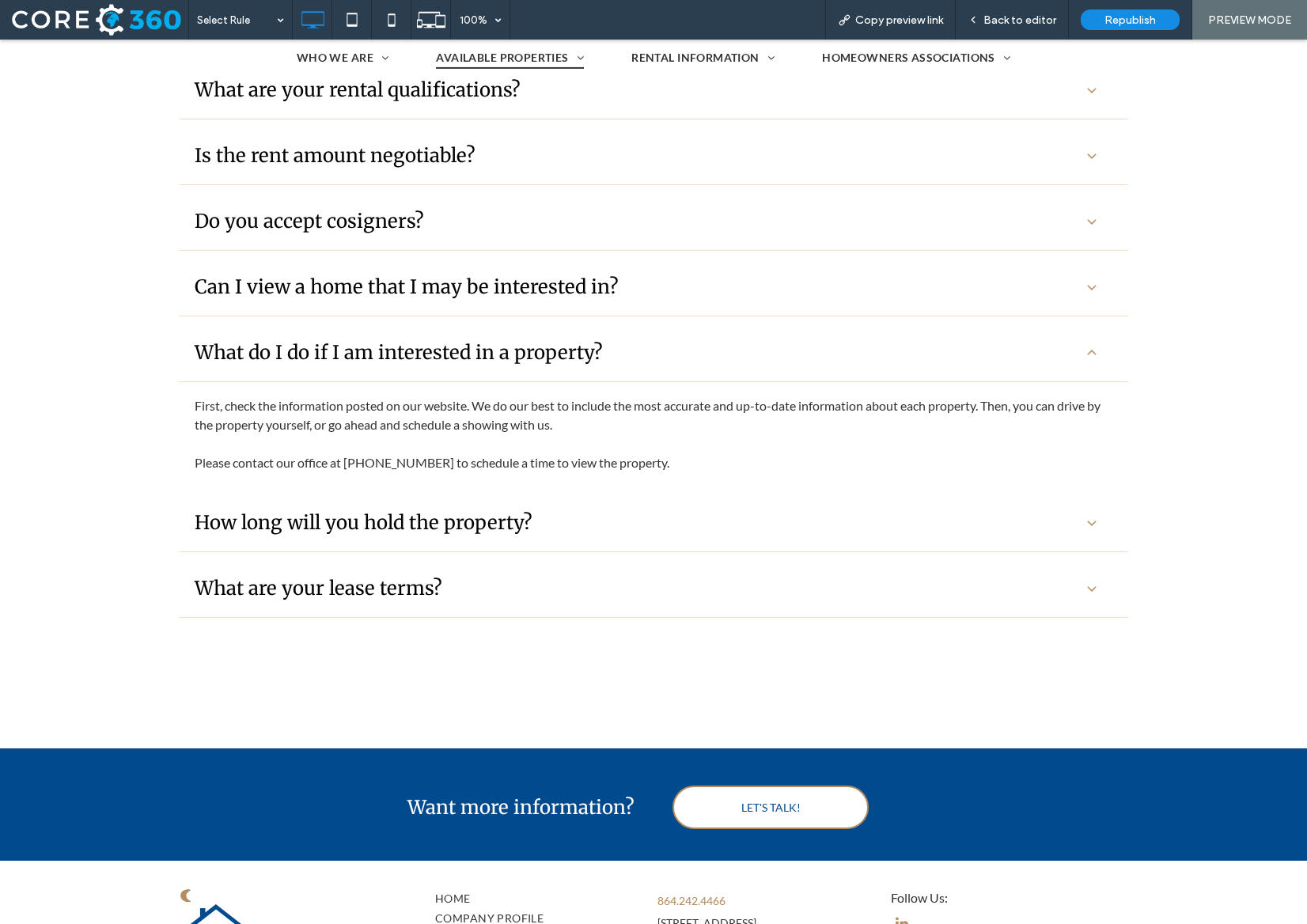
click at [603, 515] on div "How long will you hold the property?" at bounding box center [636, 523] width 883 height 24
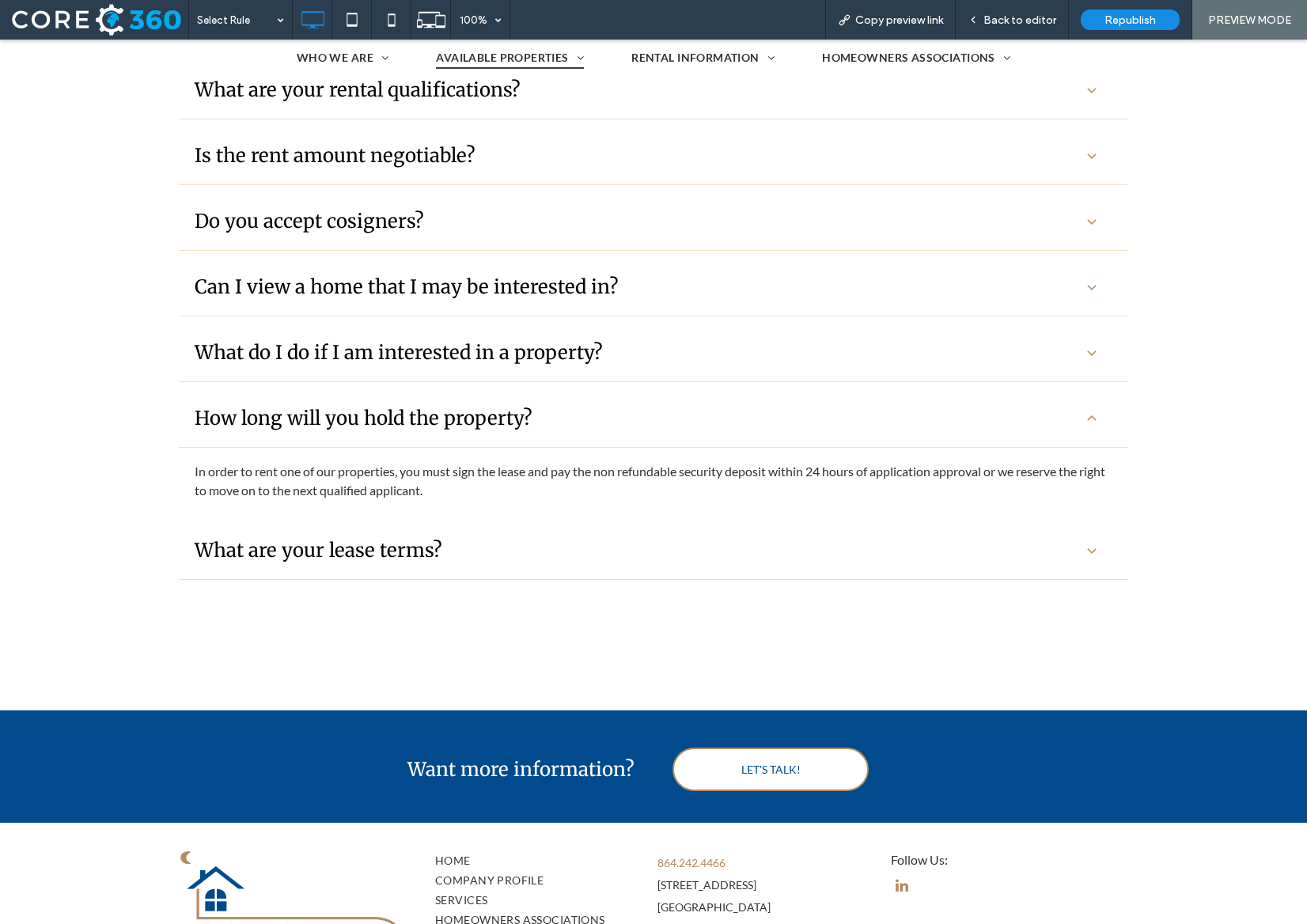
click at [576, 561] on div "What are your lease terms?" at bounding box center [636, 550] width 883 height 24
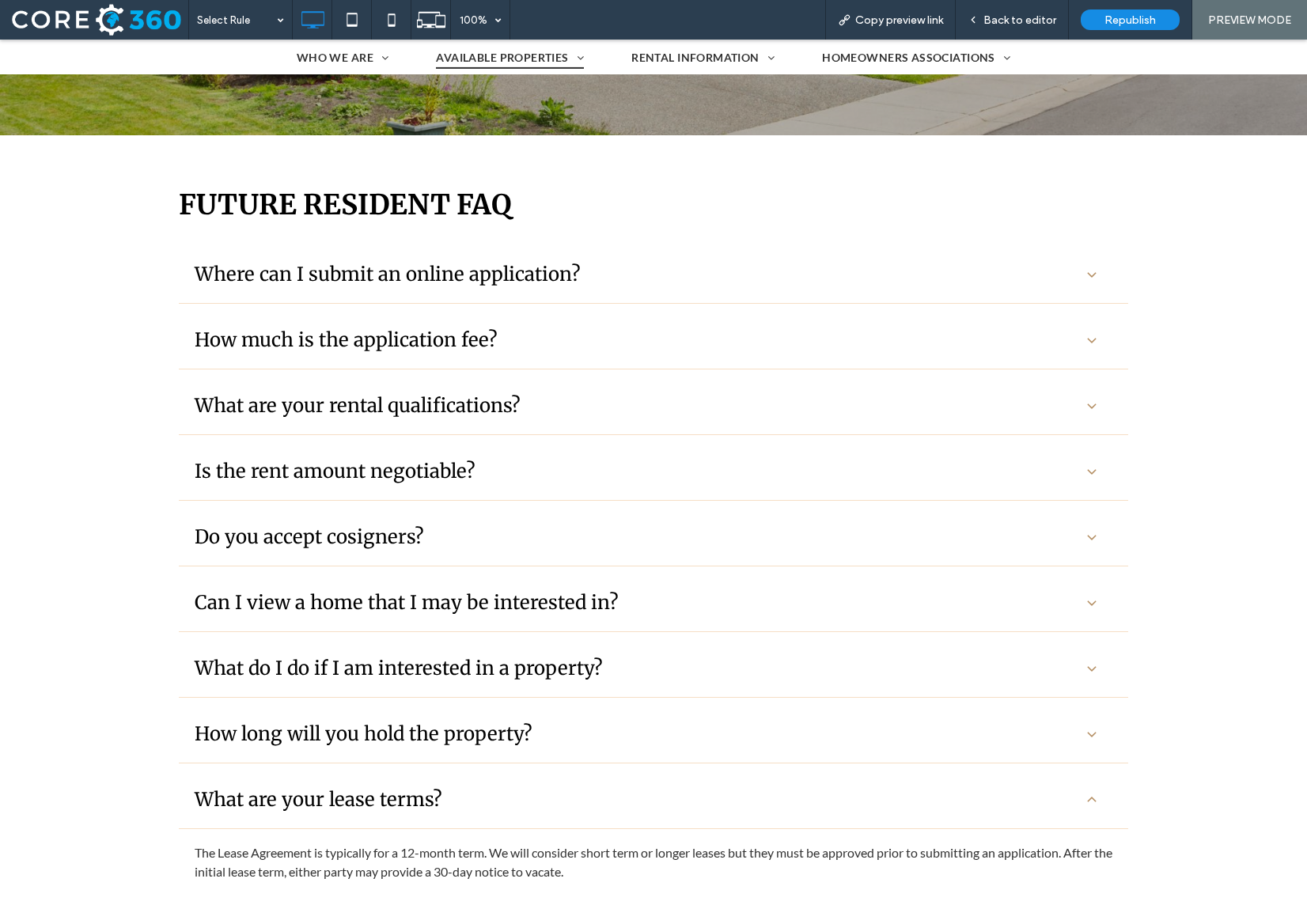
click at [549, 265] on h3 "Where can I submit an online application?" at bounding box center [387, 274] width 386 height 24
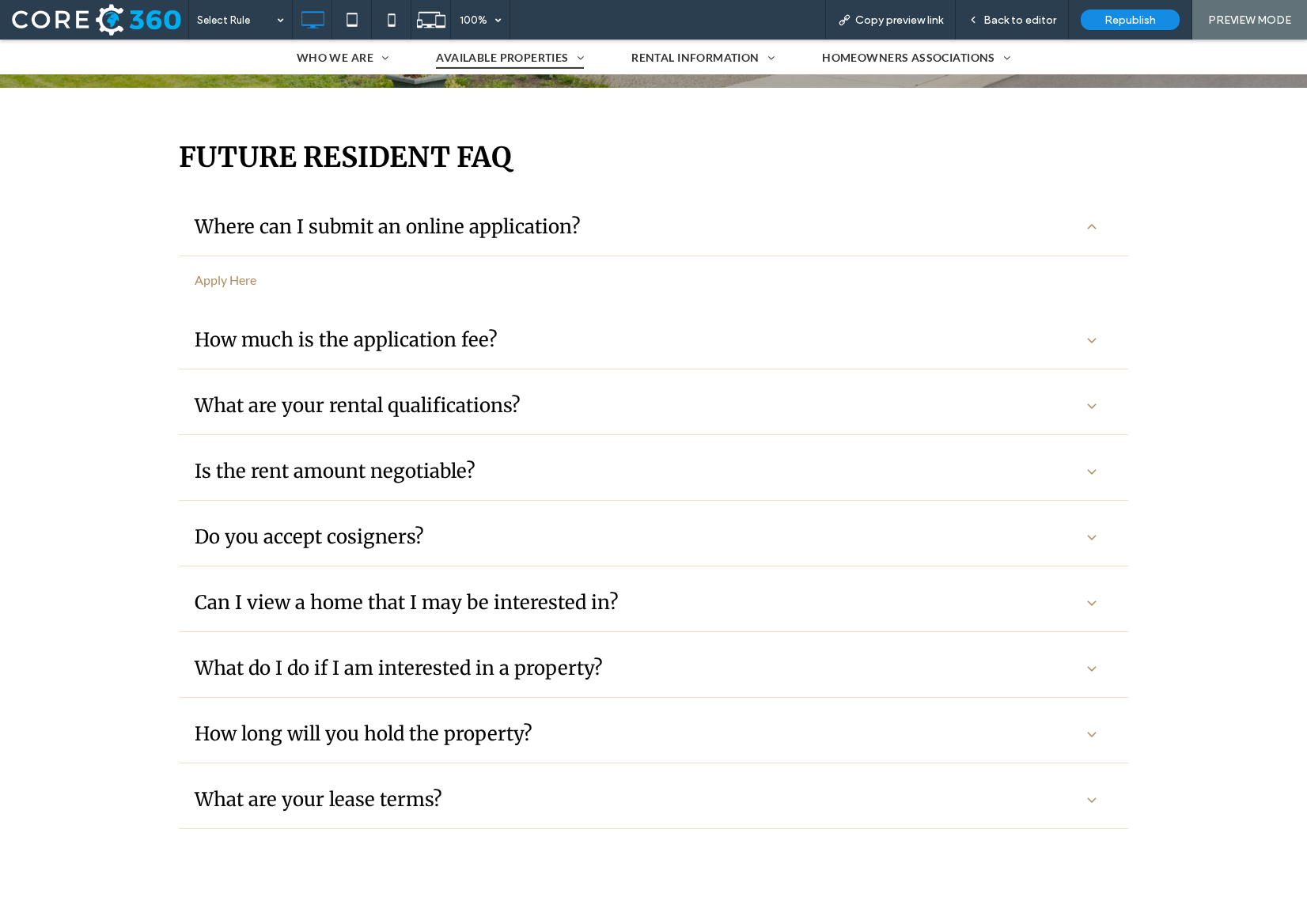
click at [549, 340] on div "How much is the application fee?" at bounding box center [636, 340] width 883 height 24
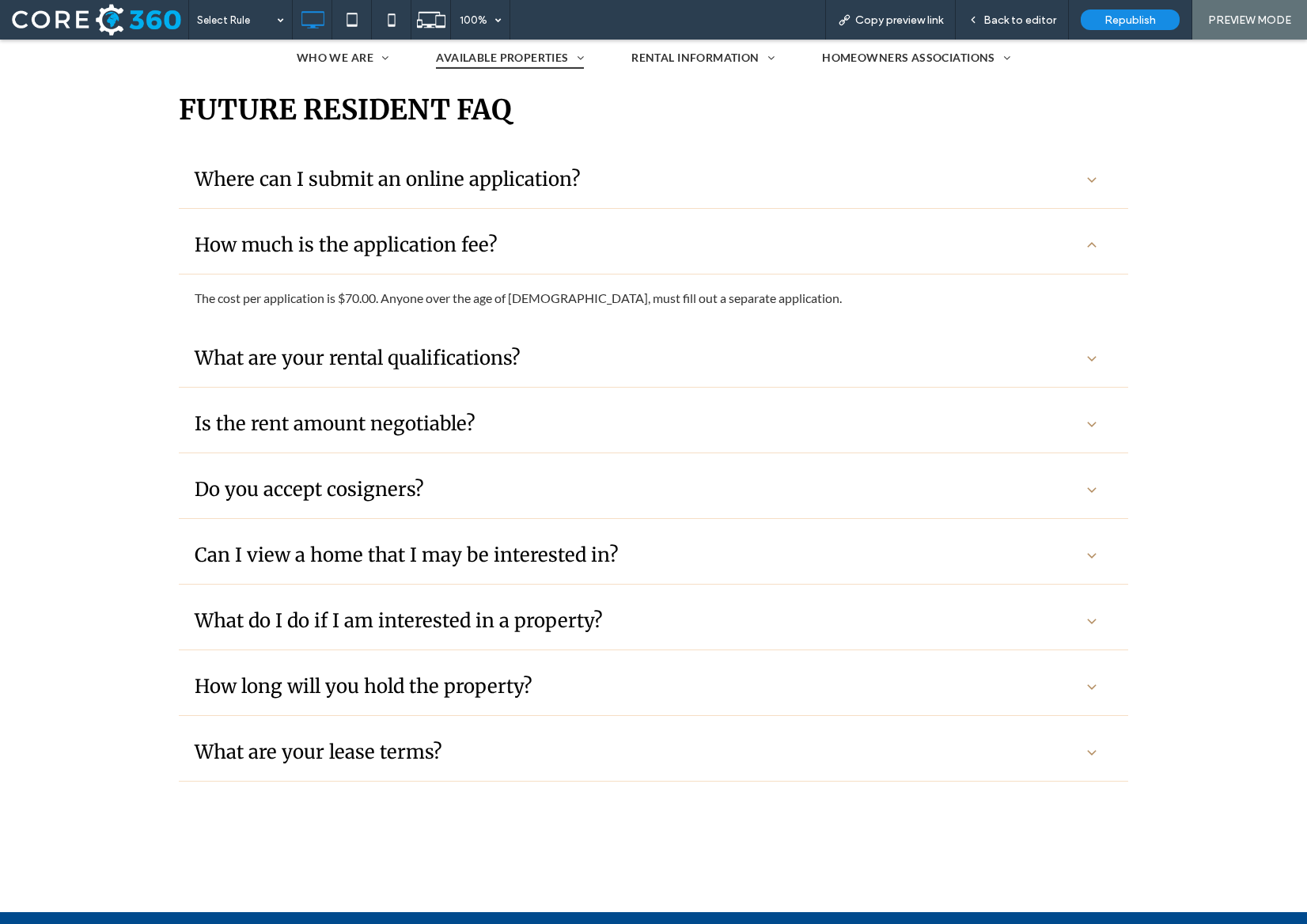
scroll to position [443, 0]
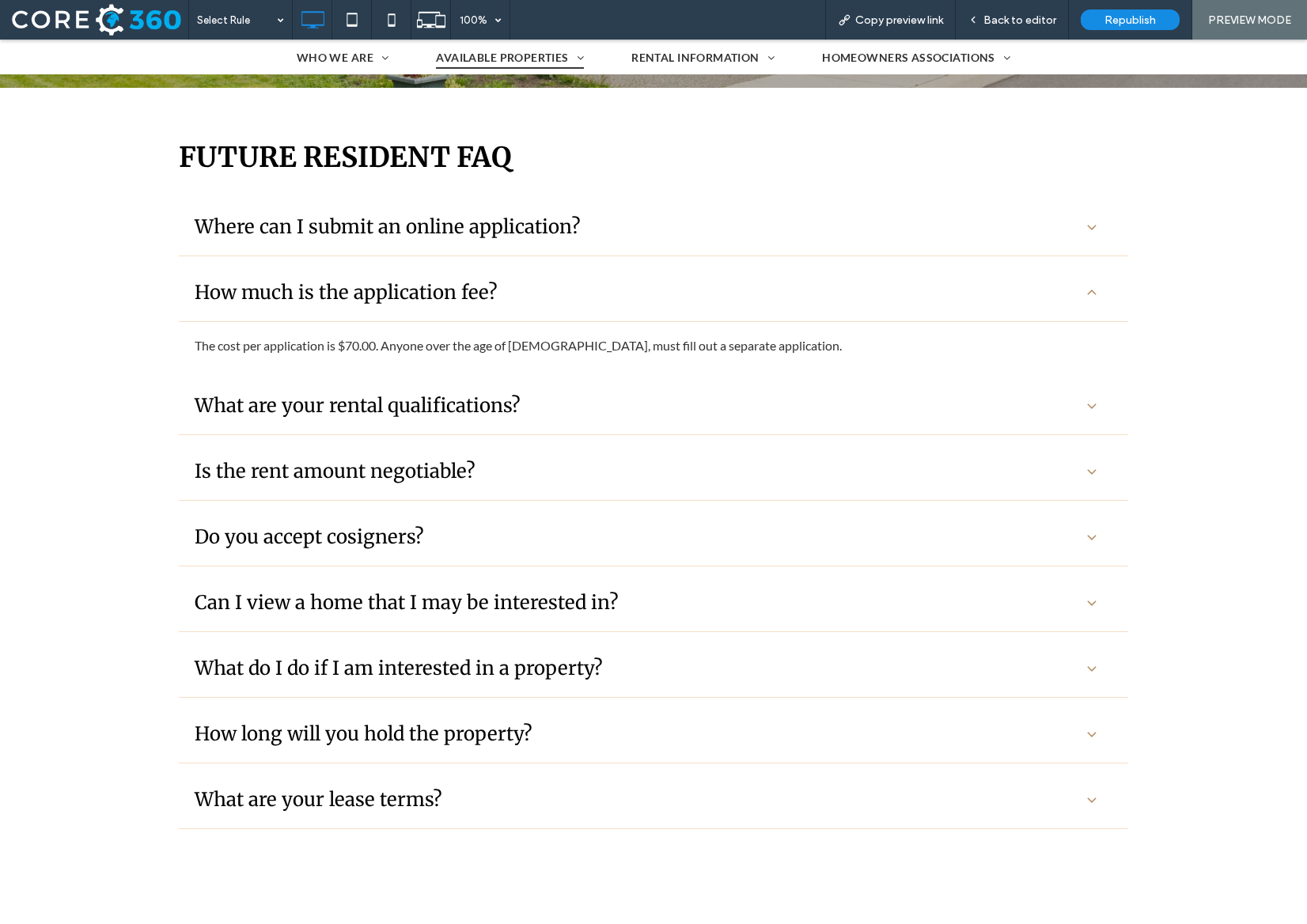
click at [554, 401] on div "What are your rental qualifications?" at bounding box center [636, 406] width 883 height 24
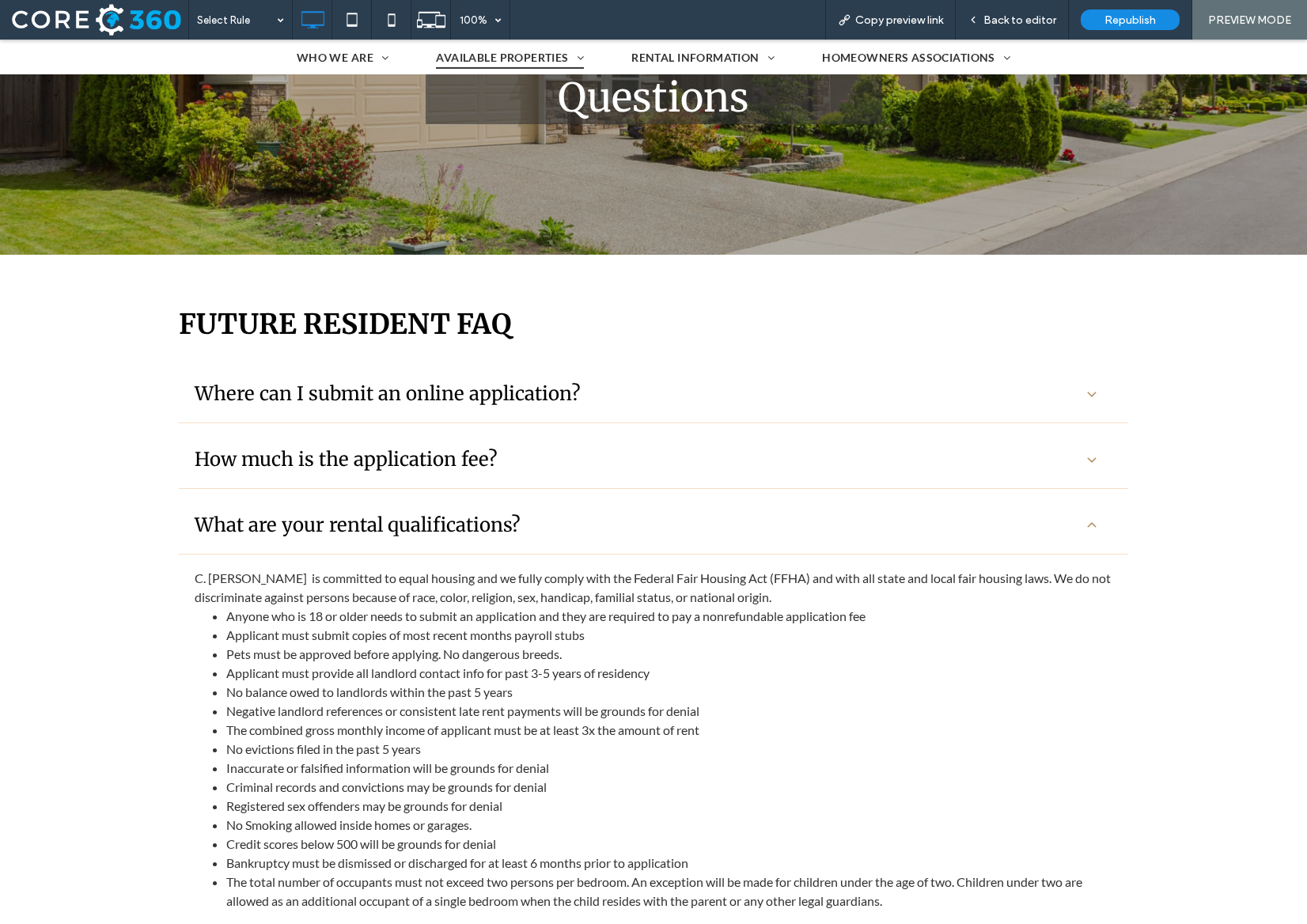
scroll to position [266, 0]
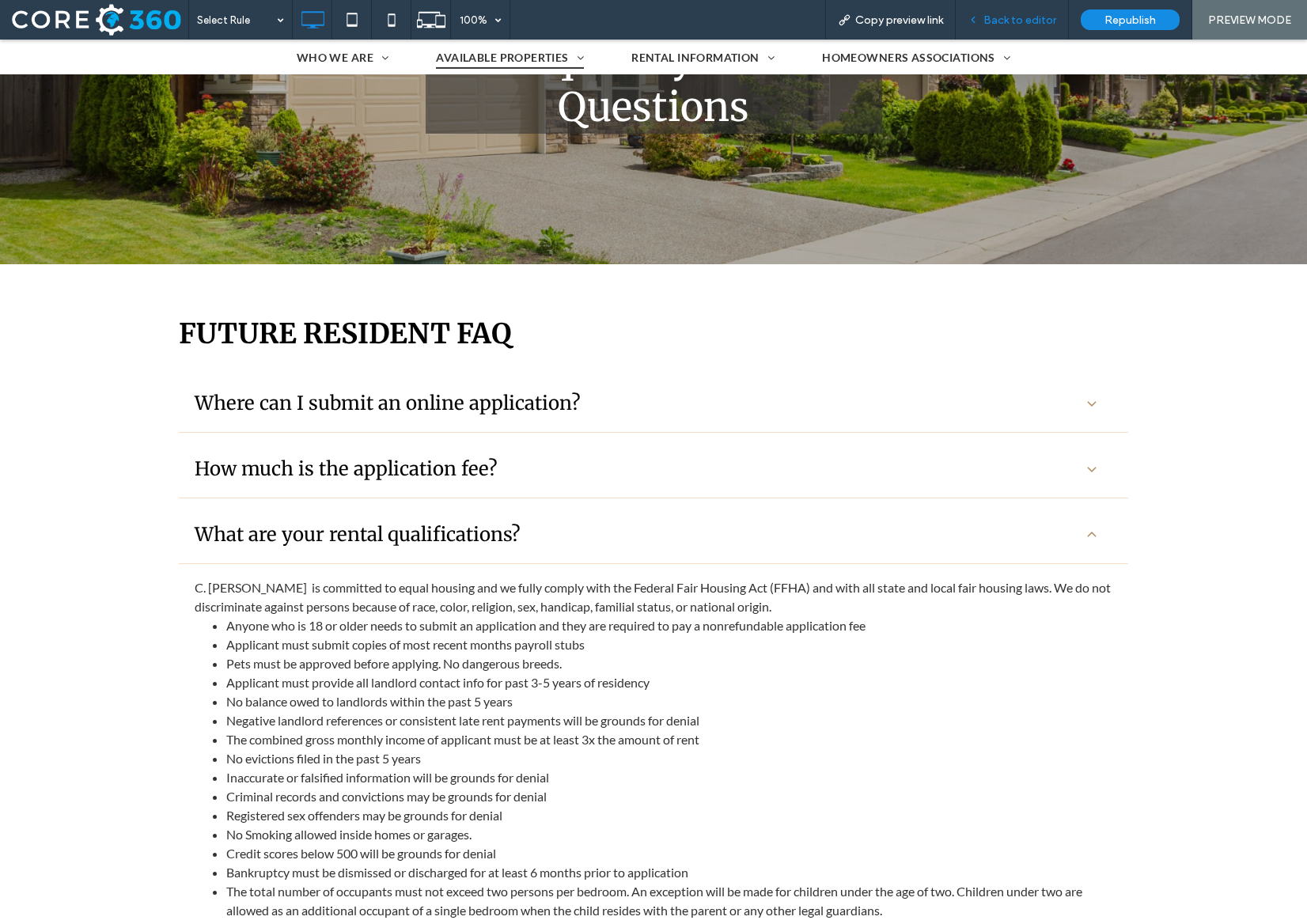
click at [1000, 32] on div "Back to editor" at bounding box center [1012, 19] width 113 height 39
click at [1013, 22] on span "Back to editor" at bounding box center [1020, 19] width 73 height 13
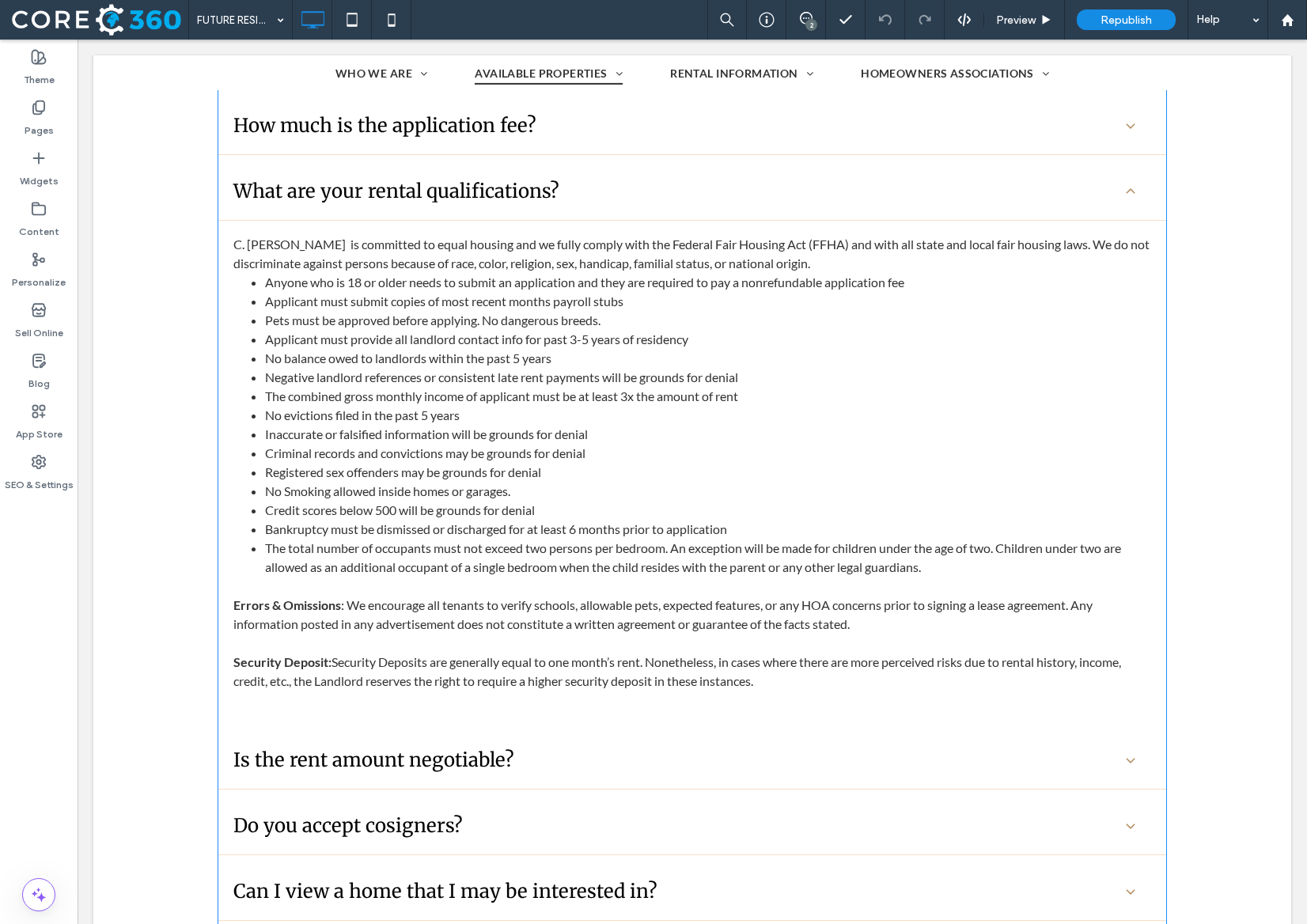
scroll to position [632, 0]
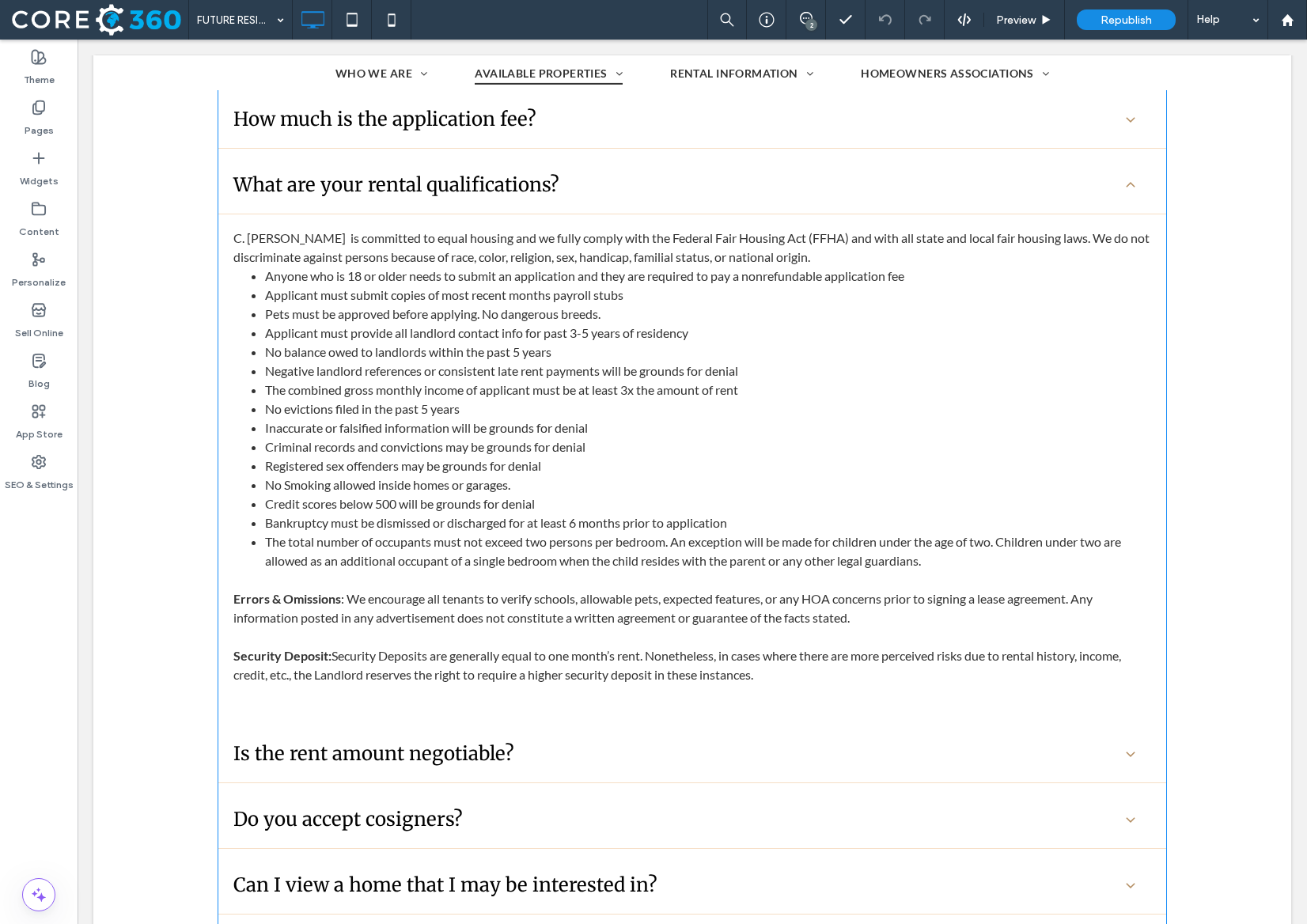
click at [673, 518] on span at bounding box center [692, 568] width 949 height 1086
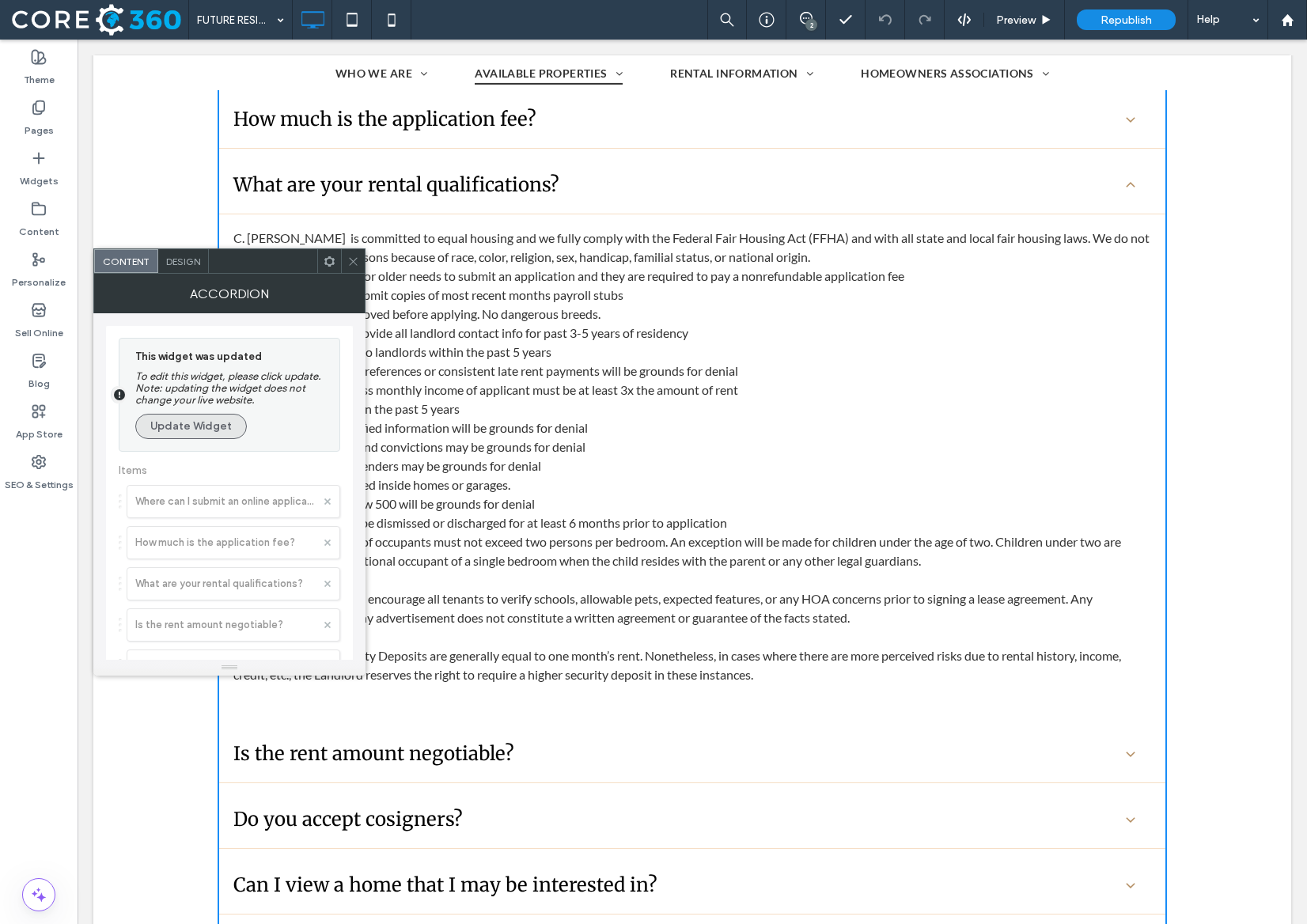
click at [204, 425] on button "Update Widget" at bounding box center [191, 426] width 111 height 25
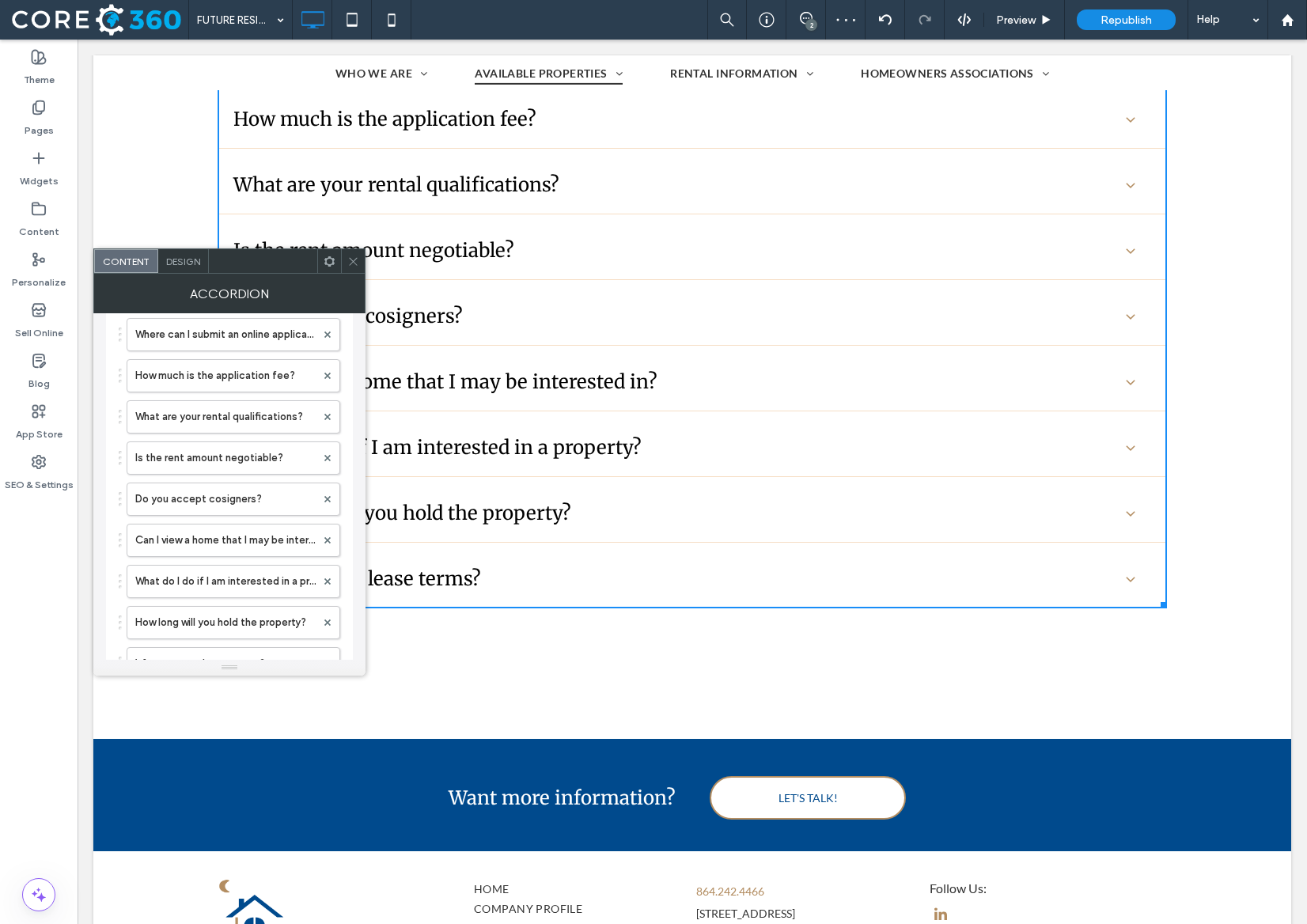
scroll to position [195, 0]
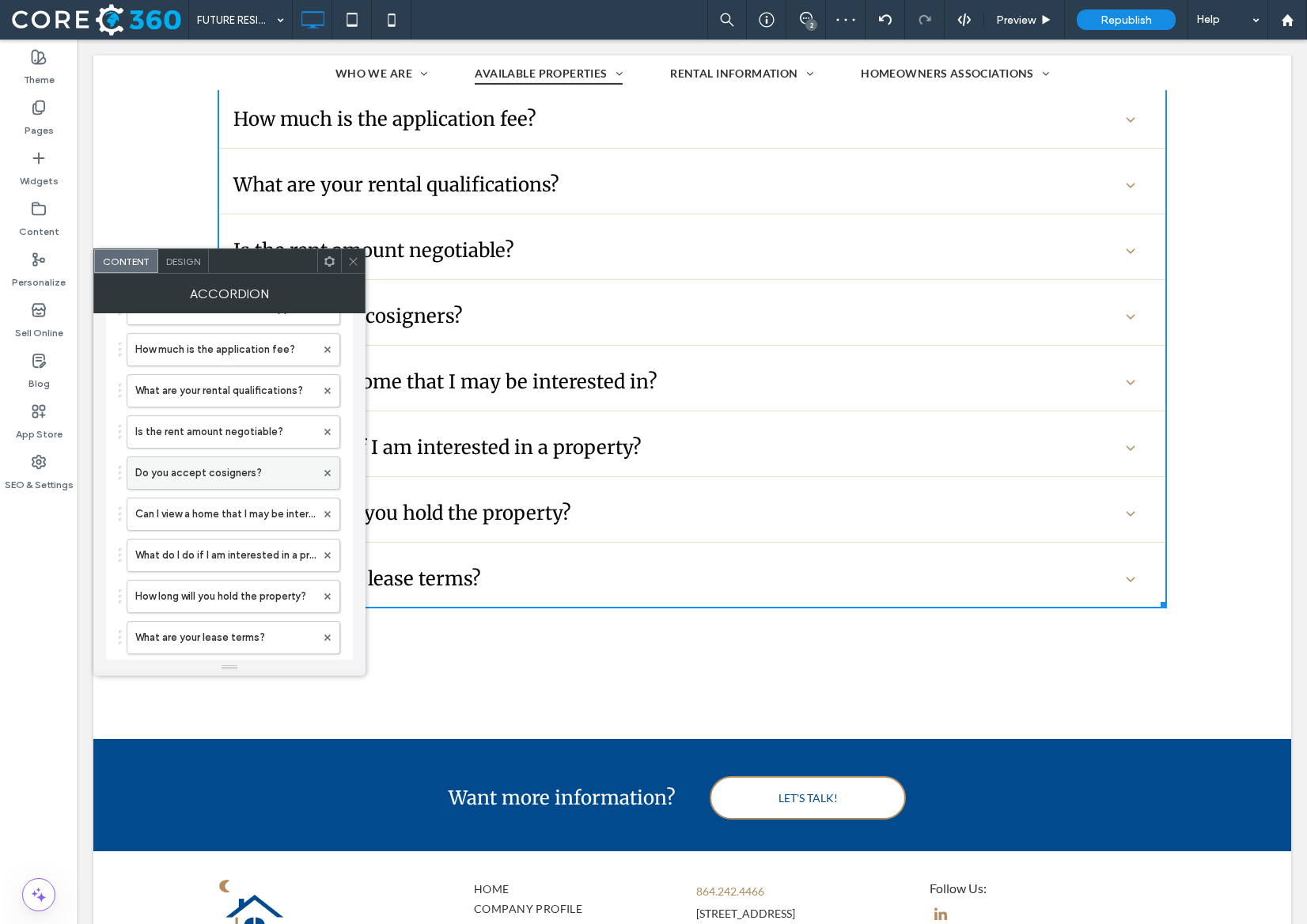
click at [268, 474] on label "Do you accept cosigners?" at bounding box center [225, 473] width 180 height 31
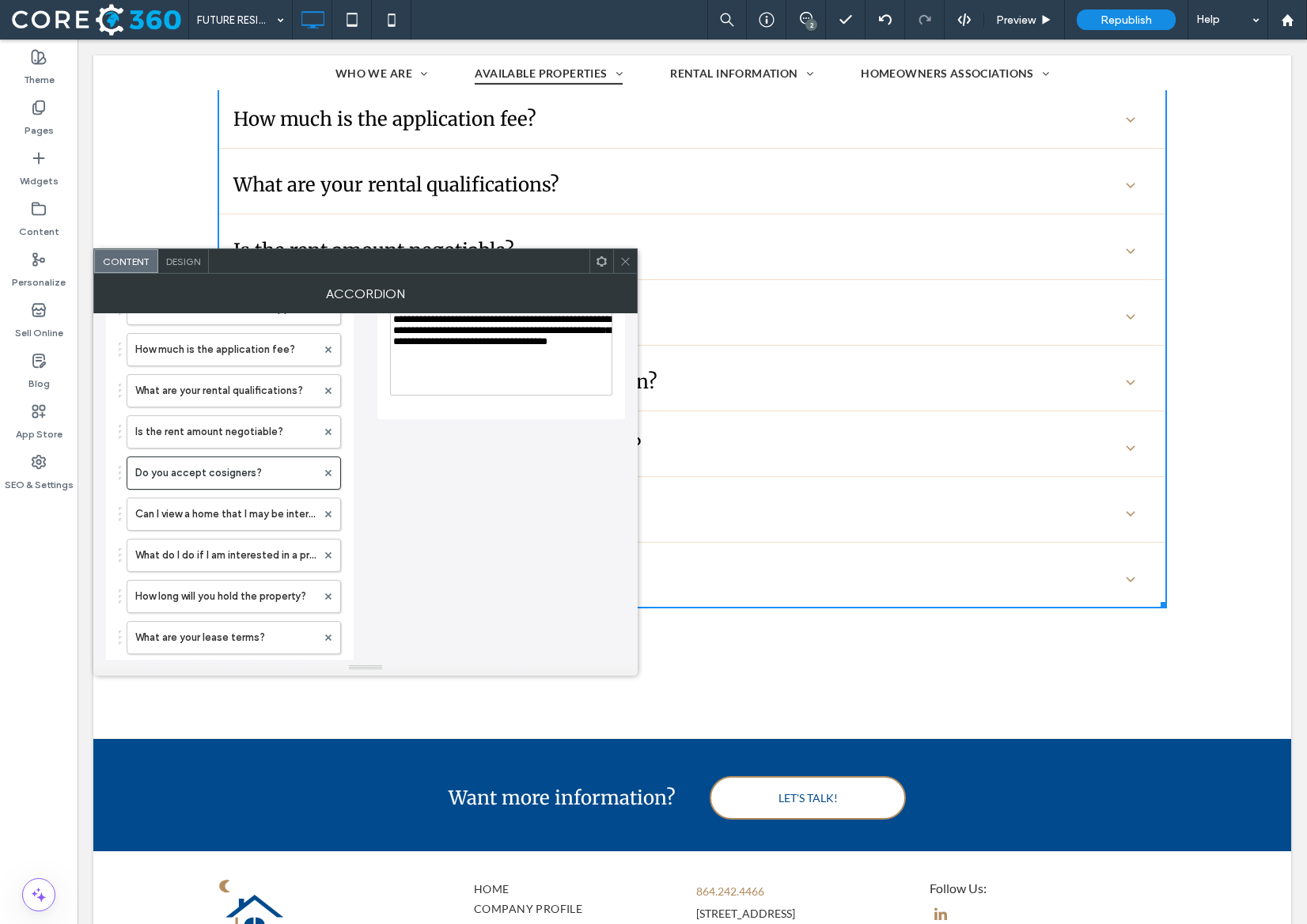
scroll to position [131, 0]
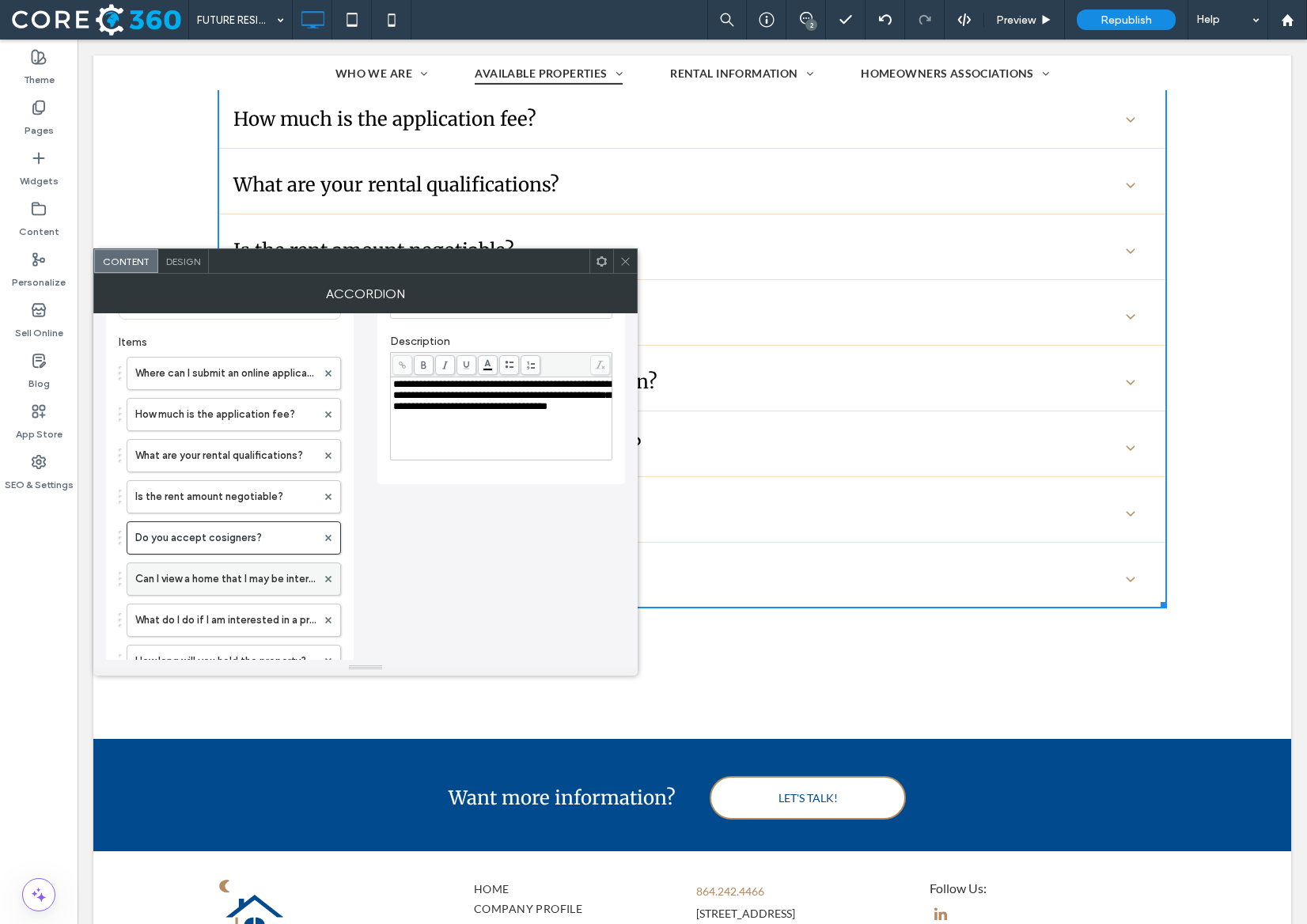
click at [256, 587] on label "Can I view a home that I may be interested in?" at bounding box center [226, 579] width 181 height 31
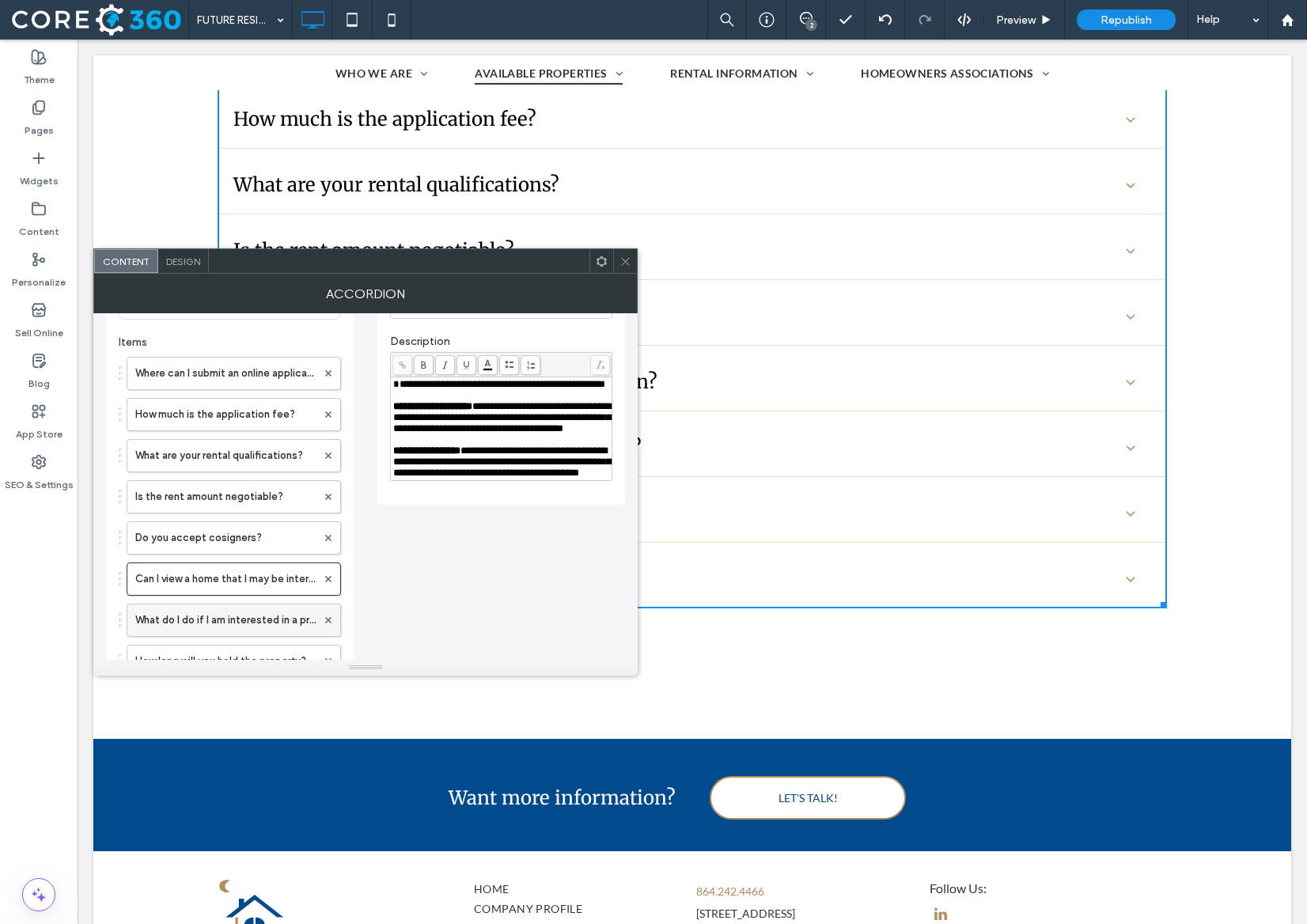
click at [252, 628] on label "What do I do if I am interested in a property?" at bounding box center [226, 620] width 181 height 31
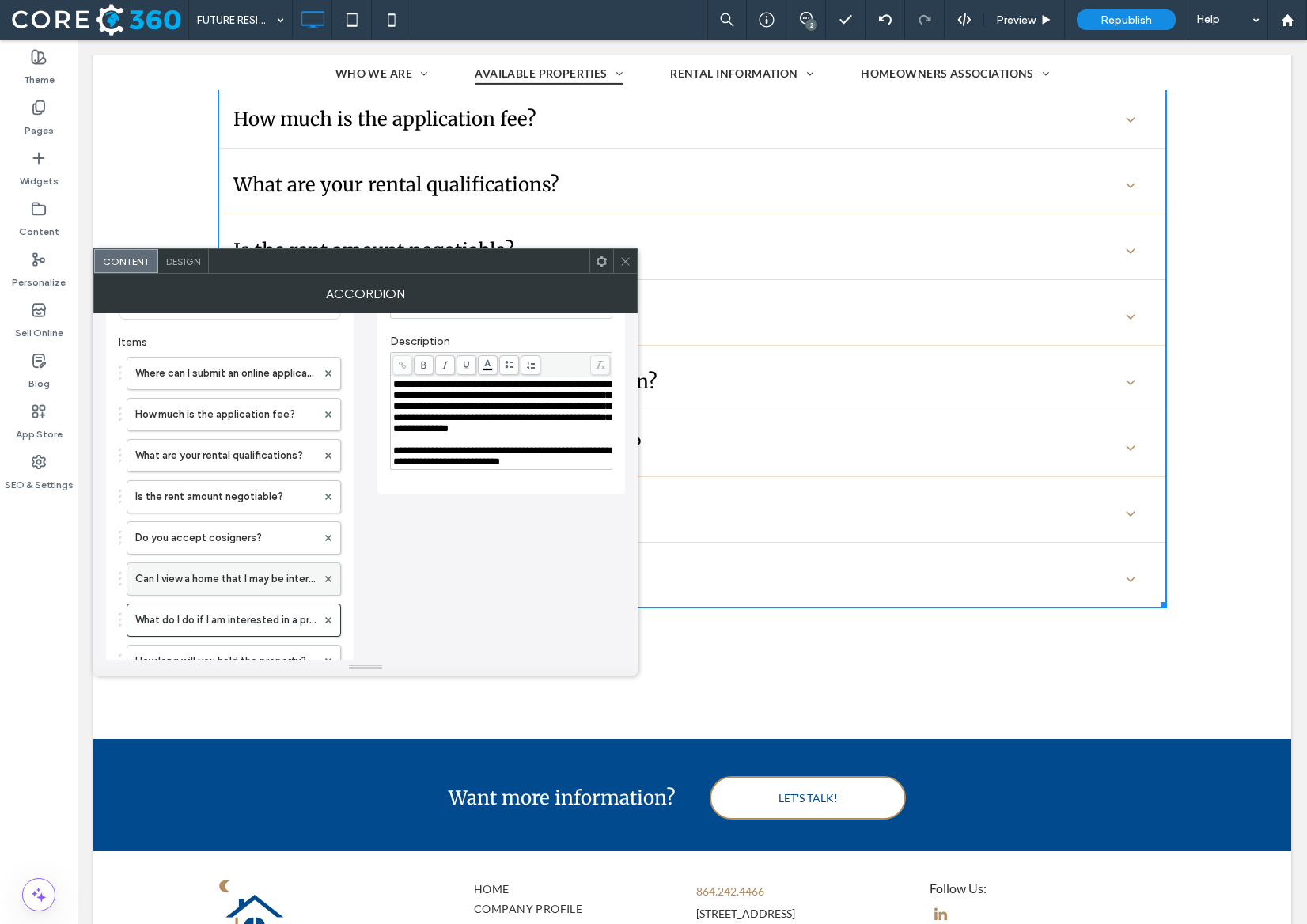
click at [241, 579] on label "Can I view a home that I may be interested in?" at bounding box center [226, 579] width 181 height 31
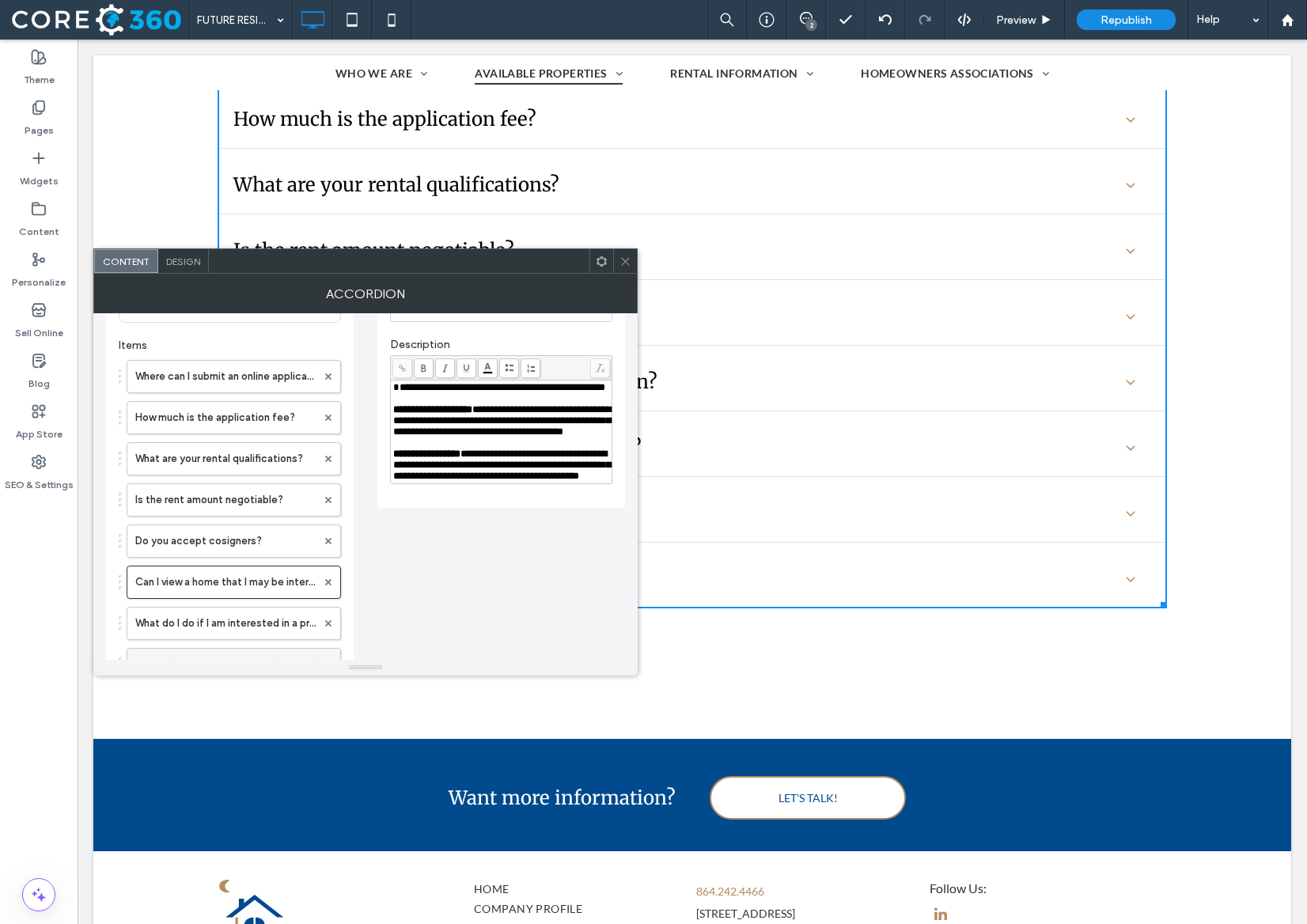
scroll to position [126, 0]
click at [223, 471] on label "What are your rental qualifications?" at bounding box center [226, 460] width 181 height 31
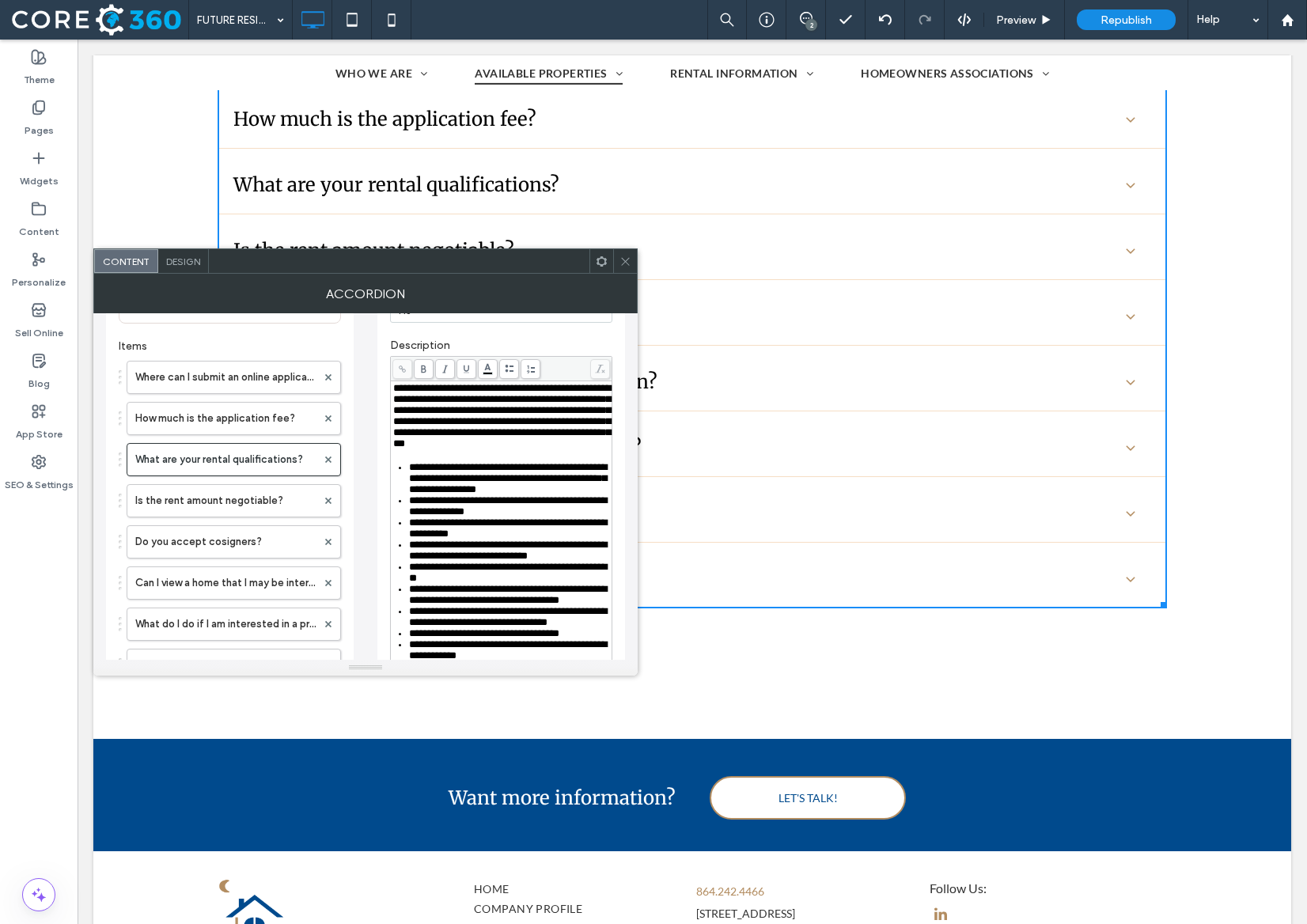
click at [506, 562] on div "**********" at bounding box center [510, 550] width 202 height 22
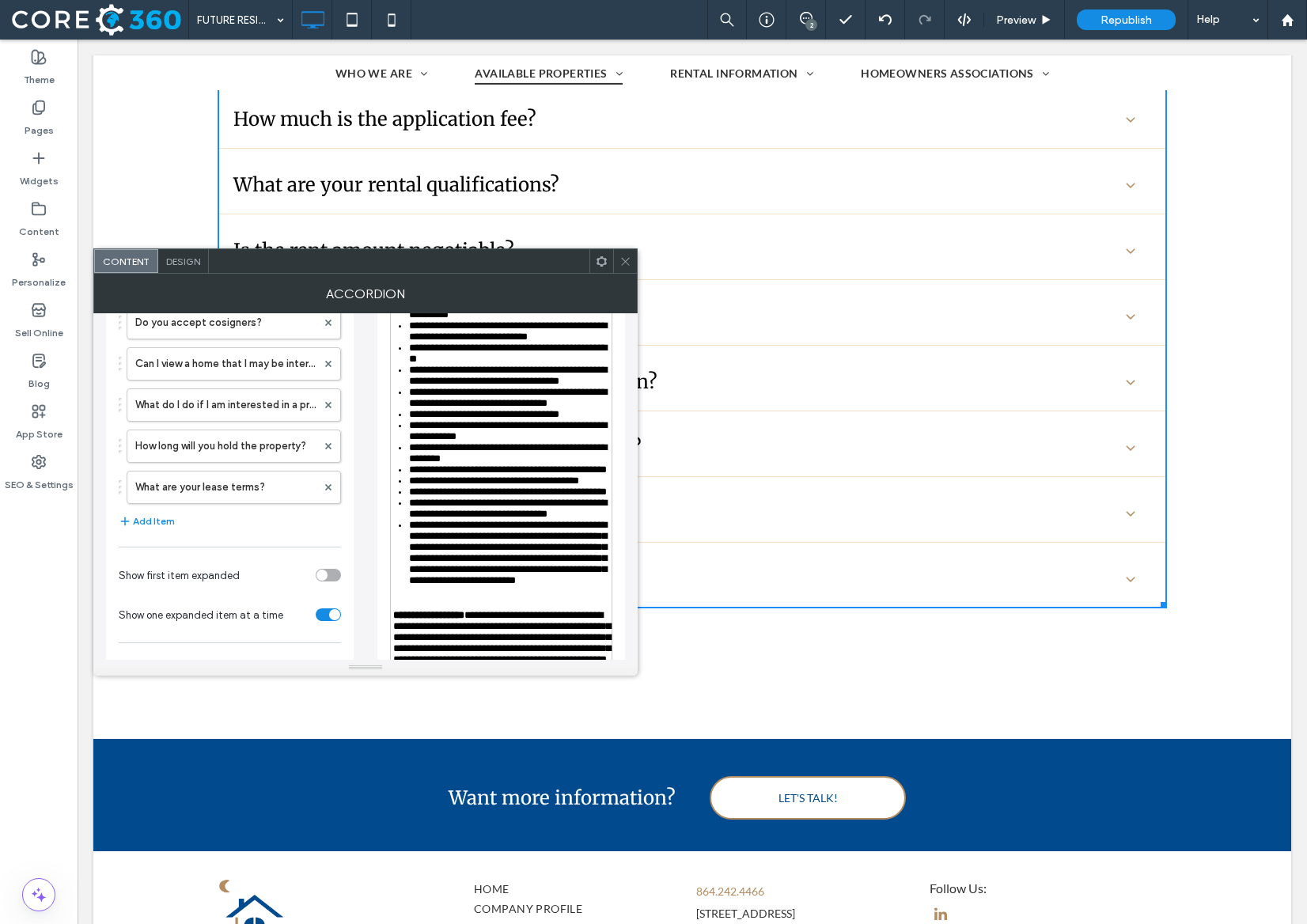
scroll to position [349, 0]
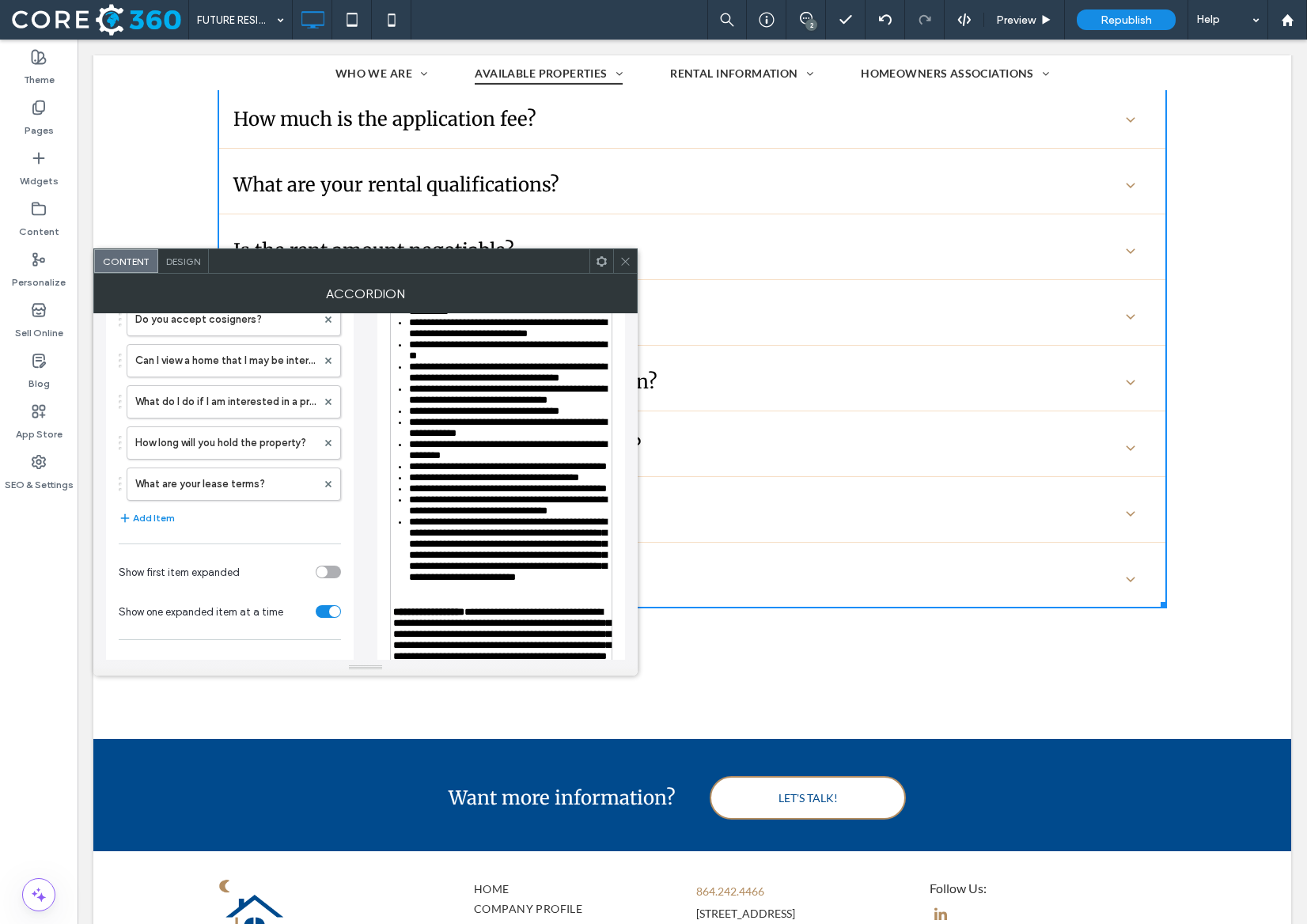
click at [523, 494] on span "**********" at bounding box center [508, 489] width 198 height 10
click at [625, 259] on icon at bounding box center [625, 261] width 12 height 12
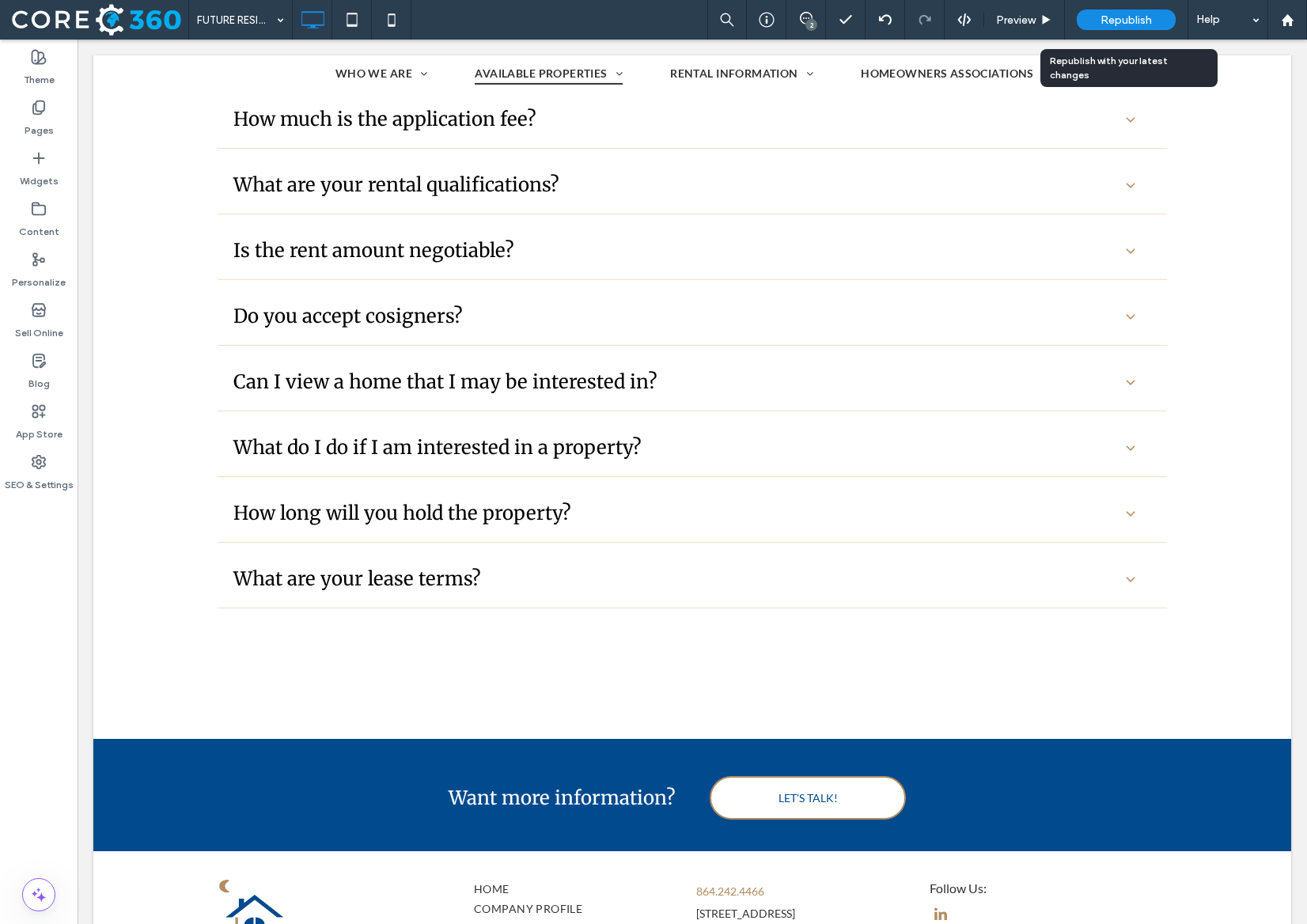
click at [1123, 15] on span "Republish" at bounding box center [1126, 19] width 51 height 13
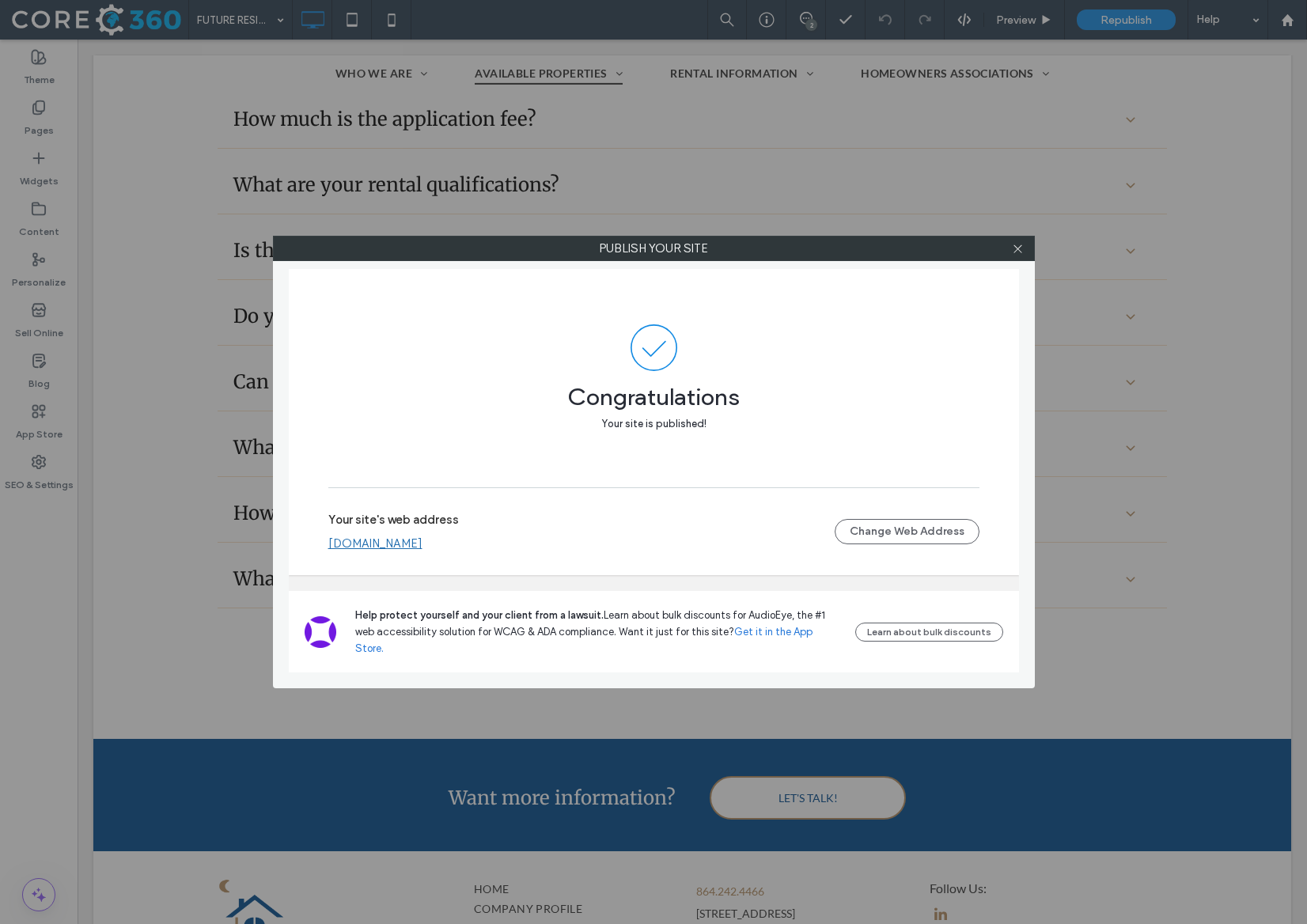
click at [939, 253] on label "Publish your site" at bounding box center [653, 248] width 760 height 24
click at [1015, 253] on icon at bounding box center [1018, 249] width 12 height 12
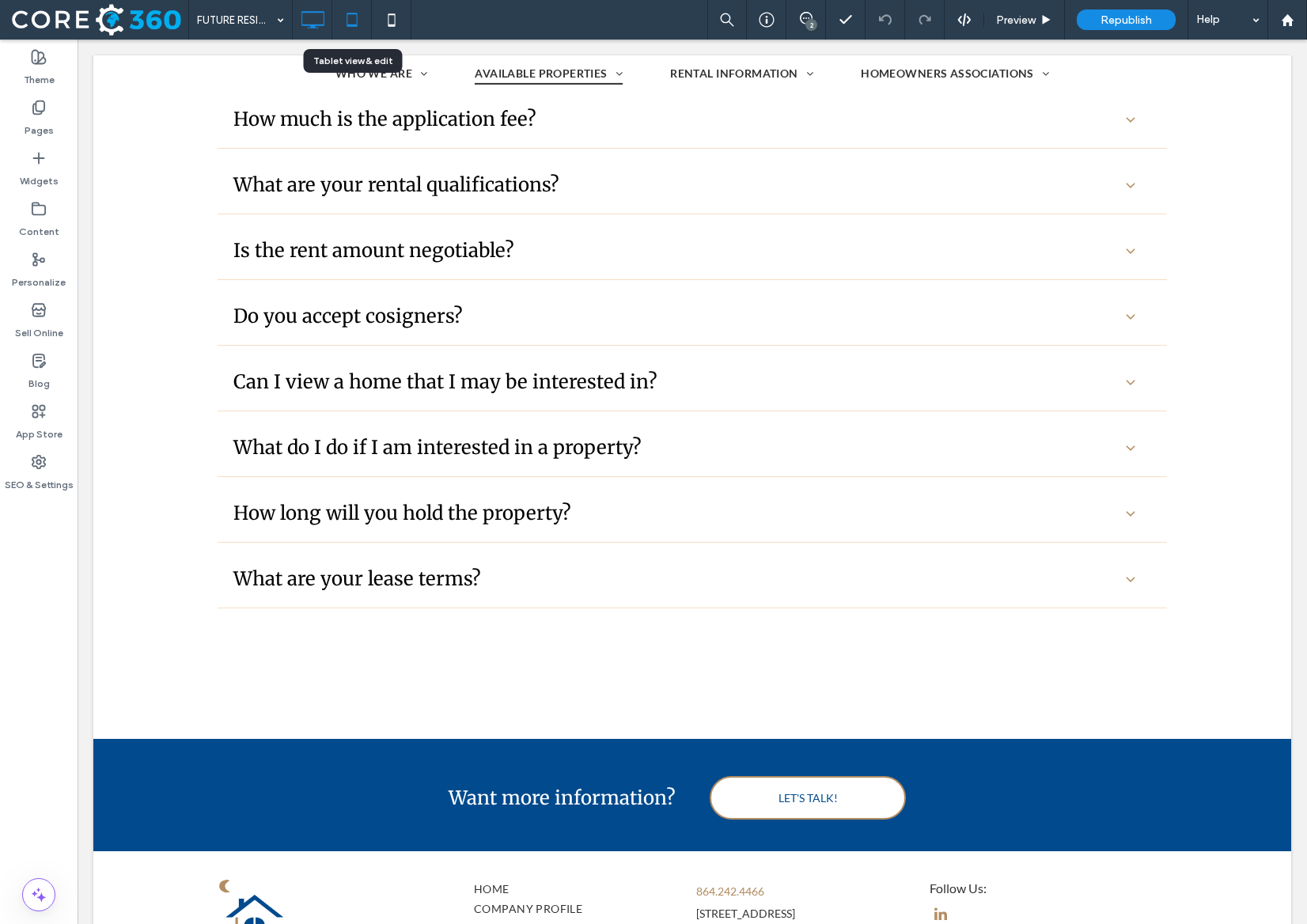
click at [354, 13] on use at bounding box center [352, 19] width 10 height 13
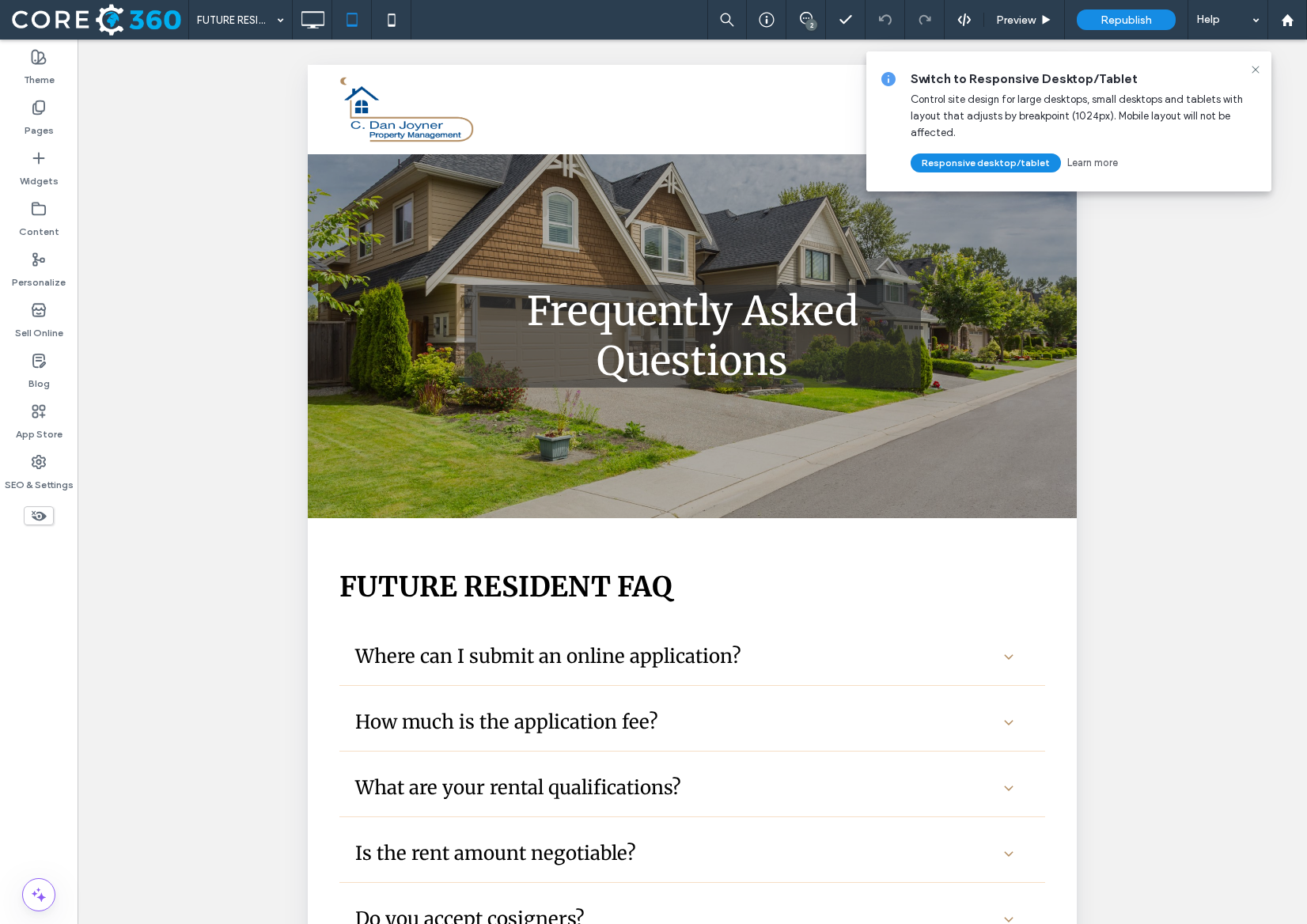
scroll to position [0, 0]
click at [1259, 66] on icon at bounding box center [1256, 70] width 13 height 13
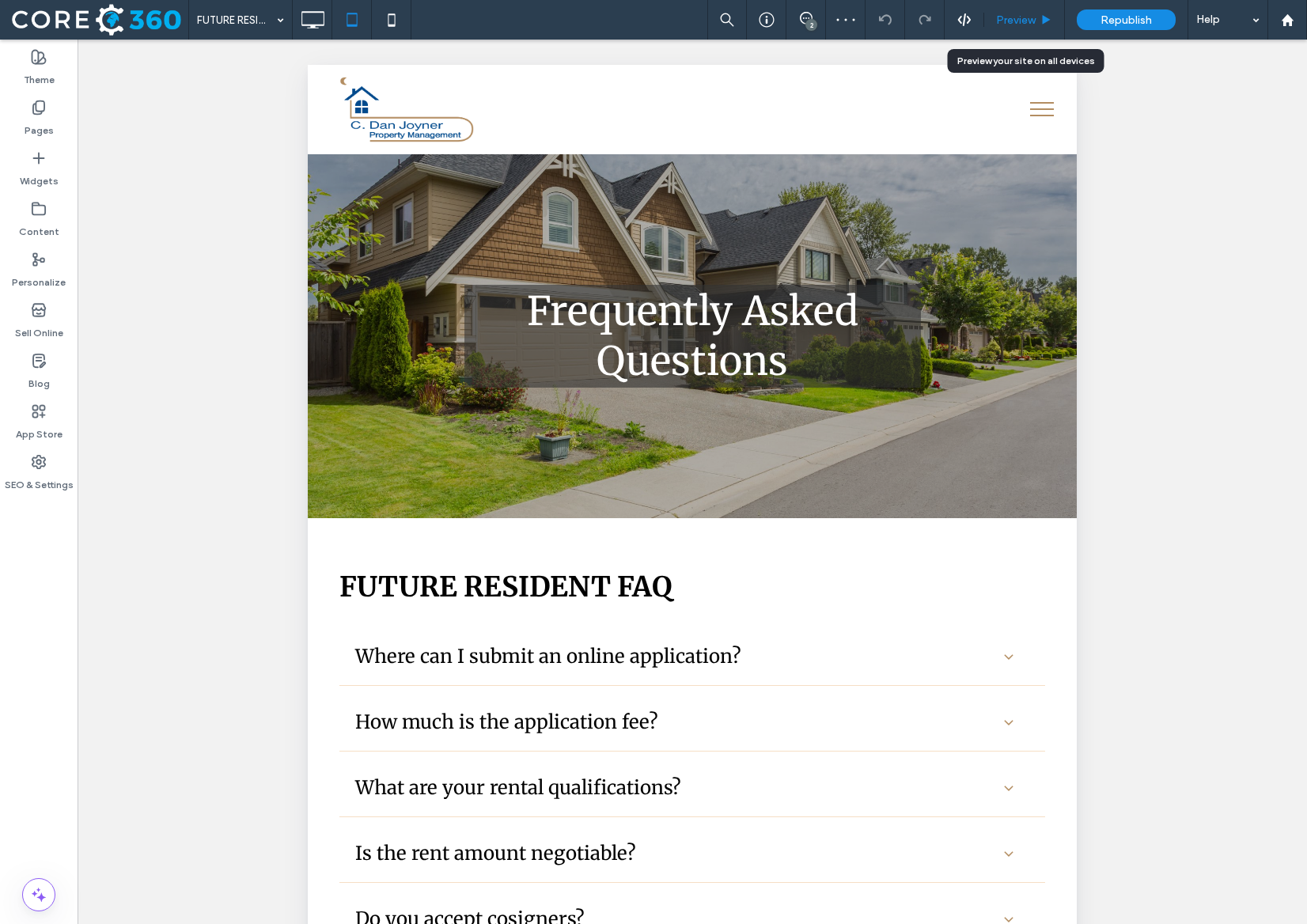
click at [1042, 24] on icon at bounding box center [1047, 20] width 12 height 12
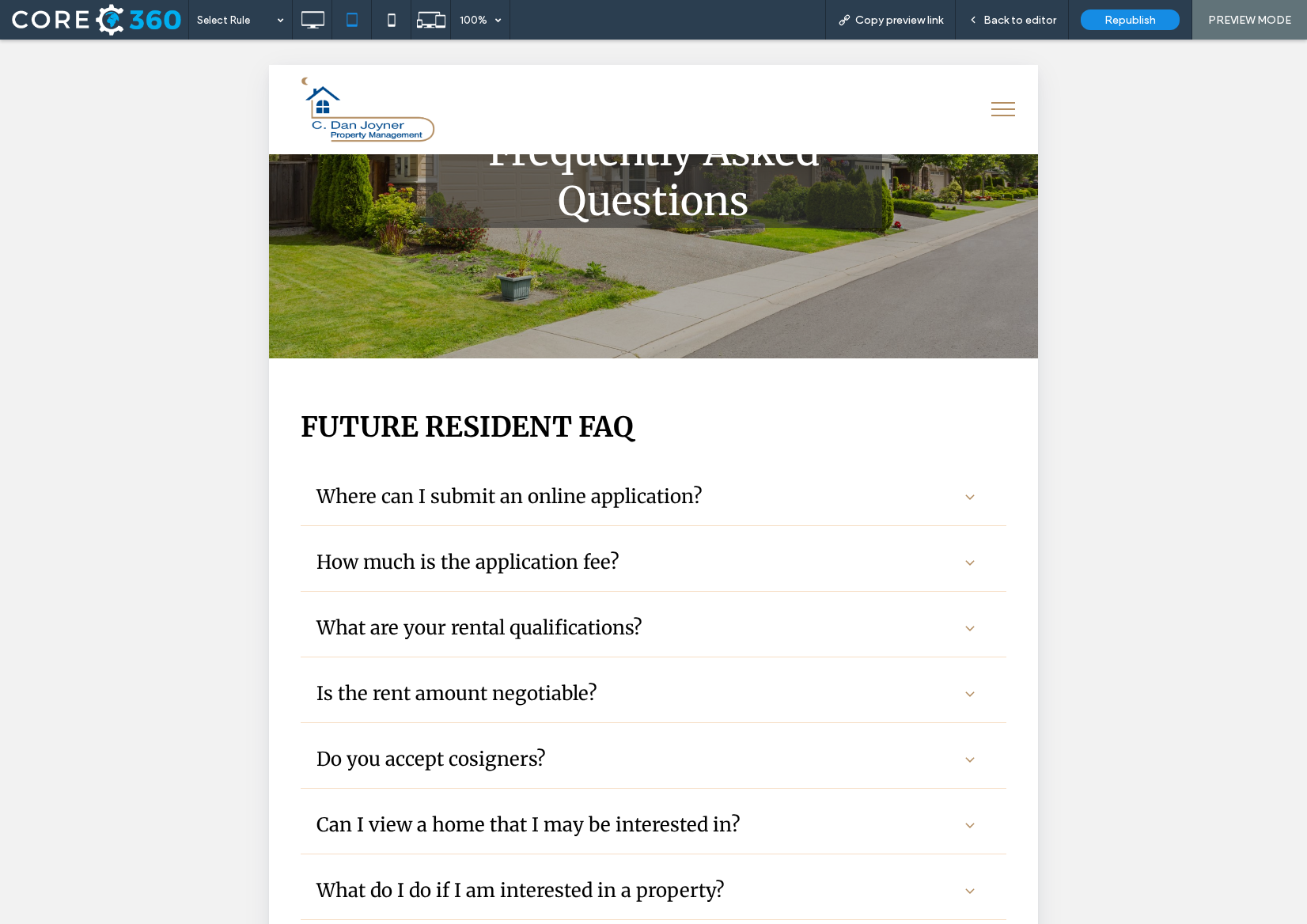
scroll to position [184, 0]
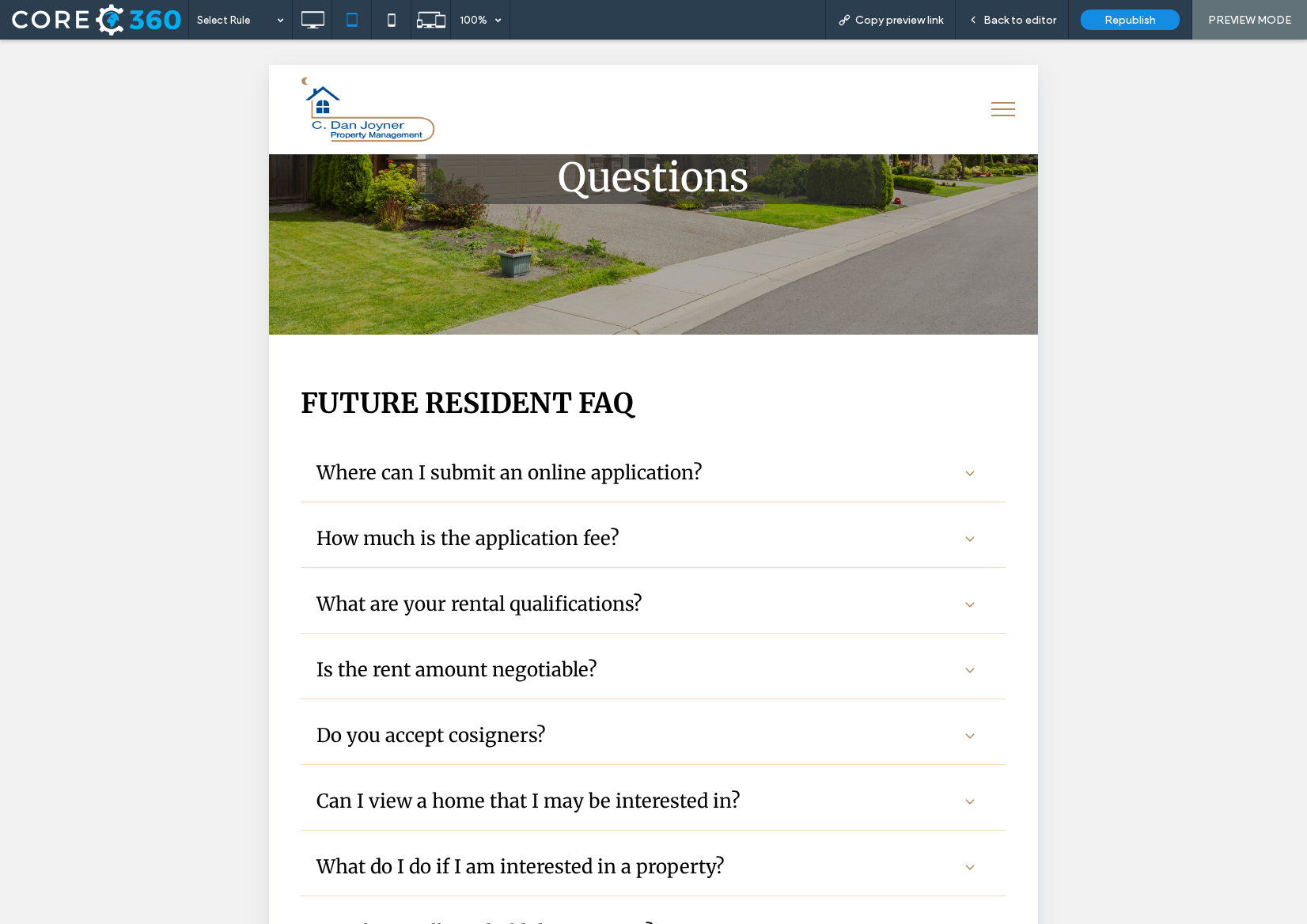
click at [590, 595] on h3 "What are your rental qualifications?" at bounding box center [479, 604] width 326 height 24
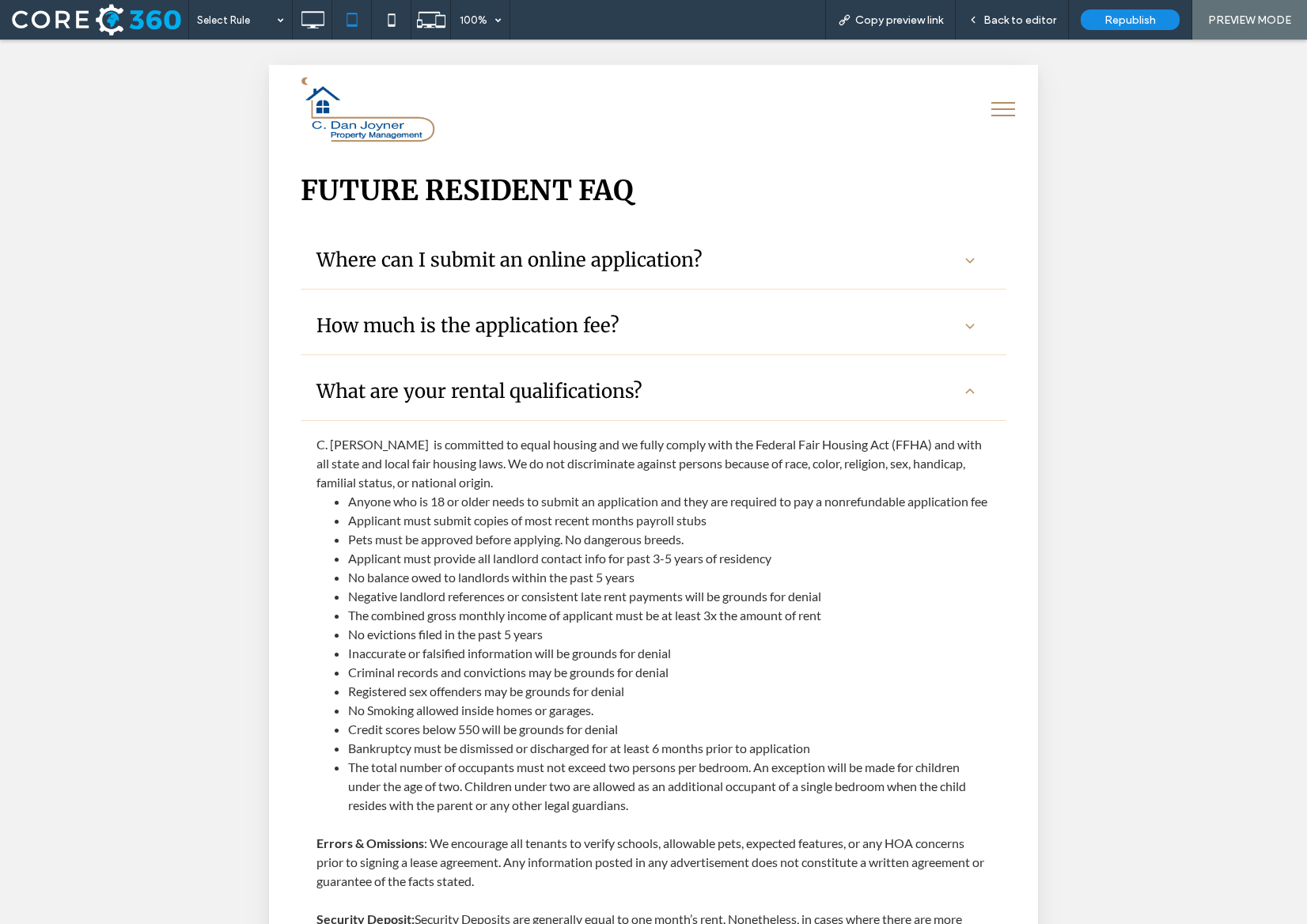
scroll to position [393, 0]
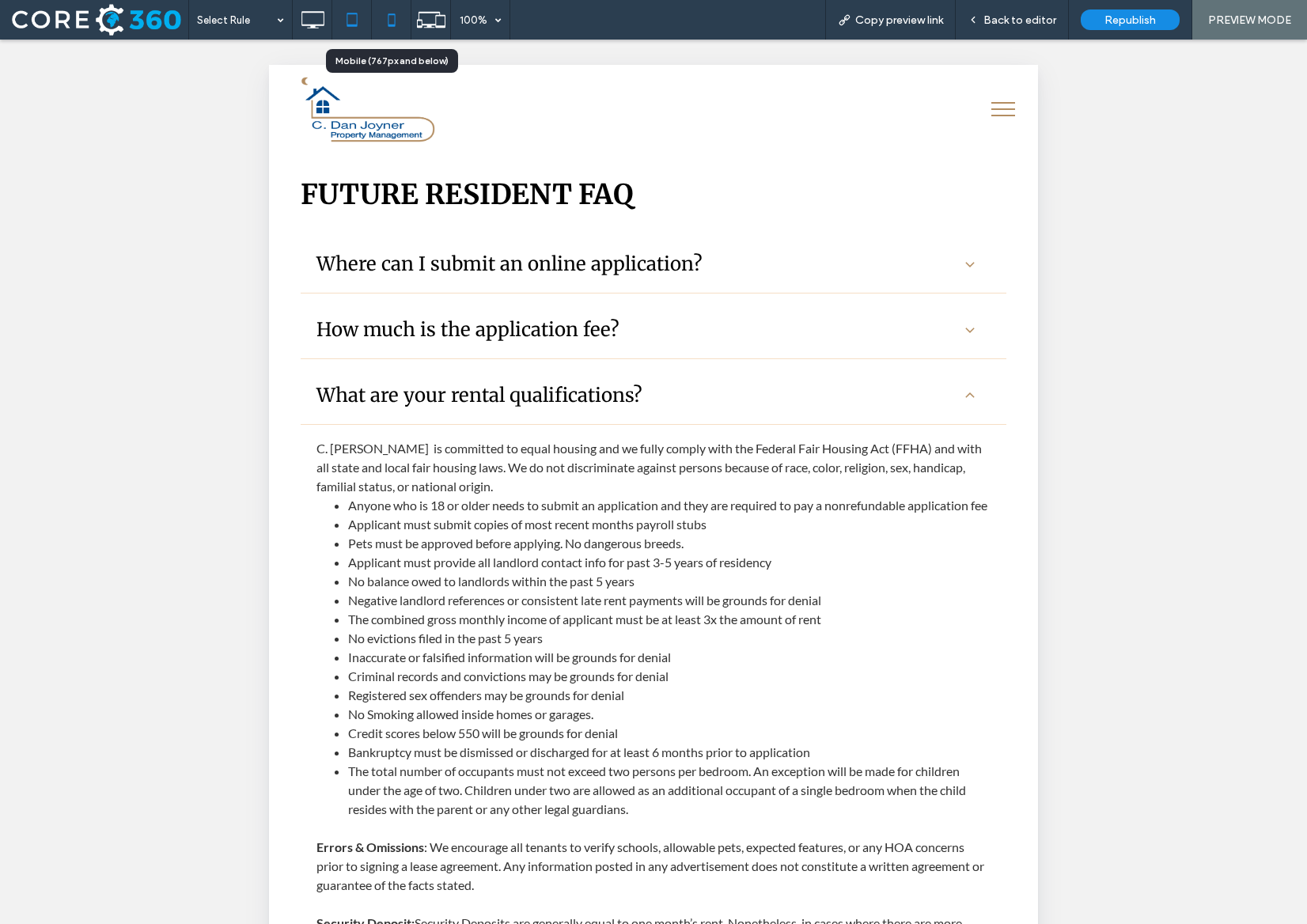
click at [390, 27] on icon at bounding box center [392, 20] width 31 height 31
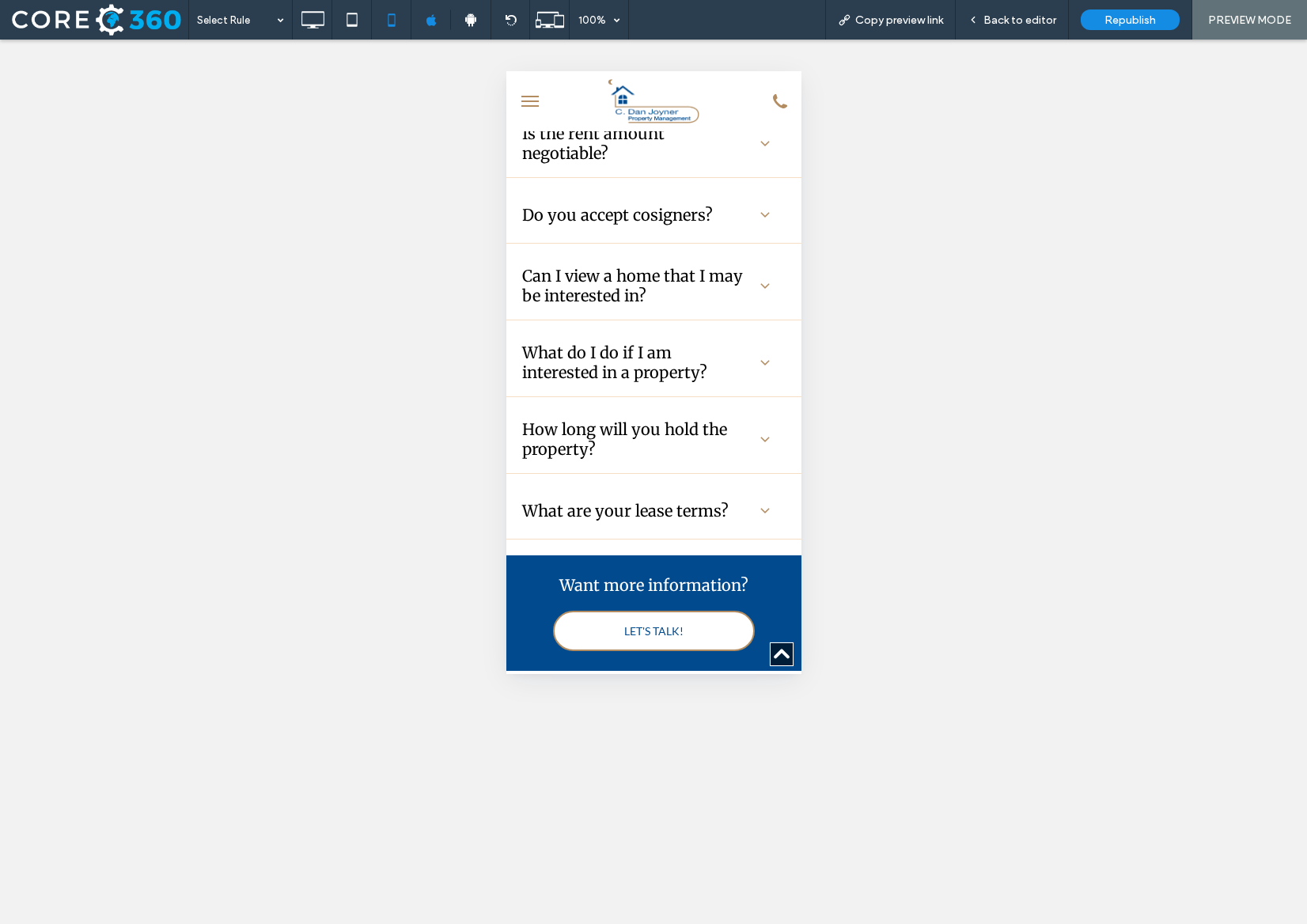
scroll to position [295, 0]
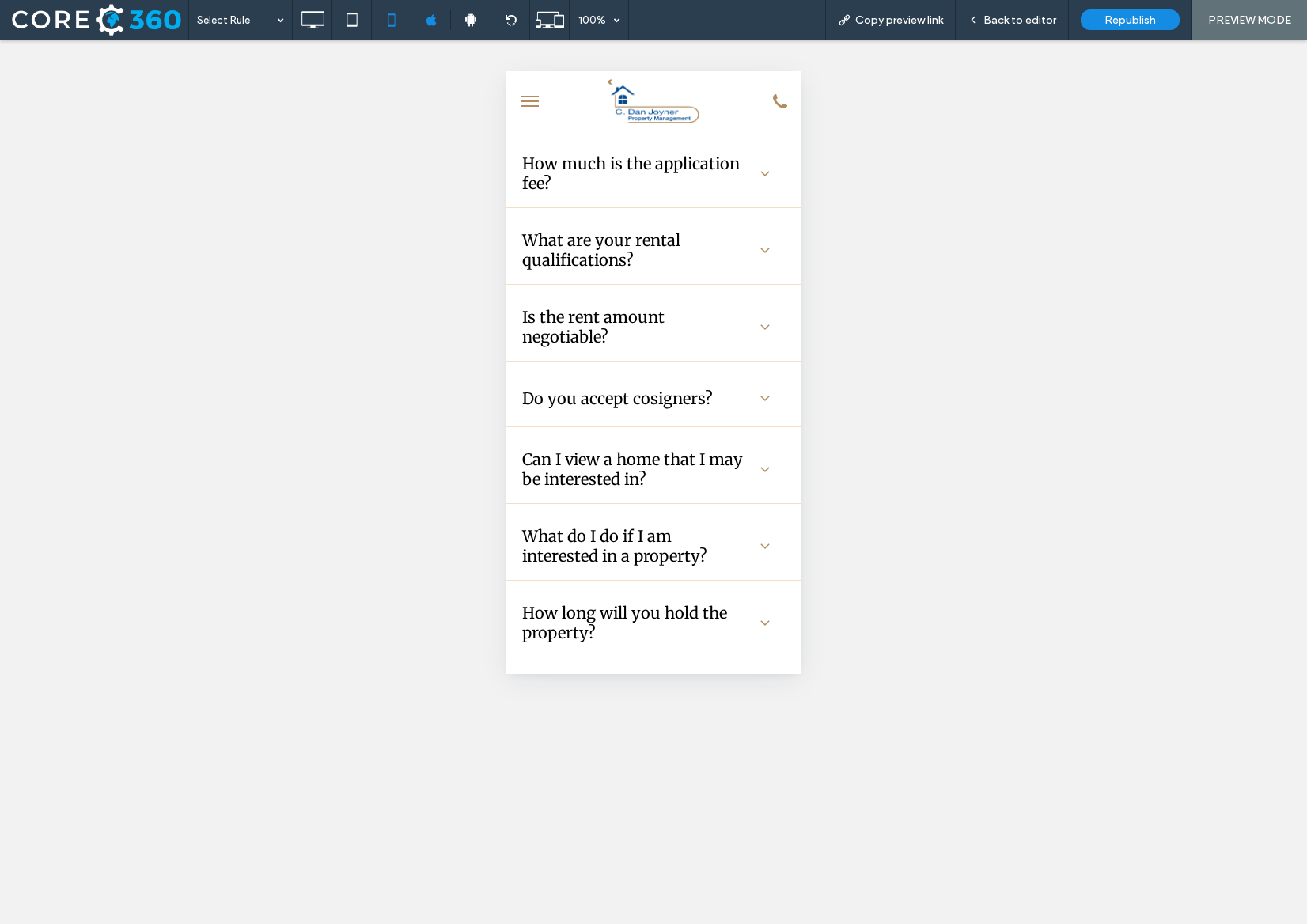
click at [657, 258] on h3 "What are your rental qualifications?" at bounding box center [636, 249] width 229 height 39
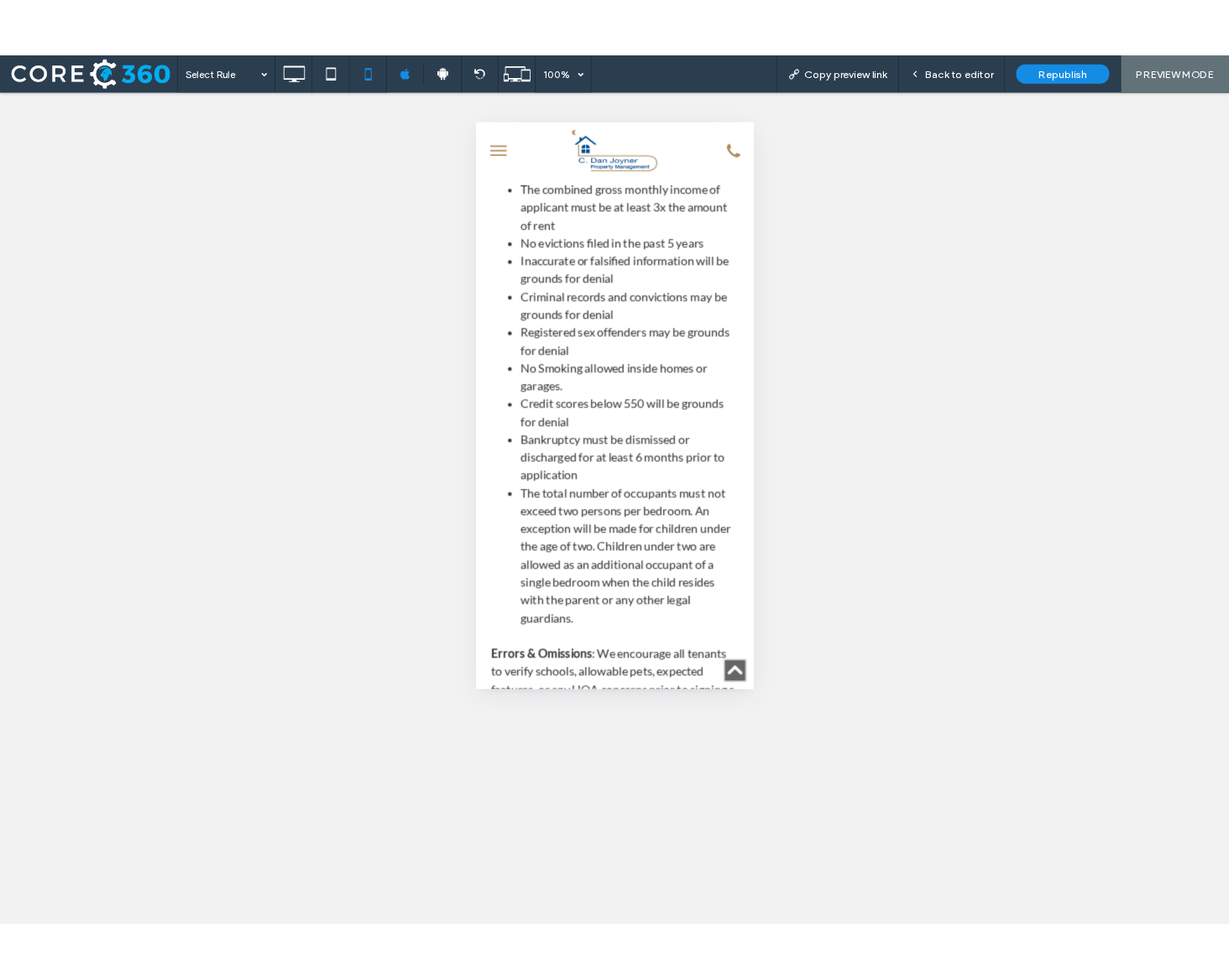
scroll to position [896, 0]
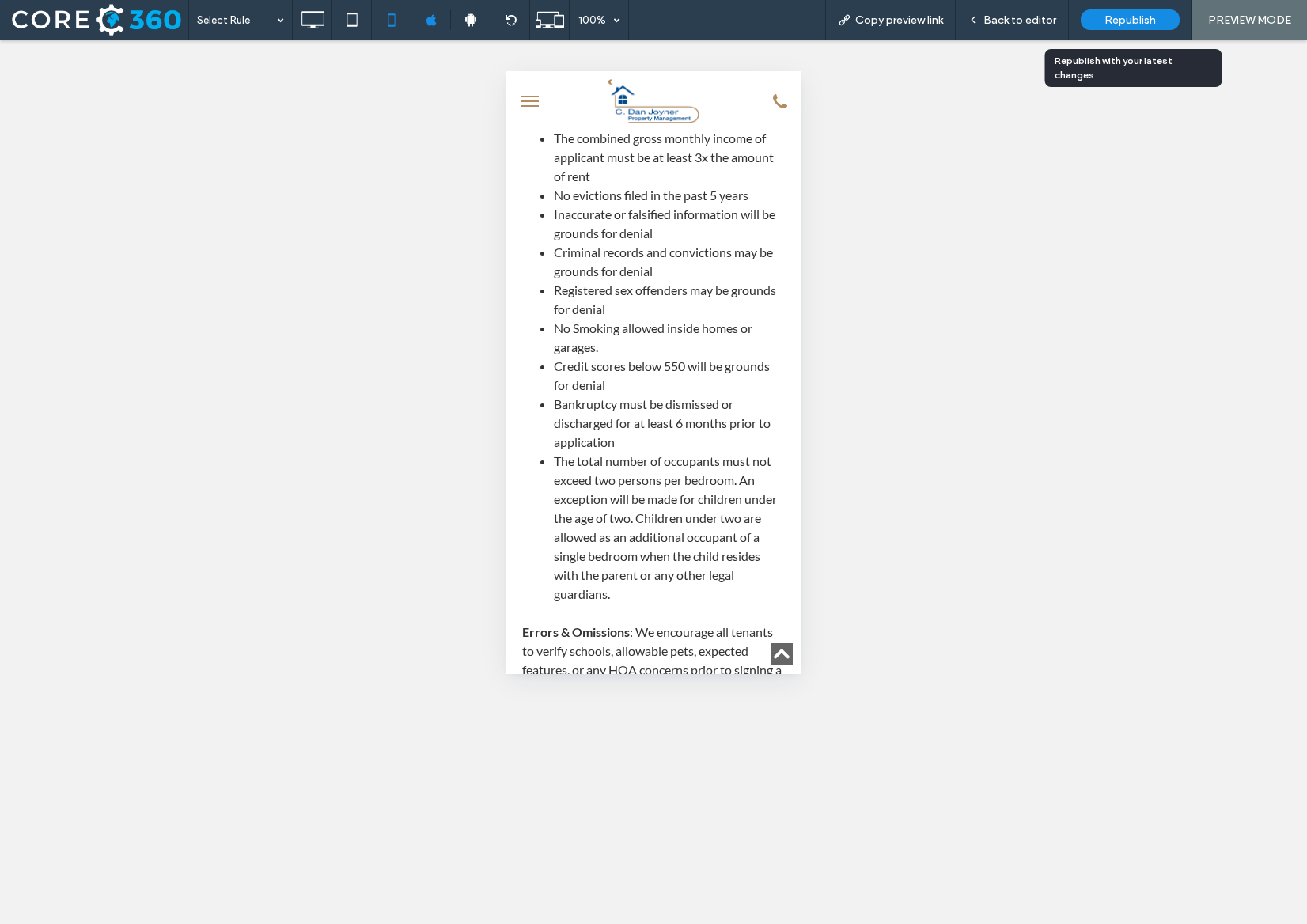
click at [1160, 18] on div "Republish" at bounding box center [1130, 20] width 99 height 21
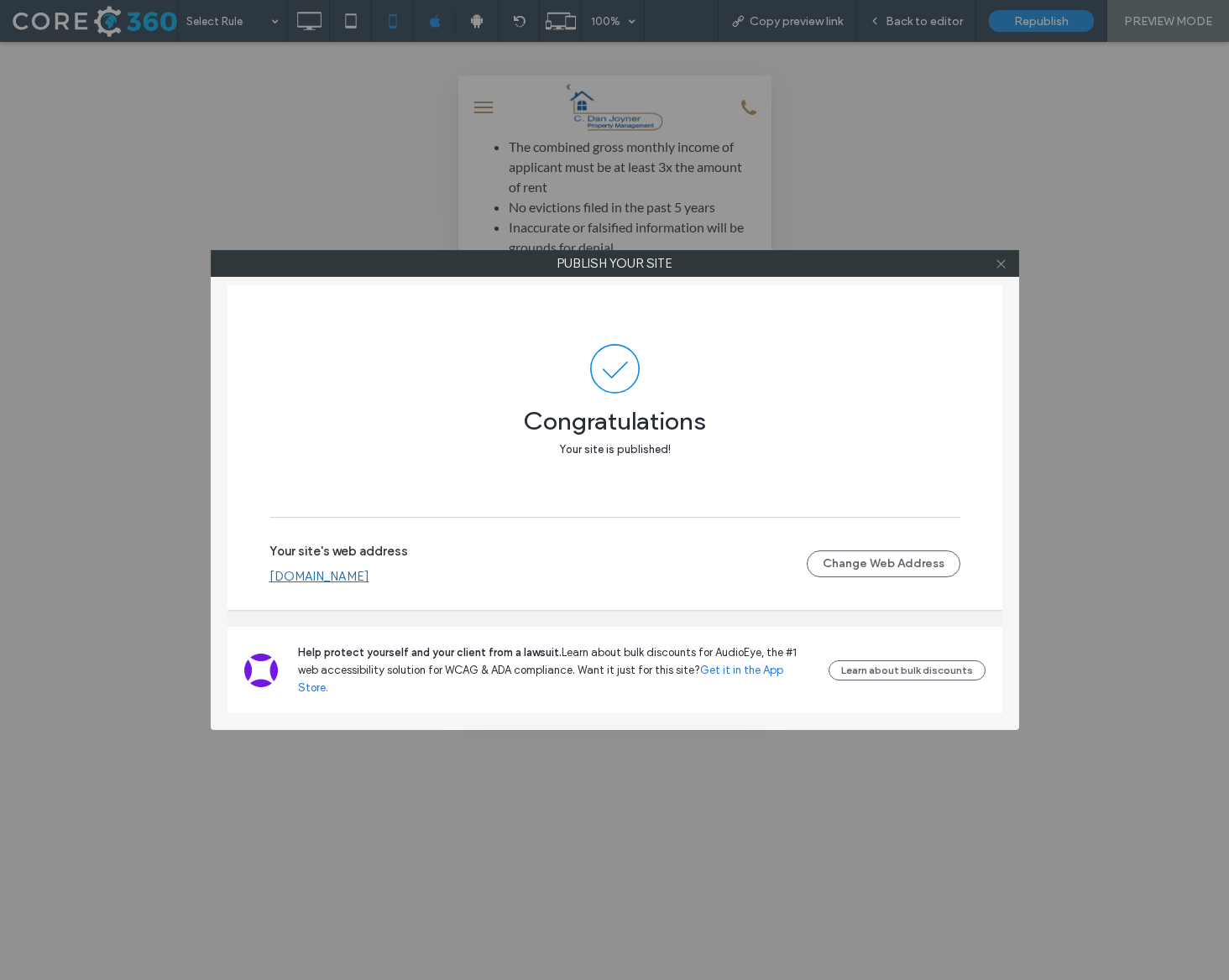
click at [1000, 261] on icon at bounding box center [1002, 264] width 13 height 13
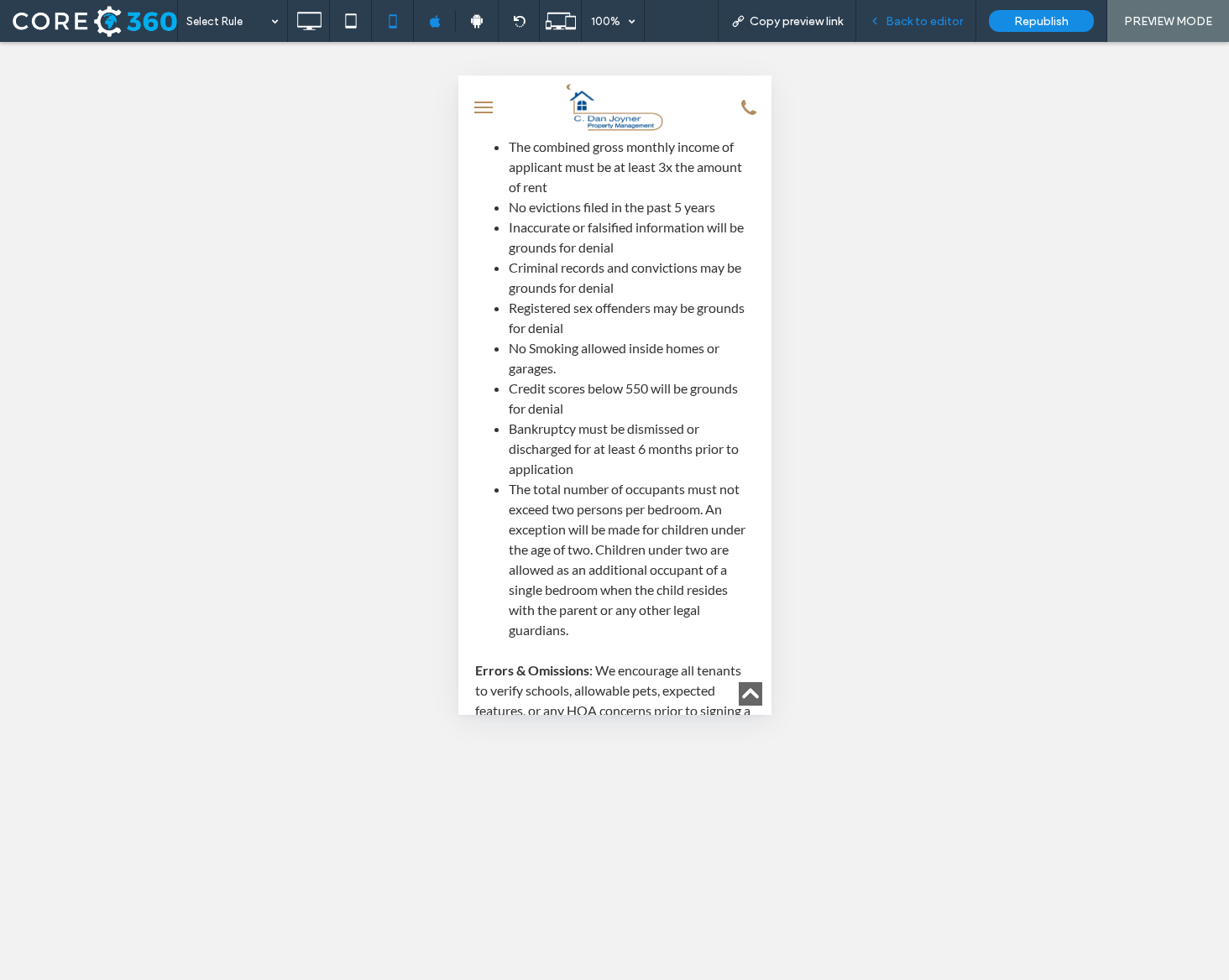
click at [919, 11] on div "Back to editor" at bounding box center [917, 20] width 120 height 42
click at [954, 2] on div "Back to editor" at bounding box center [917, 20] width 120 height 42
click at [943, 12] on div "Back to editor" at bounding box center [917, 20] width 120 height 42
click at [938, 24] on span "Back to editor" at bounding box center [924, 20] width 78 height 14
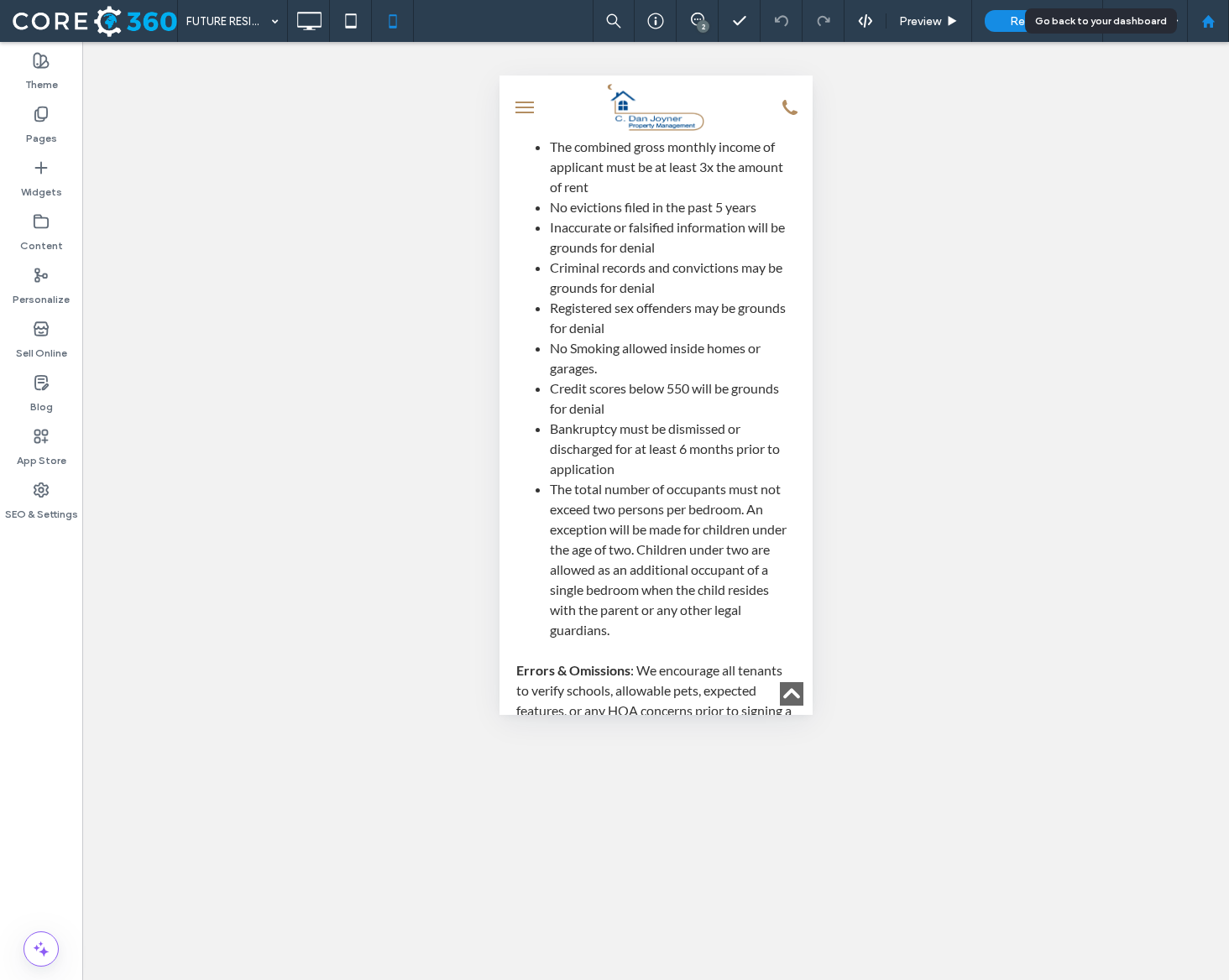
click at [1208, 21] on use at bounding box center [1208, 20] width 13 height 13
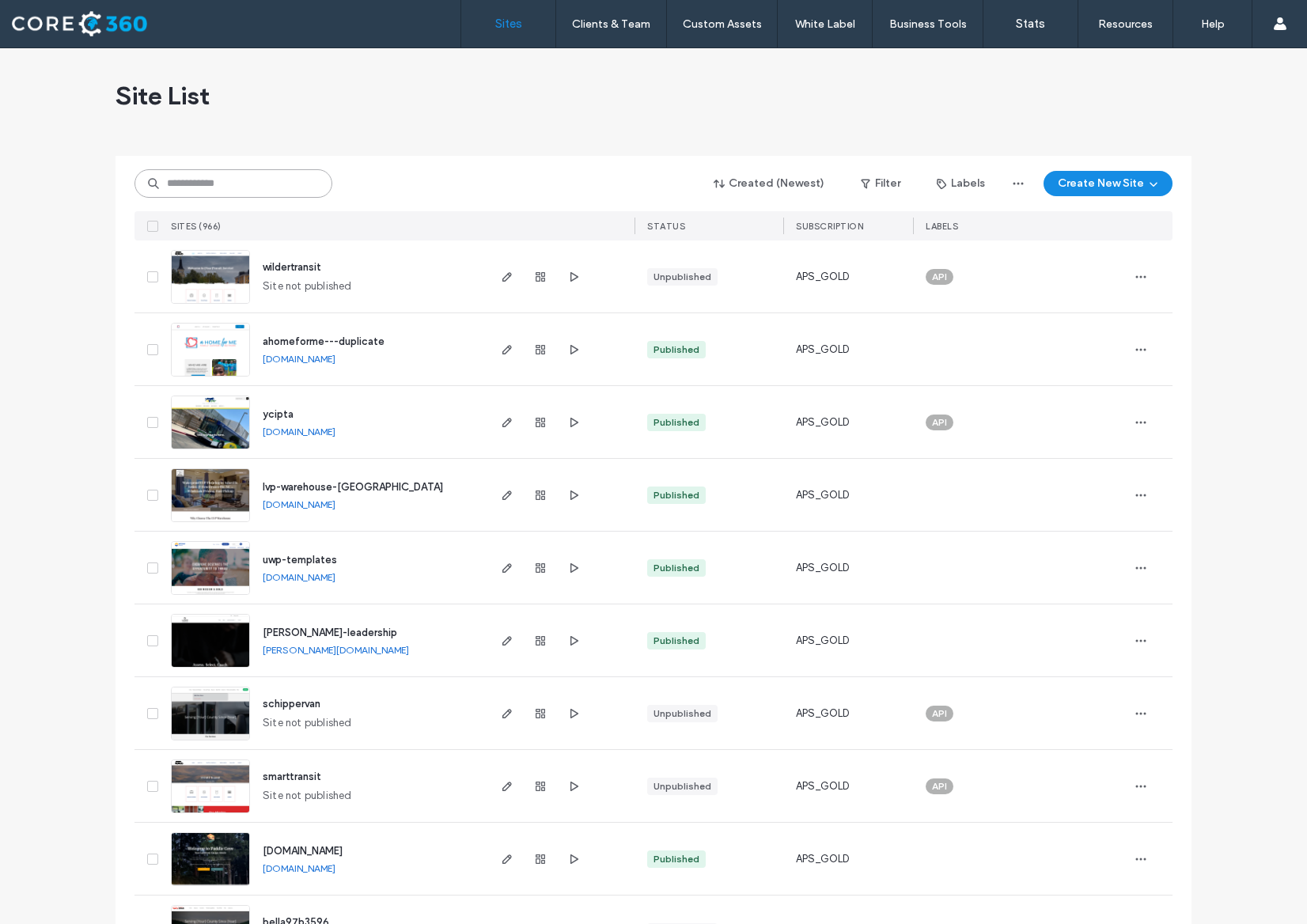
click at [264, 188] on input at bounding box center [232, 183] width 198 height 29
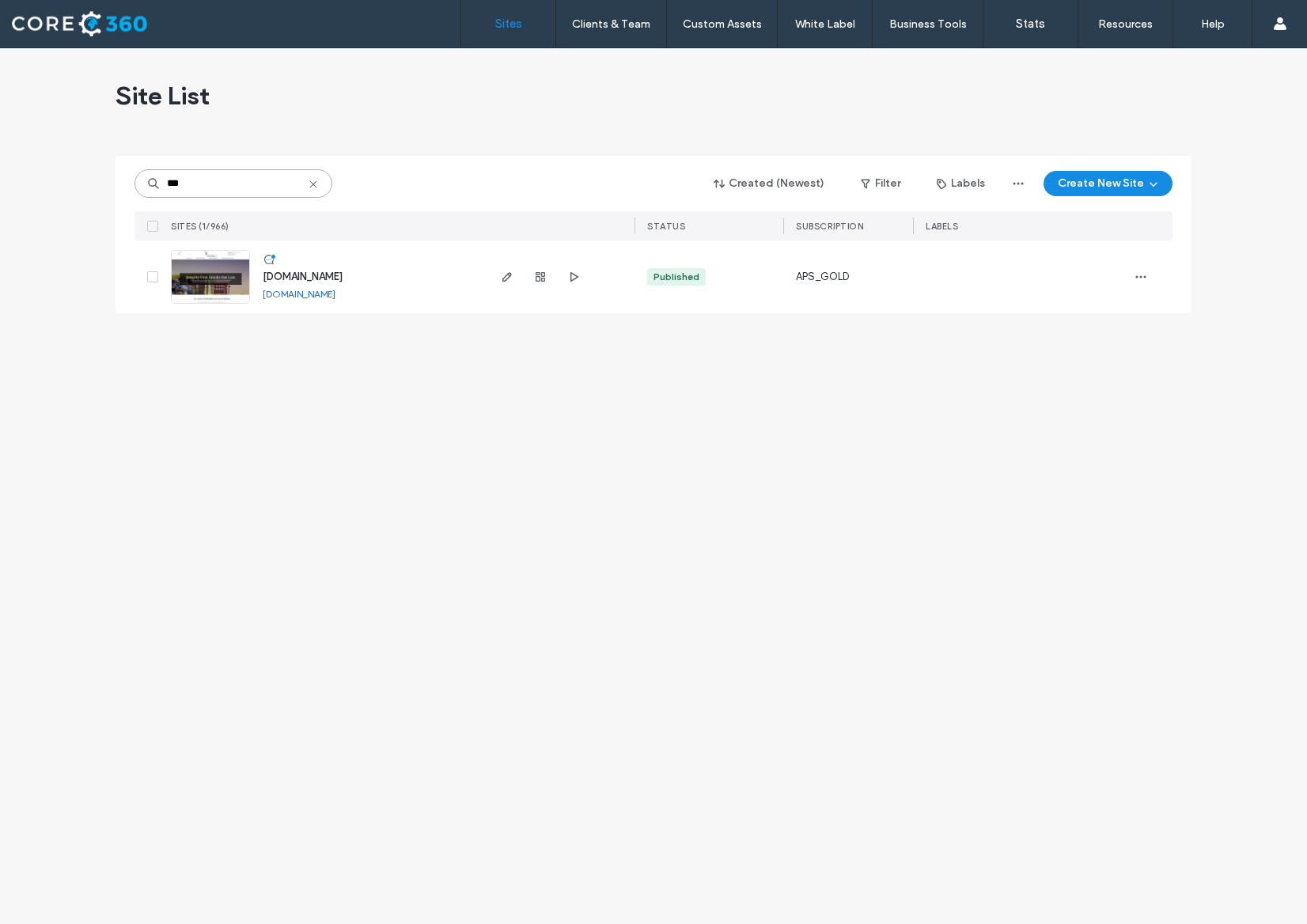
type input "***"
click at [219, 283] on img at bounding box center [210, 305] width 77 height 108
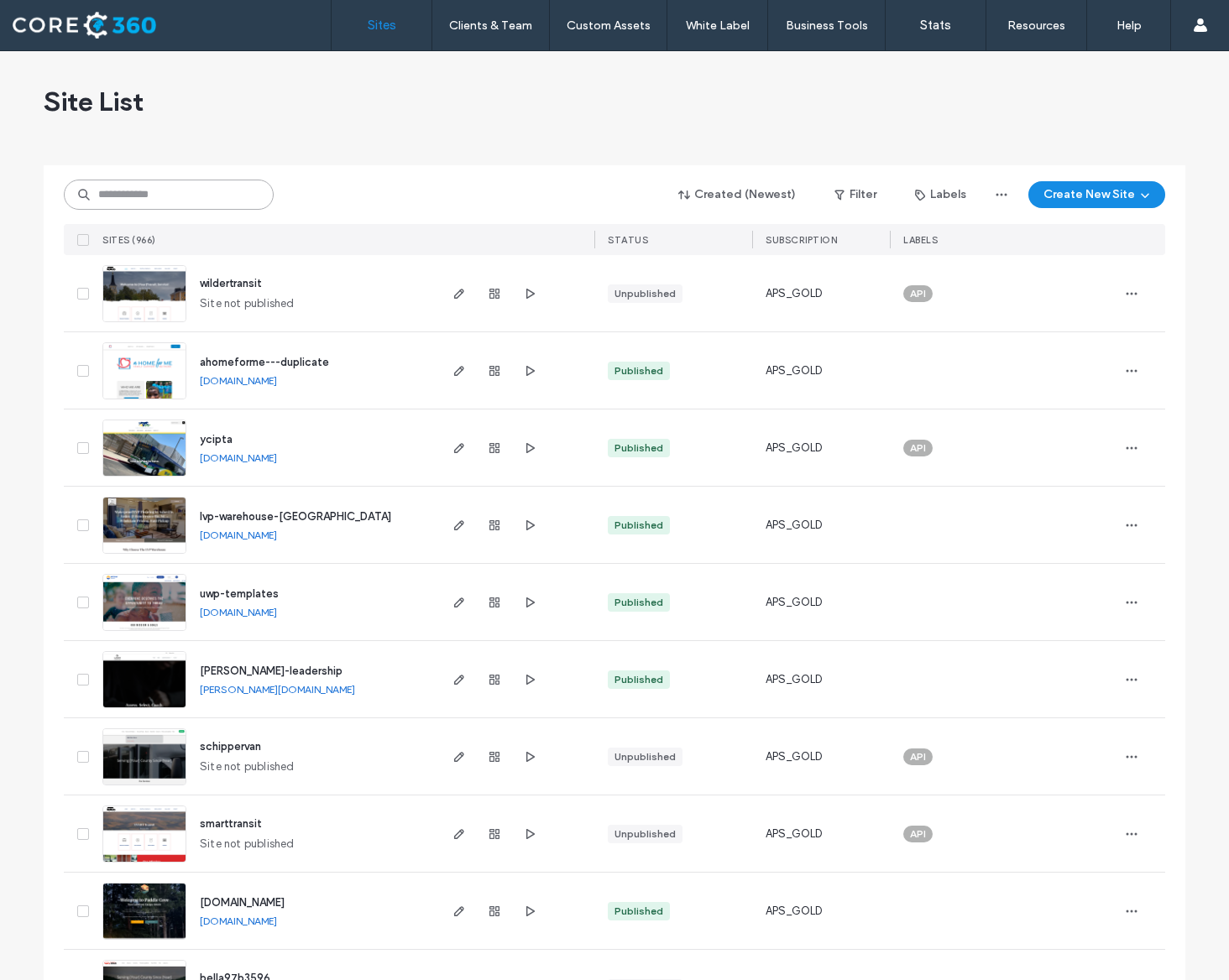
click at [209, 192] on input at bounding box center [168, 194] width 210 height 30
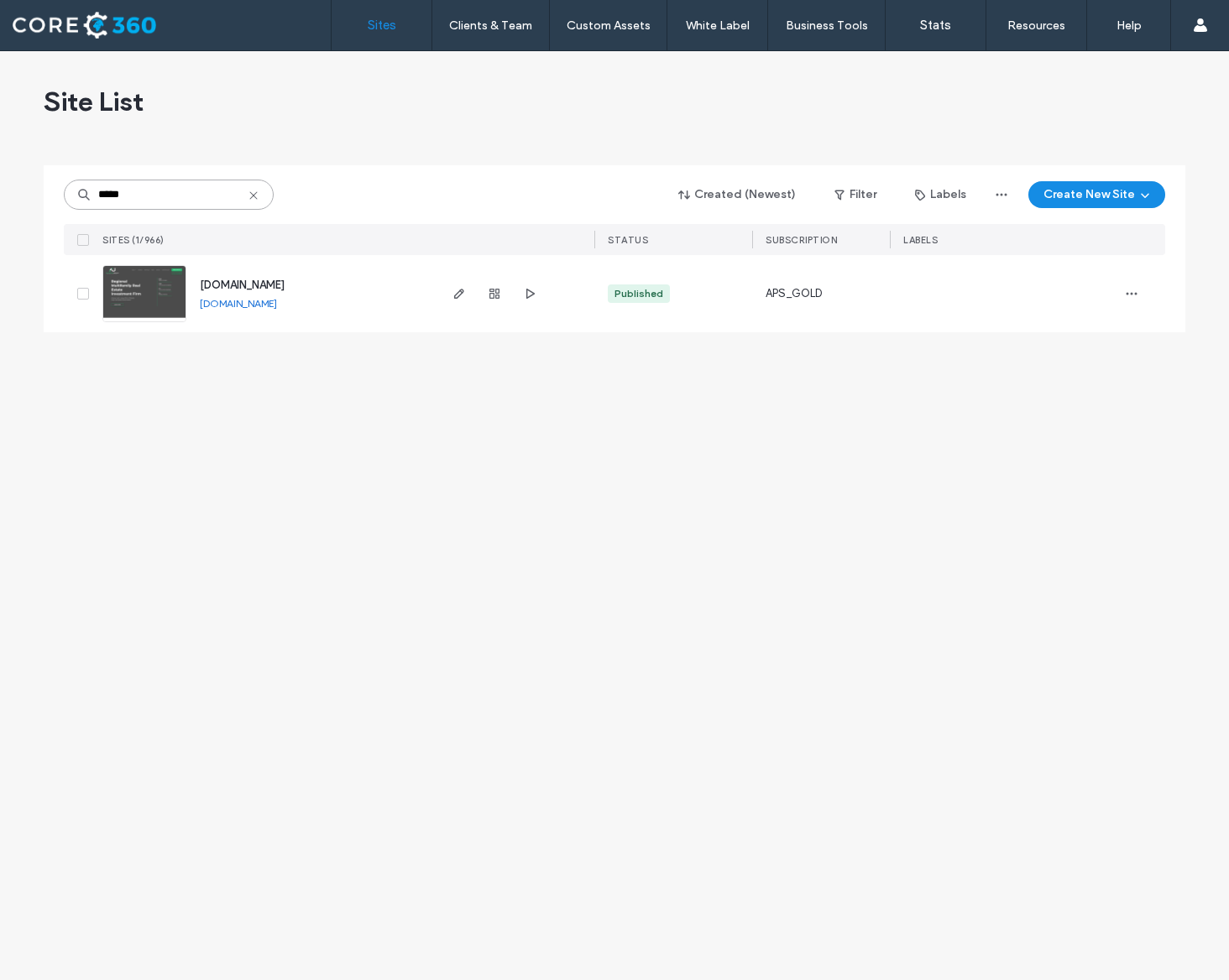
type input "*****"
click at [127, 289] on img at bounding box center [144, 323] width 82 height 115
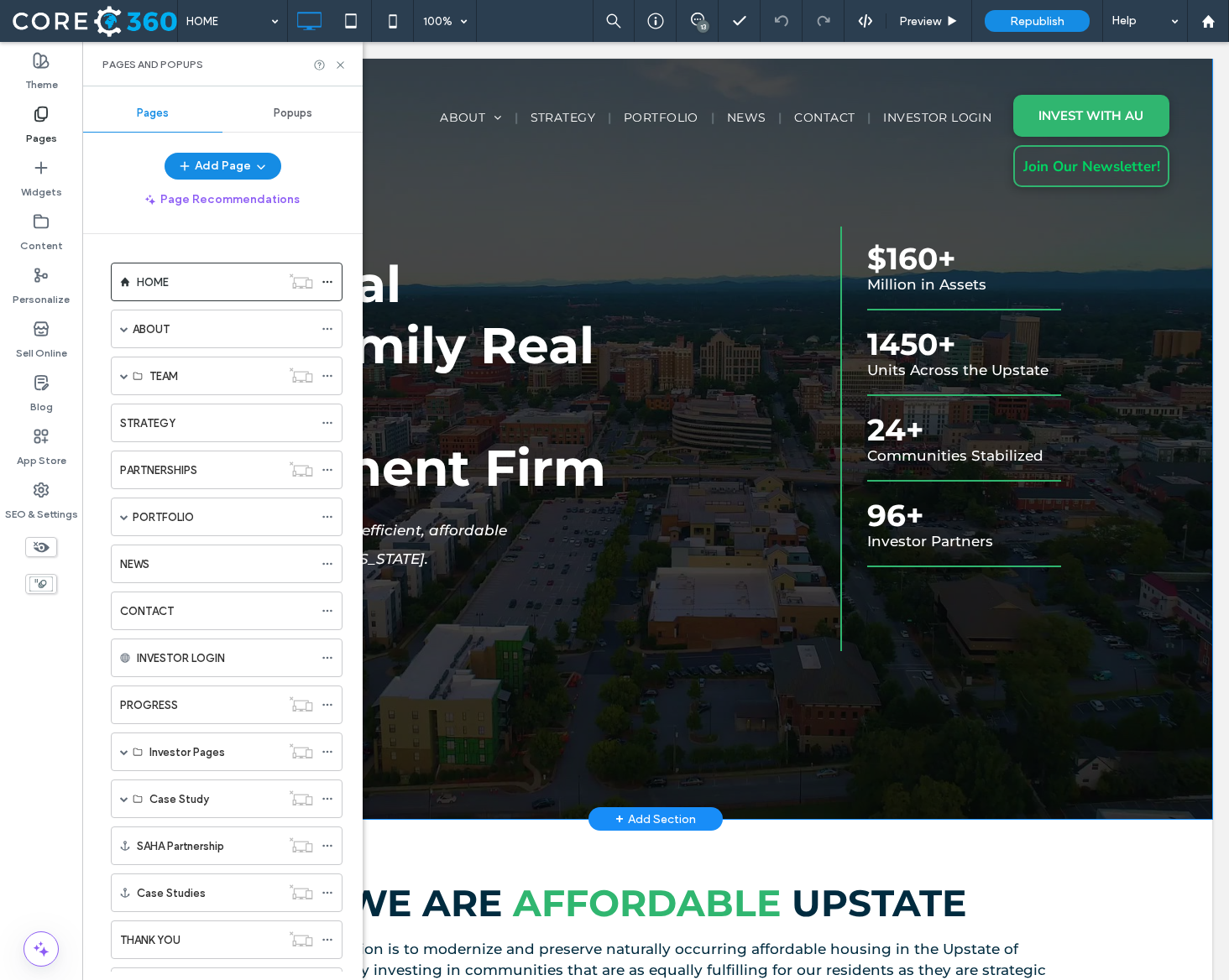
scroll to position [217, 0]
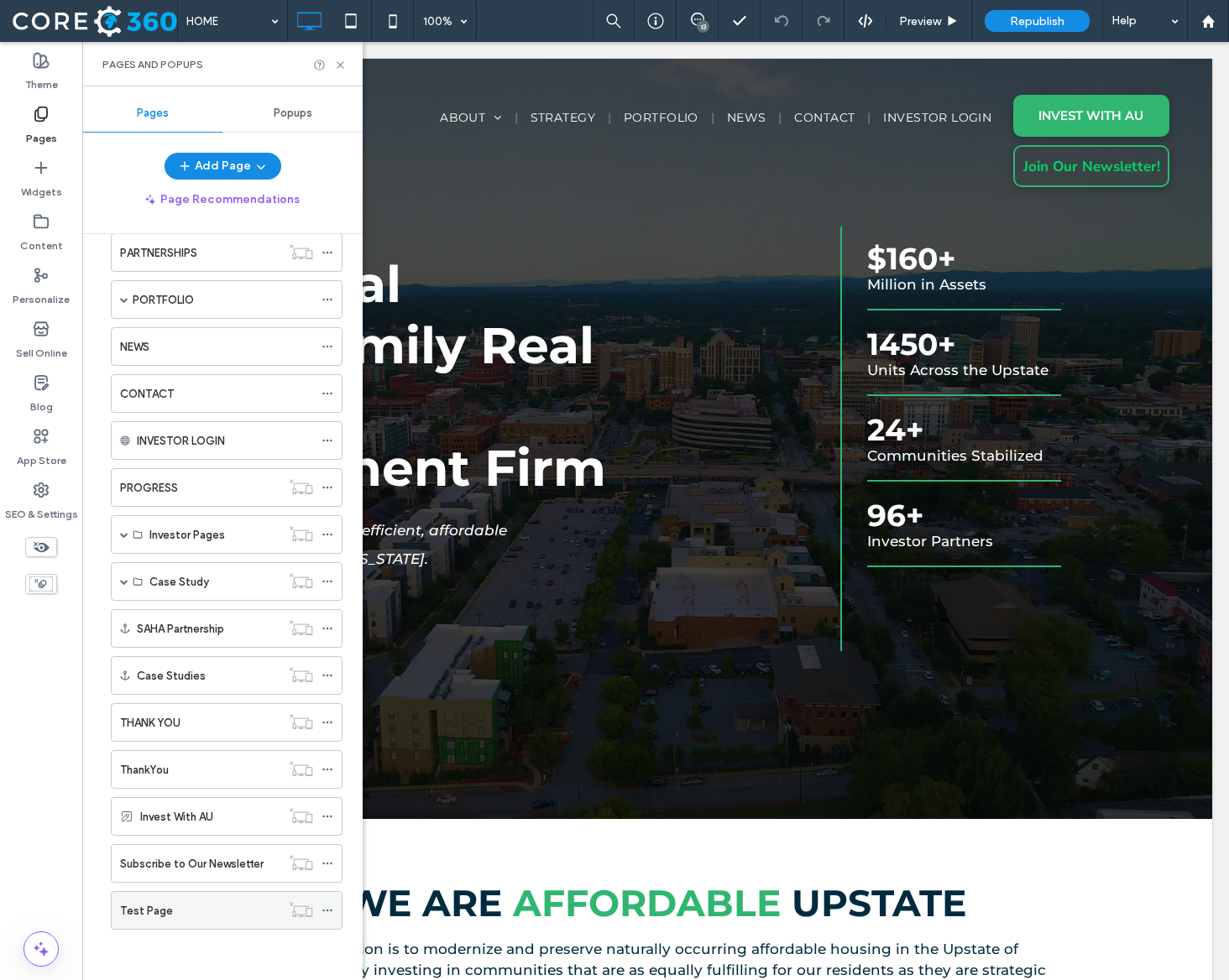
click at [173, 913] on div "Test Page" at bounding box center [201, 911] width 161 height 18
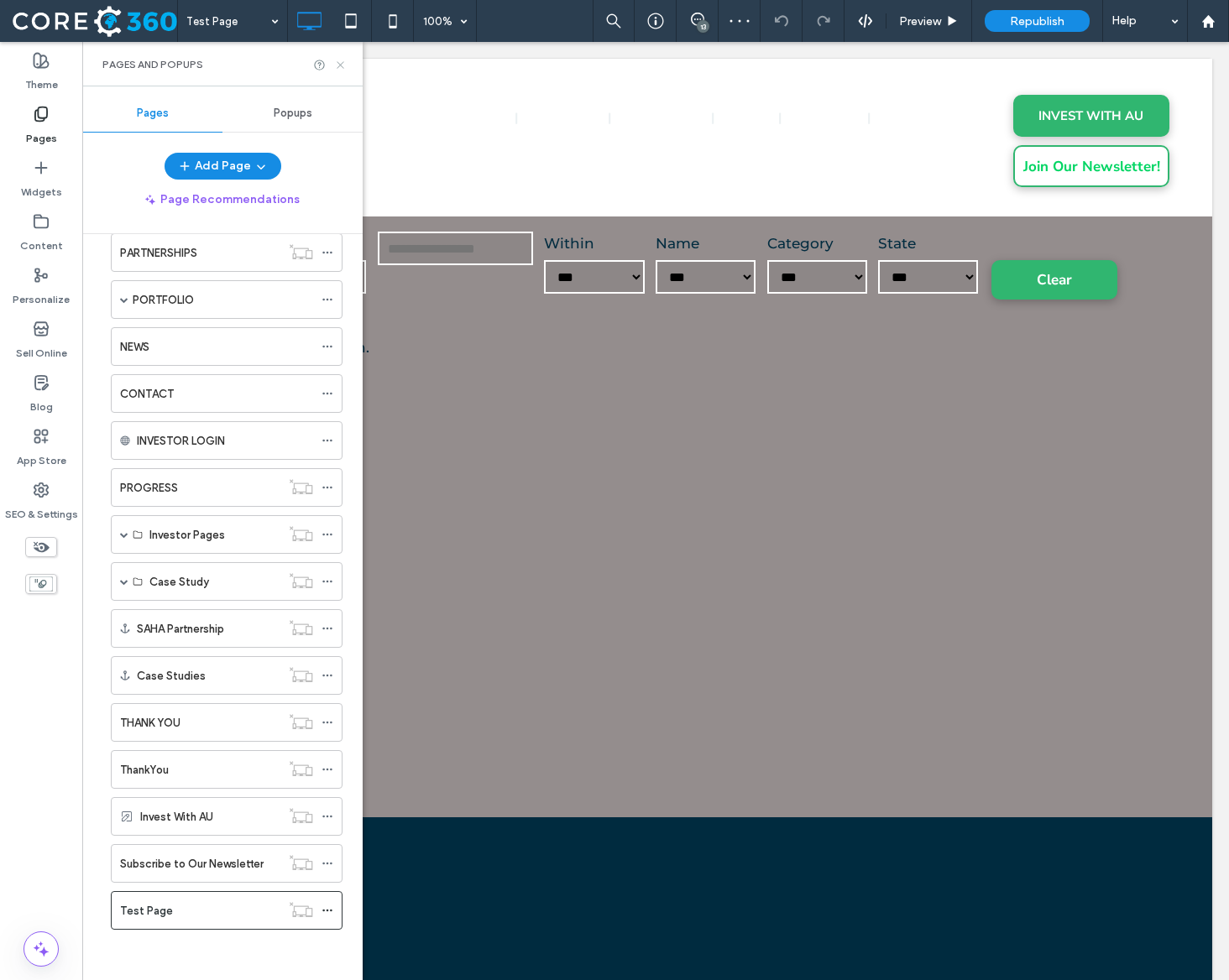
click at [344, 67] on icon at bounding box center [341, 66] width 13 height 13
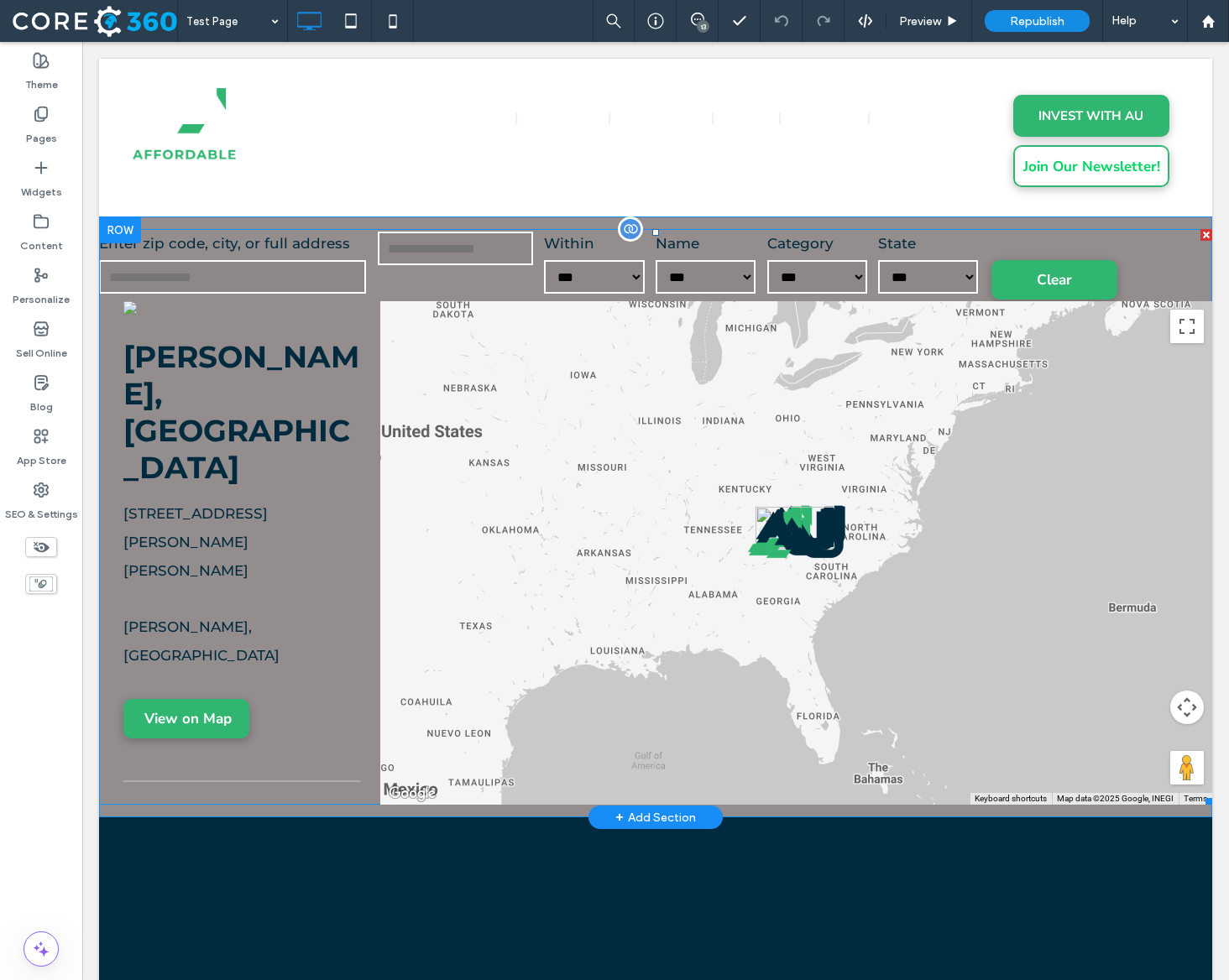
click at [387, 530] on span at bounding box center [655, 516] width 1113 height 575
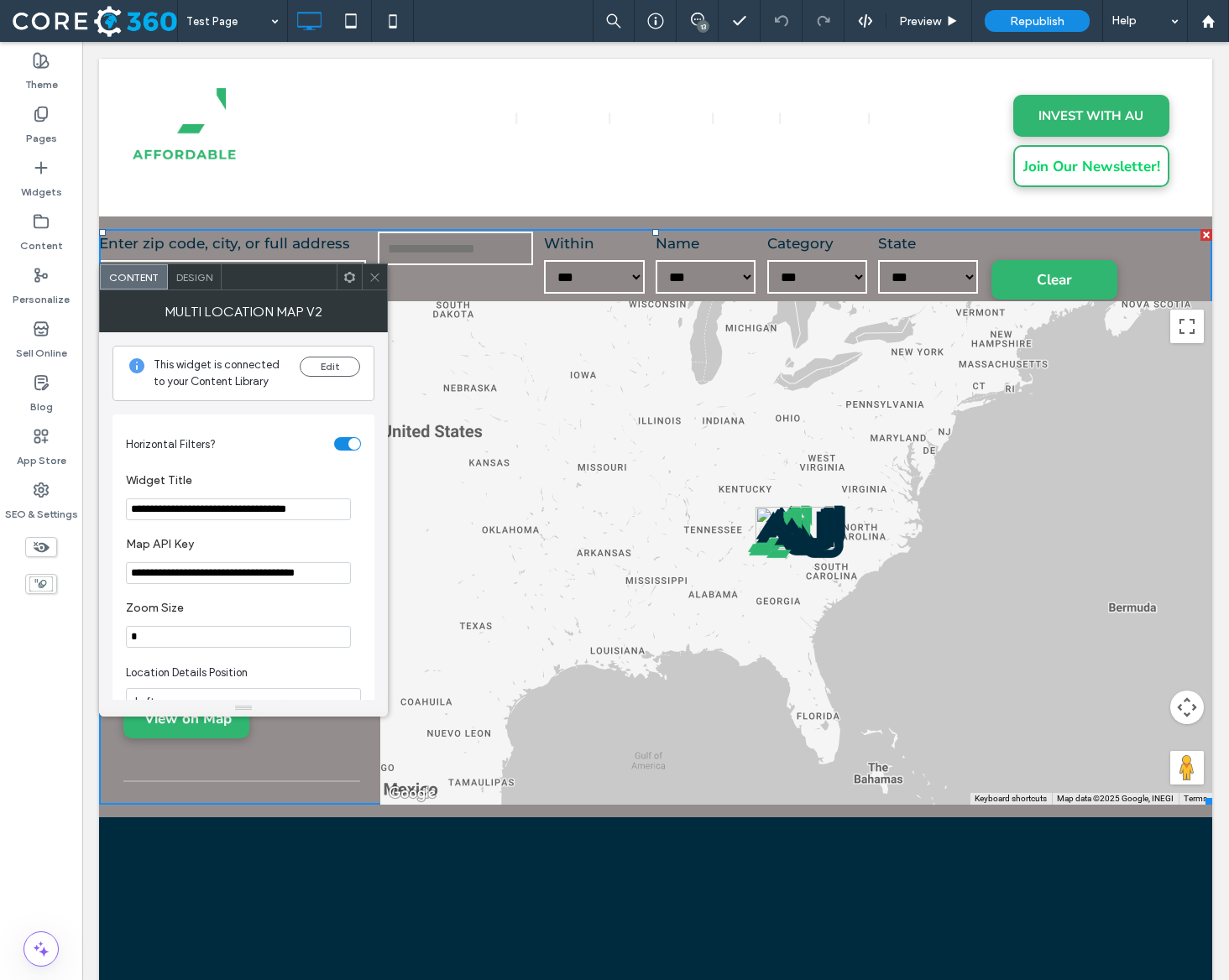
click at [281, 575] on input "**********" at bounding box center [237, 574] width 225 height 22
click at [381, 277] on icon at bounding box center [375, 277] width 13 height 13
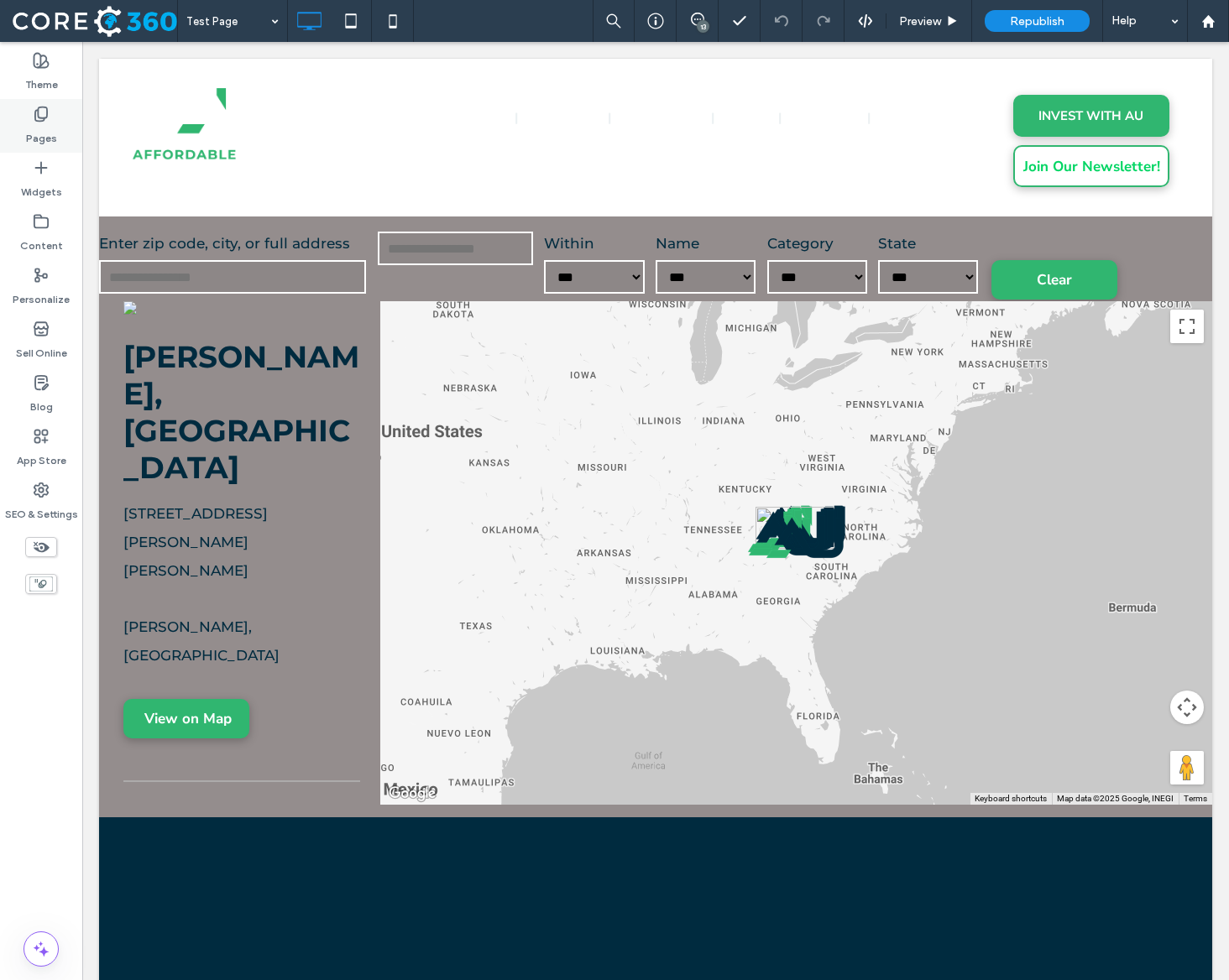
click at [32, 111] on div "Pages" at bounding box center [41, 126] width 82 height 54
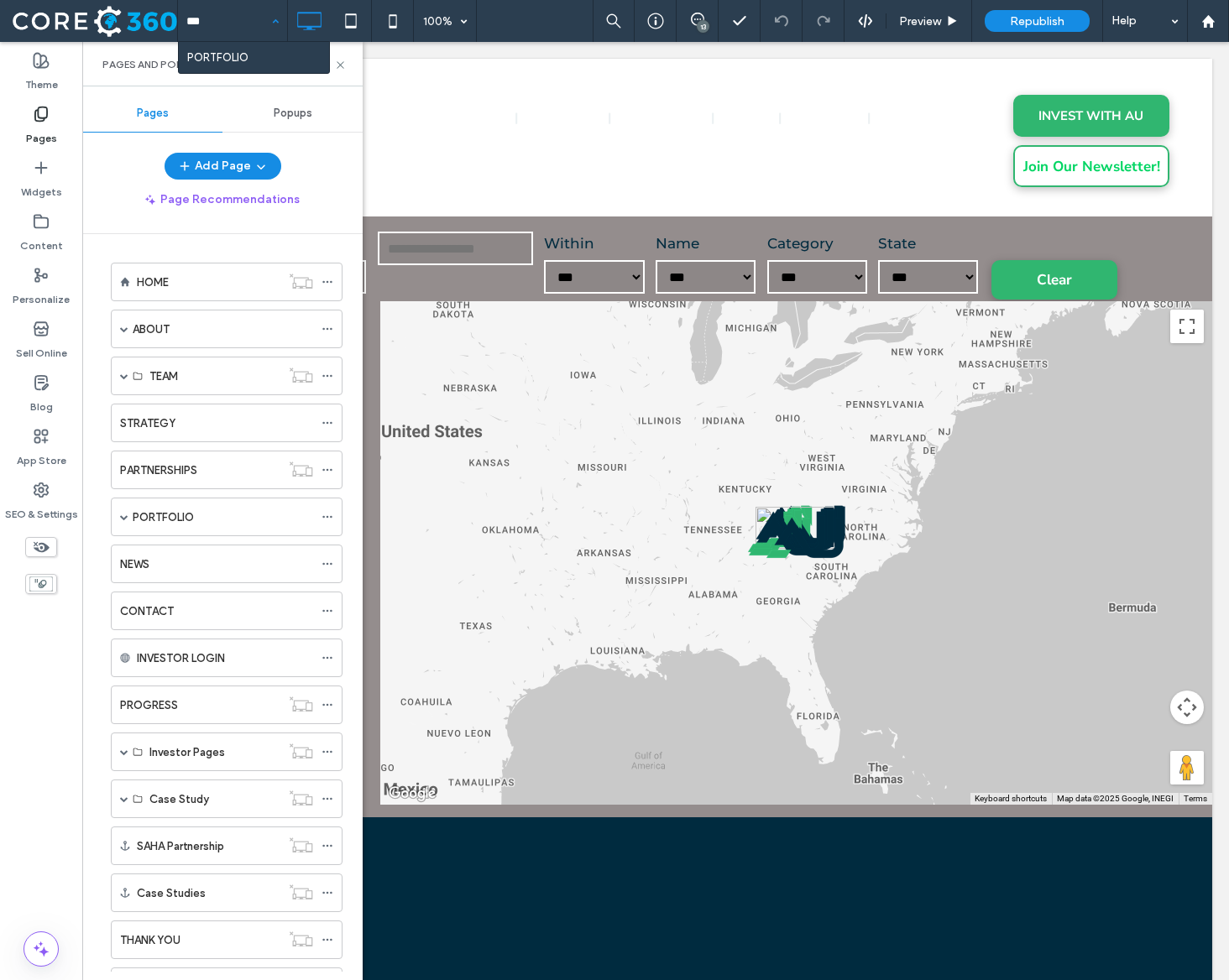
type input "****"
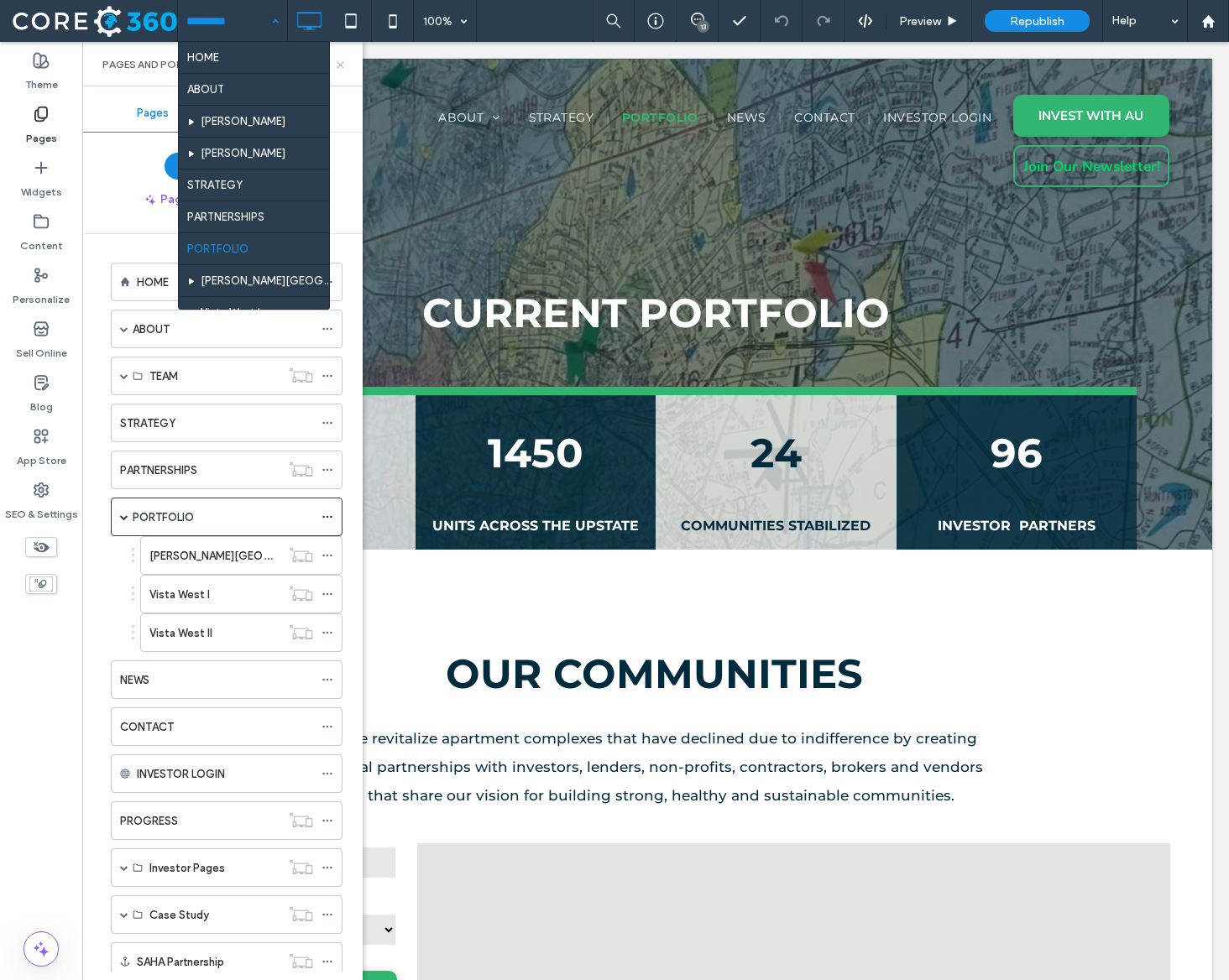
click at [343, 63] on icon at bounding box center [341, 66] width 13 height 13
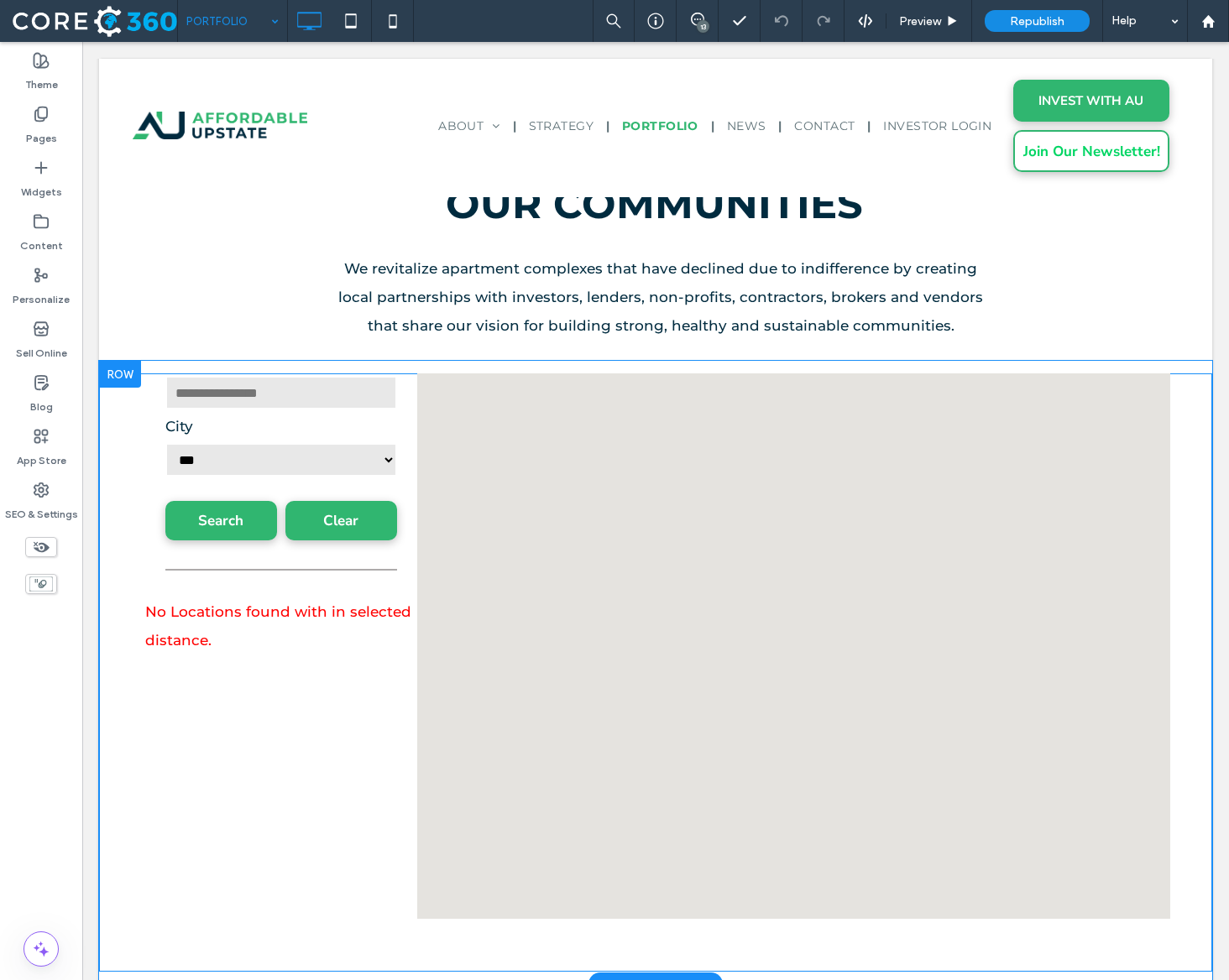
scroll to position [625, 0]
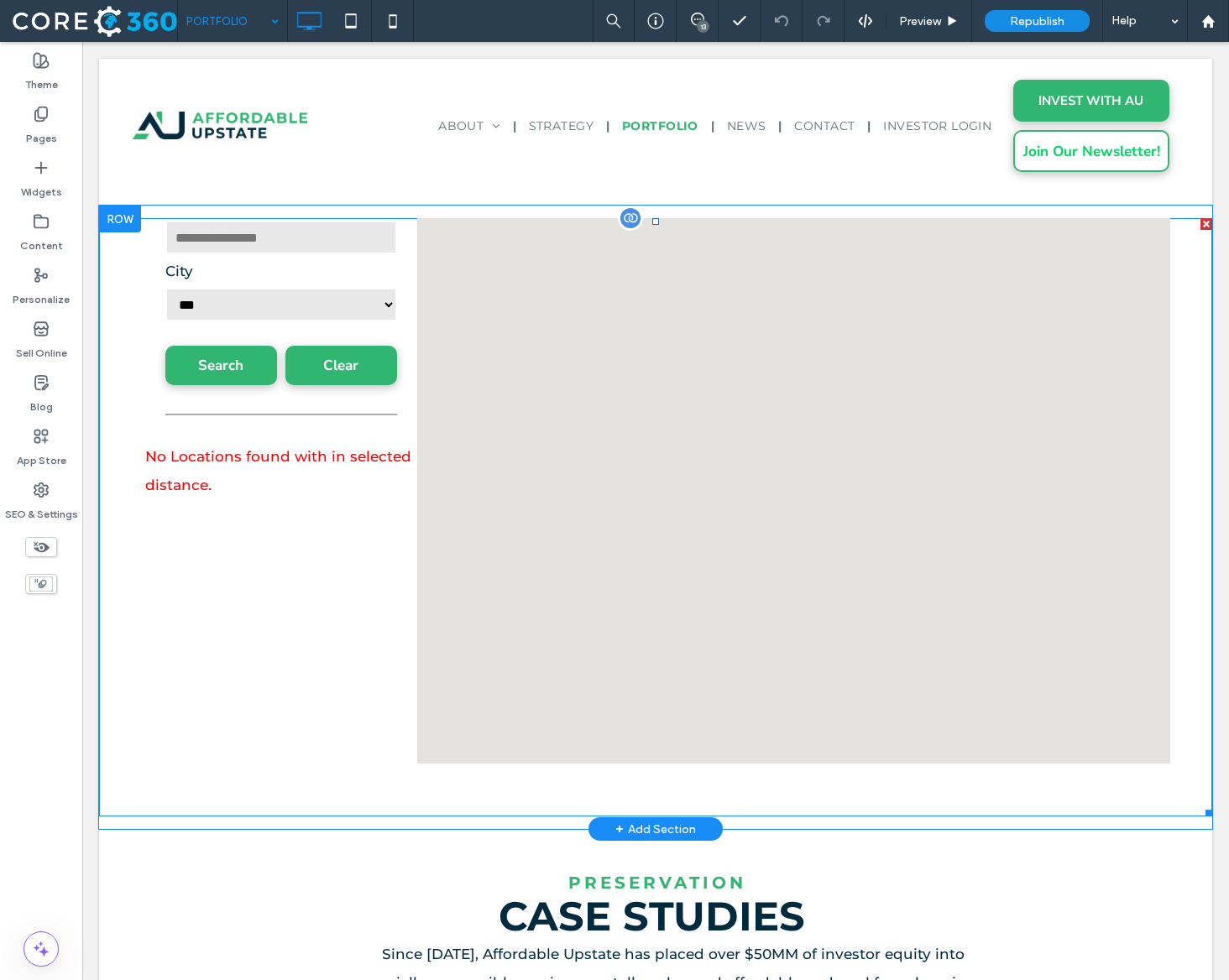
click at [468, 662] on span at bounding box center [655, 517] width 1113 height 599
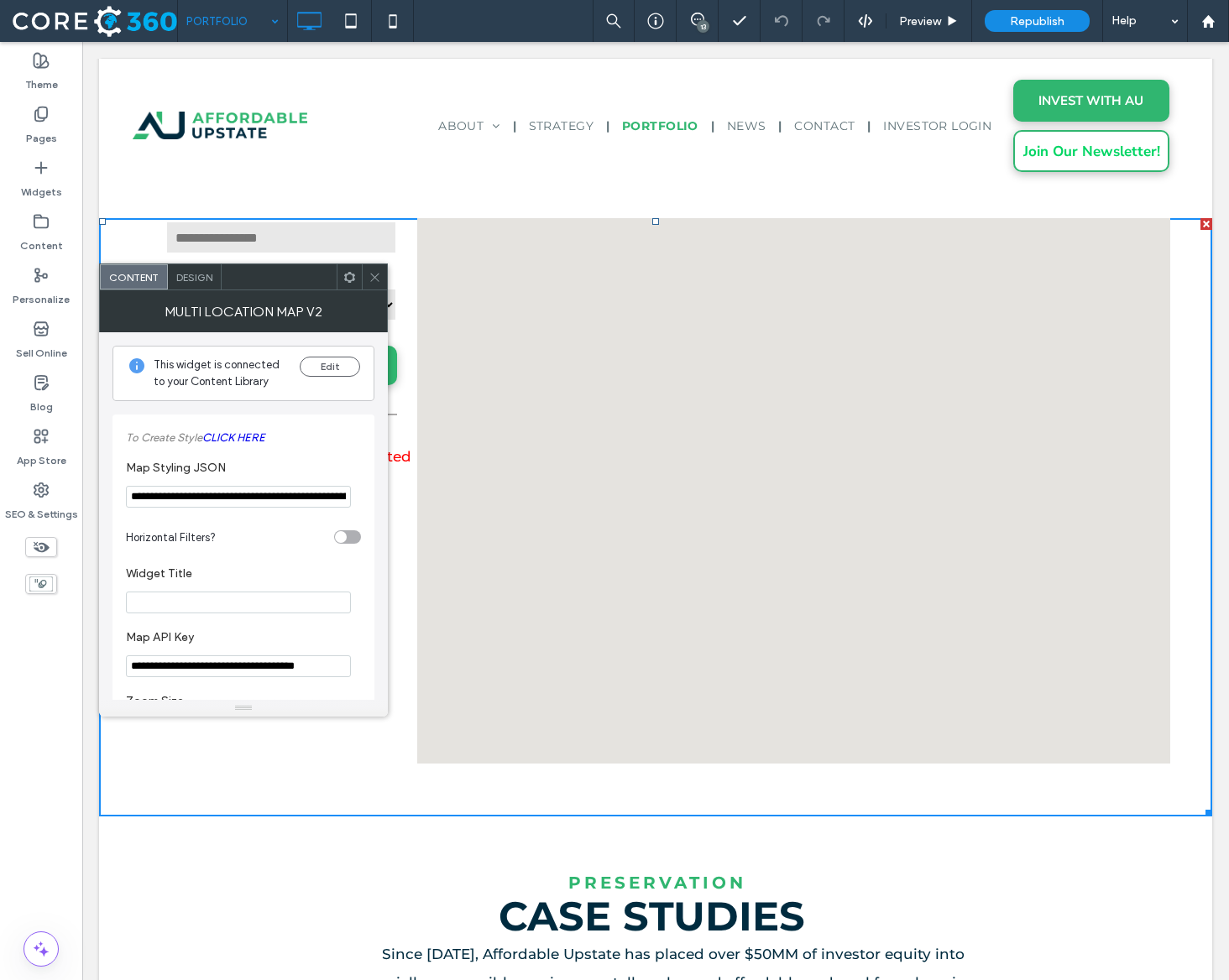
scroll to position [51, 0]
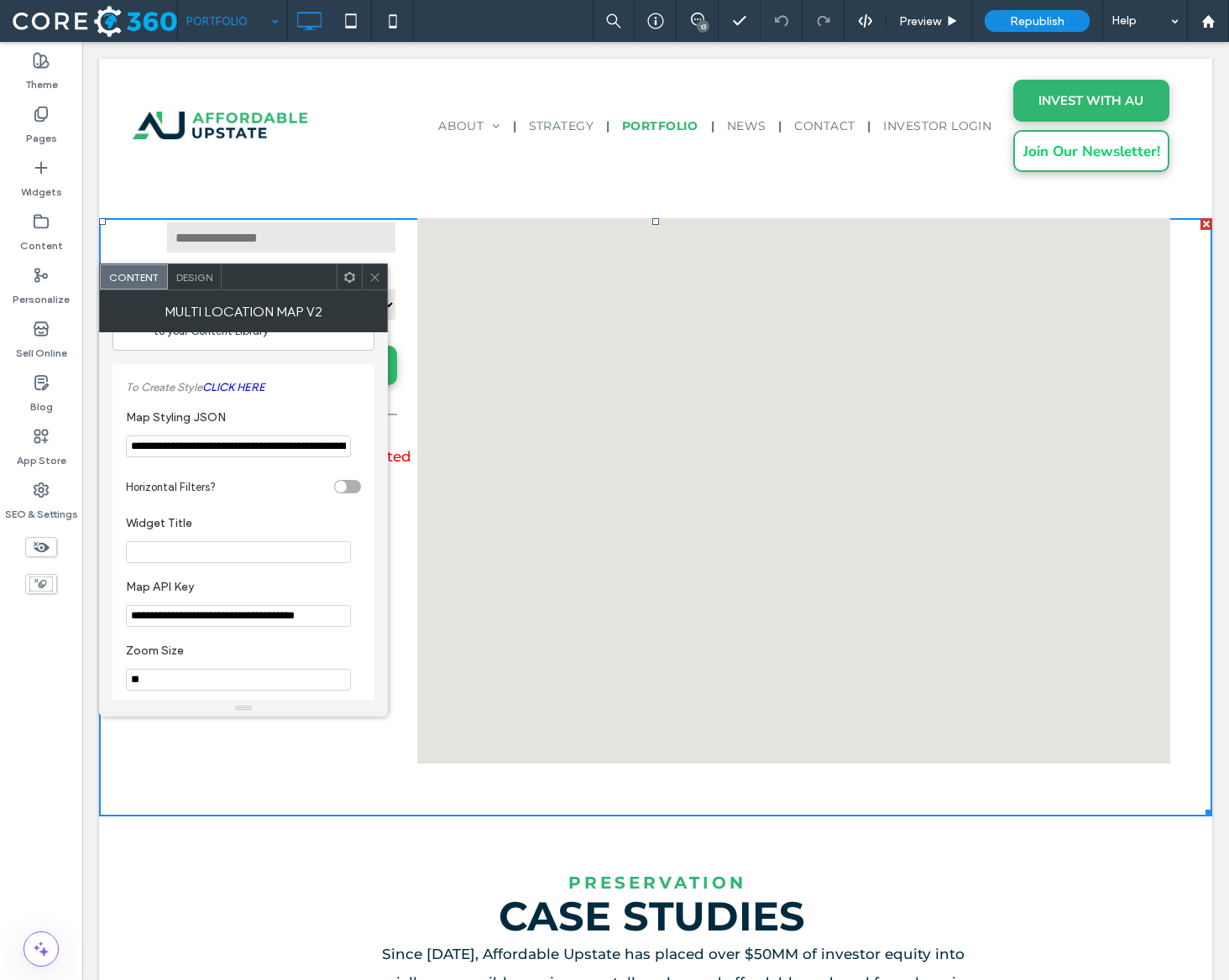
click at [235, 623] on input "**********" at bounding box center [237, 616] width 225 height 22
paste input "Map API Key"
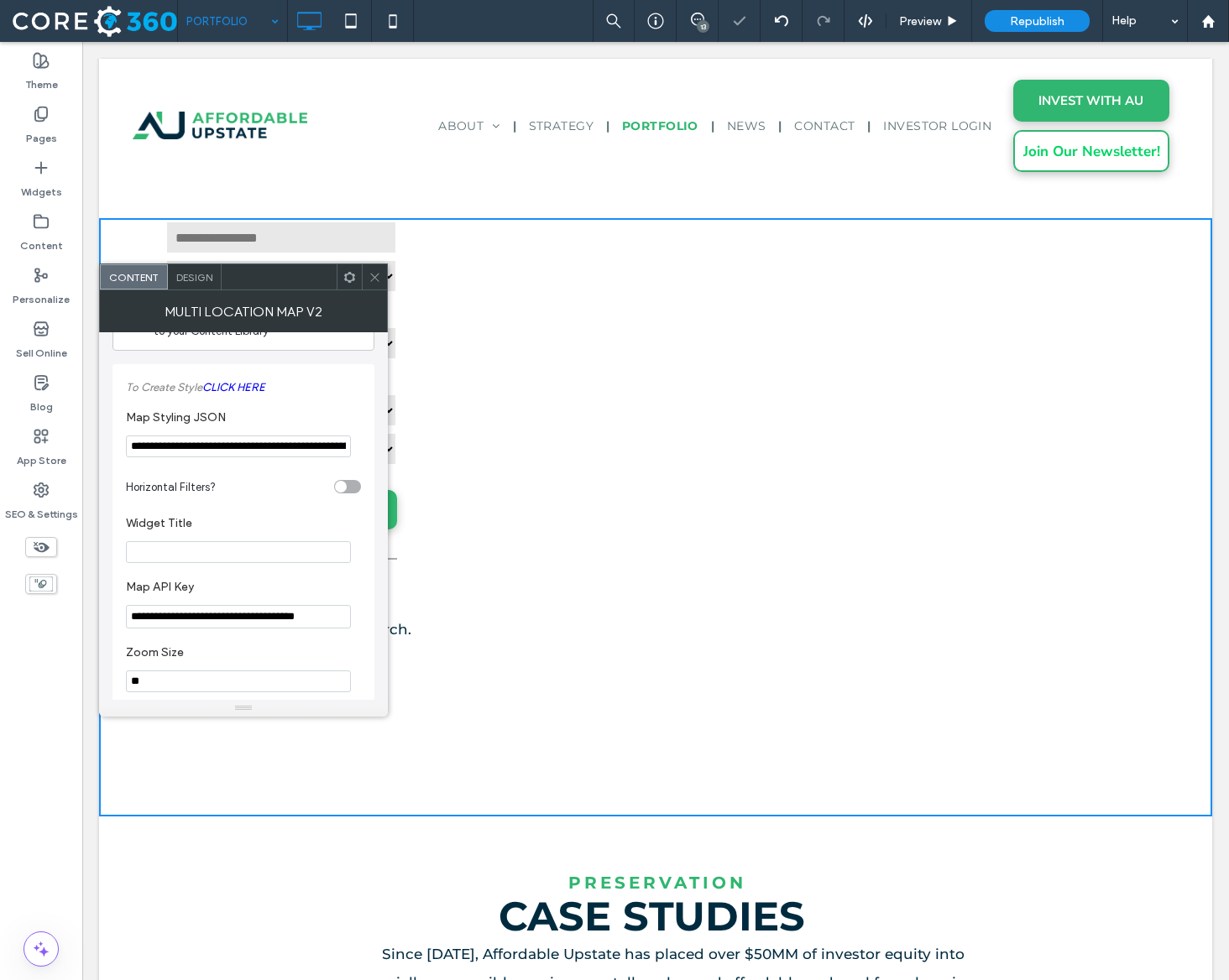
type input "**********"
click at [373, 285] on span at bounding box center [375, 276] width 13 height 25
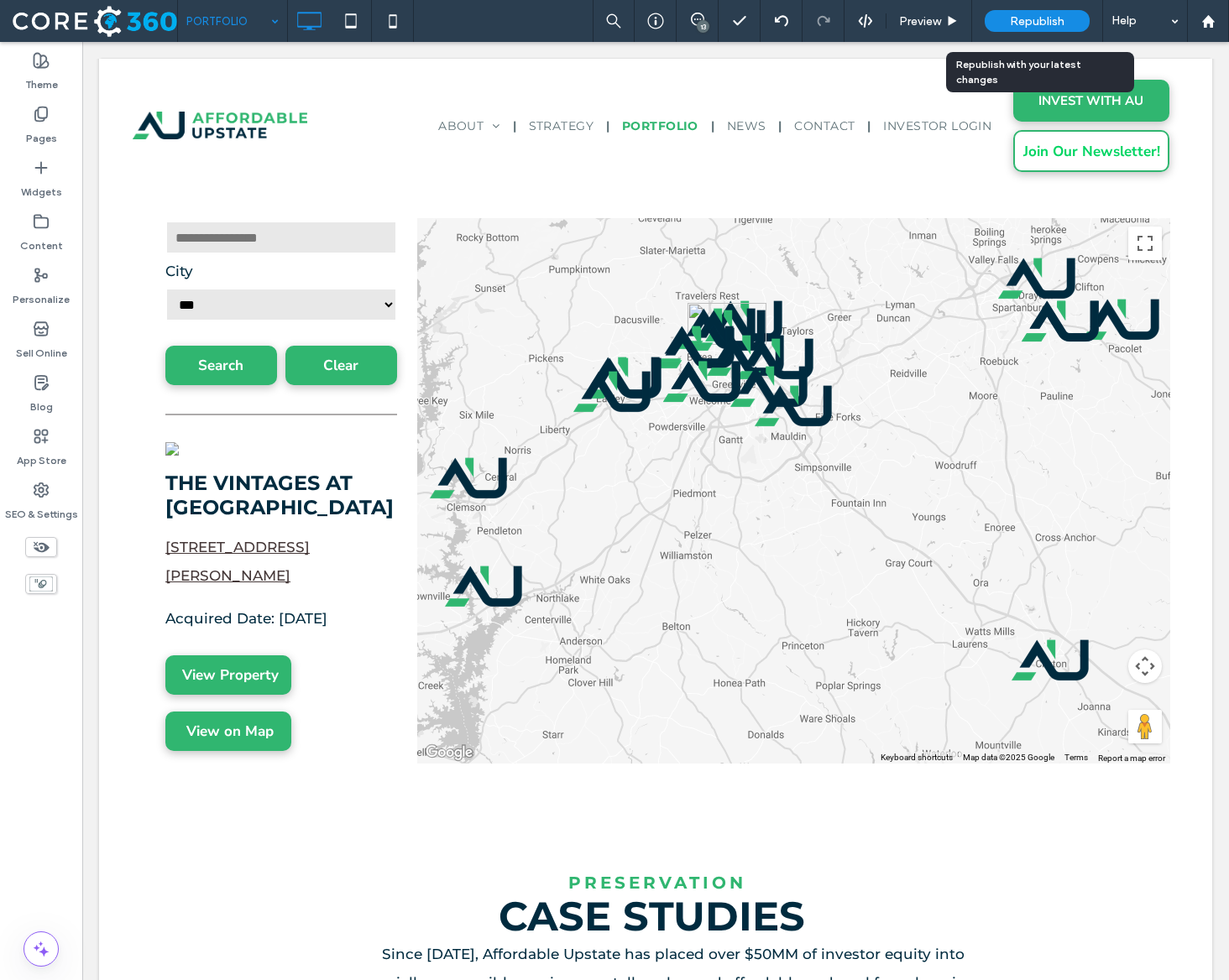
click at [1042, 23] on span "Republish" at bounding box center [1037, 20] width 55 height 14
